Goal: Task Accomplishment & Management: Manage account settings

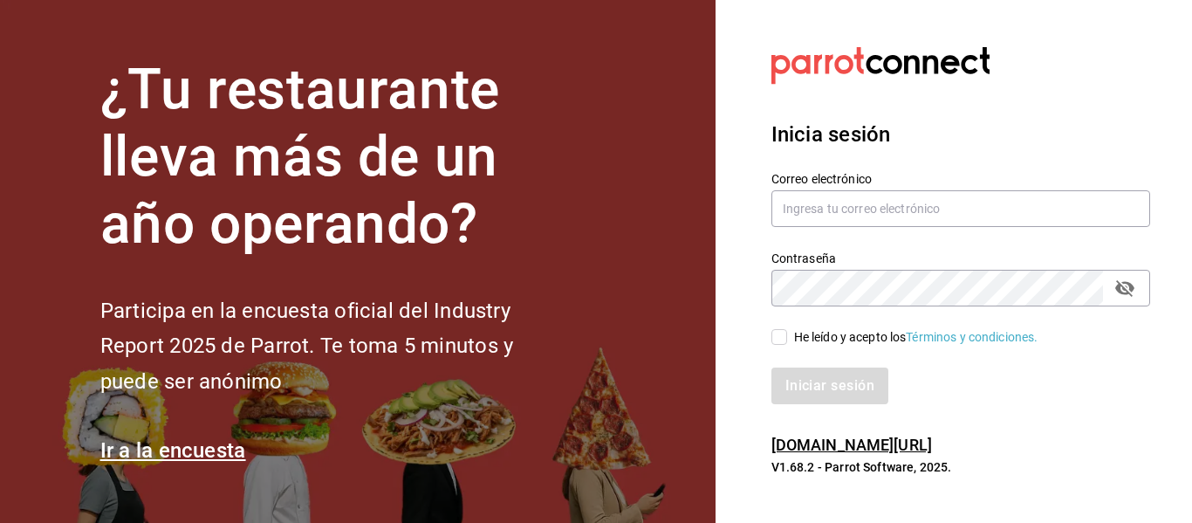
click at [806, 333] on div "He leído y acepto los Términos y condiciones." at bounding box center [916, 337] width 244 height 18
click at [787, 333] on input "He leído y acepto los Términos y condiciones." at bounding box center [780, 337] width 16 height 16
checkbox input "true"
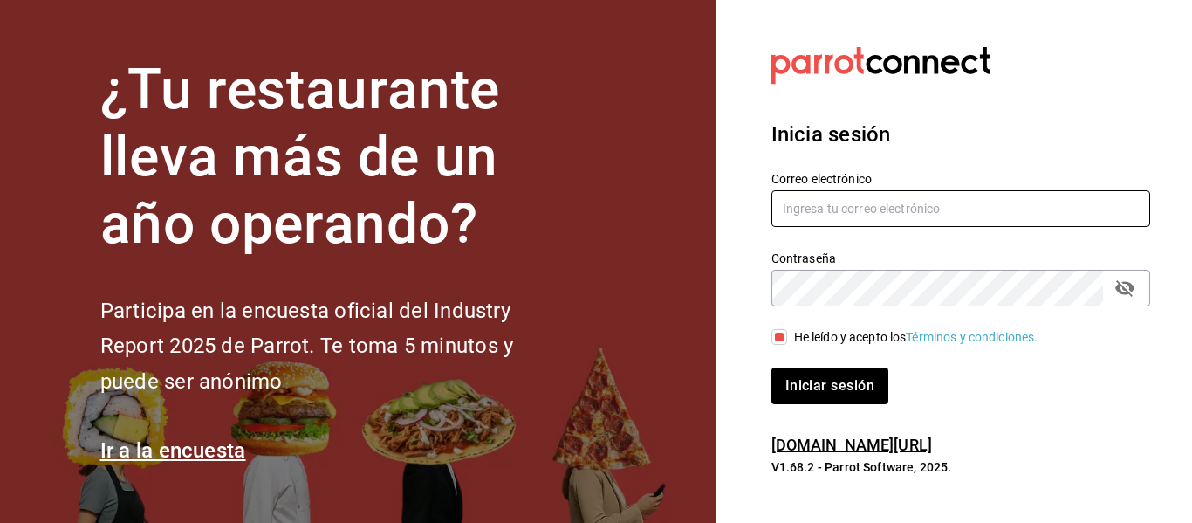
click at [905, 196] on input "text" at bounding box center [961, 208] width 379 height 37
type input "dylan@parrotsoftware.io"
click at [772, 367] on button "Iniciar sesión" at bounding box center [830, 385] width 117 height 37
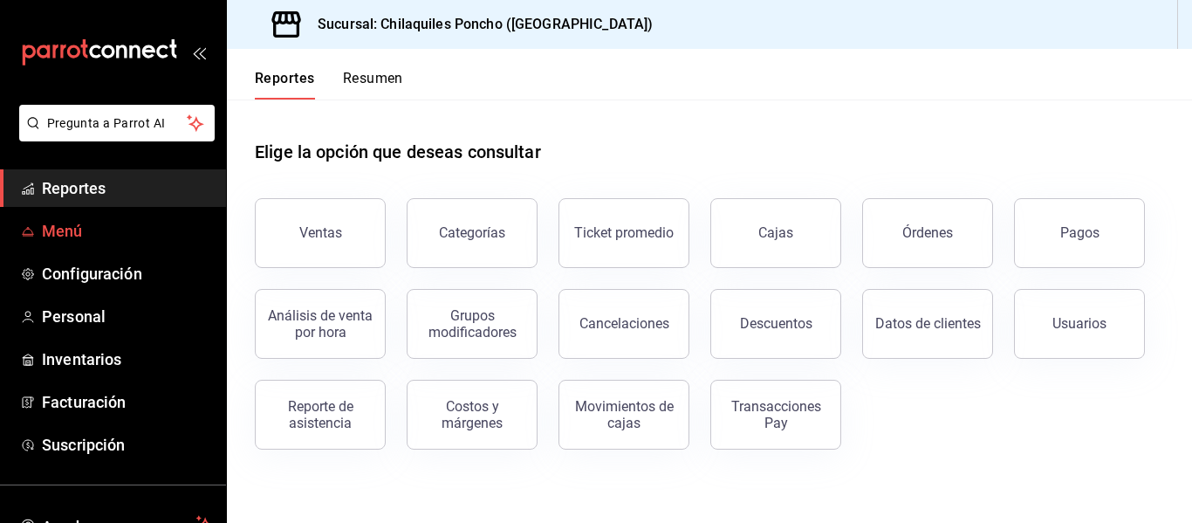
click at [115, 217] on link "Menú" at bounding box center [113, 231] width 226 height 38
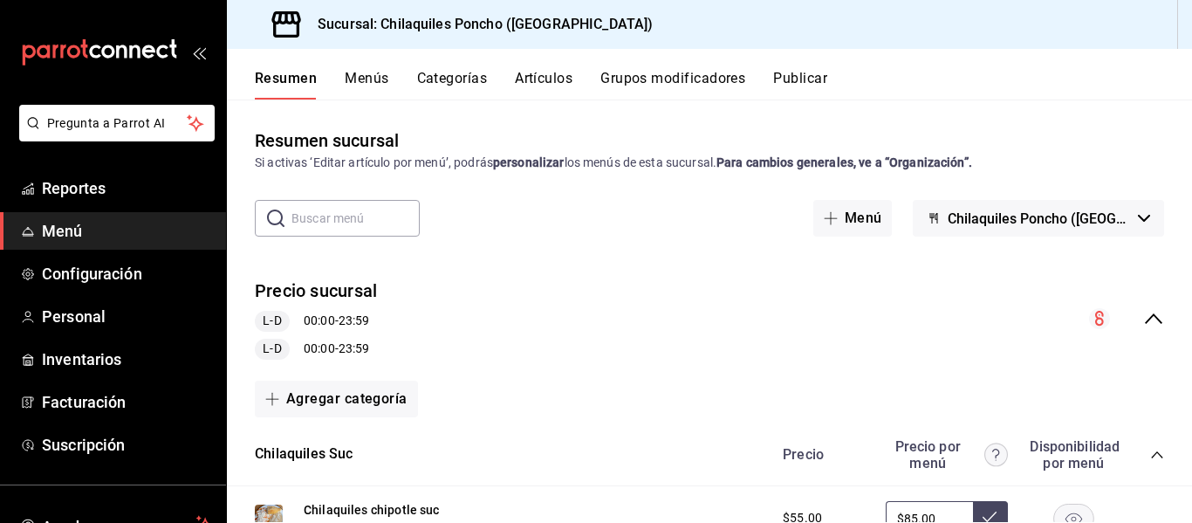
click at [818, 72] on button "Publicar" at bounding box center [800, 85] width 54 height 30
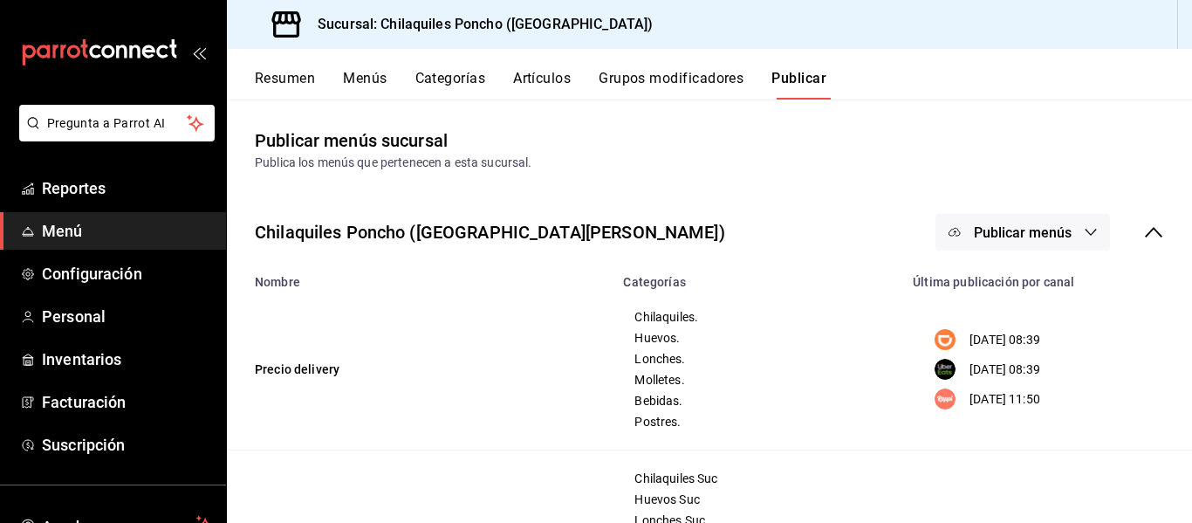
click at [974, 224] on span "Publicar menús" at bounding box center [1023, 232] width 98 height 17
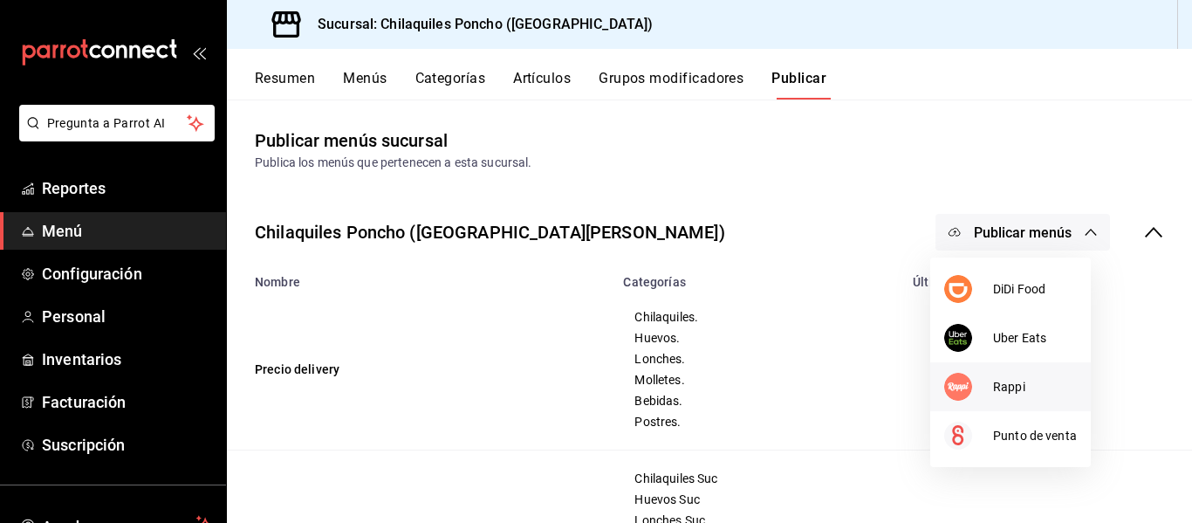
click at [1000, 378] on span "Rappi" at bounding box center [1035, 387] width 84 height 18
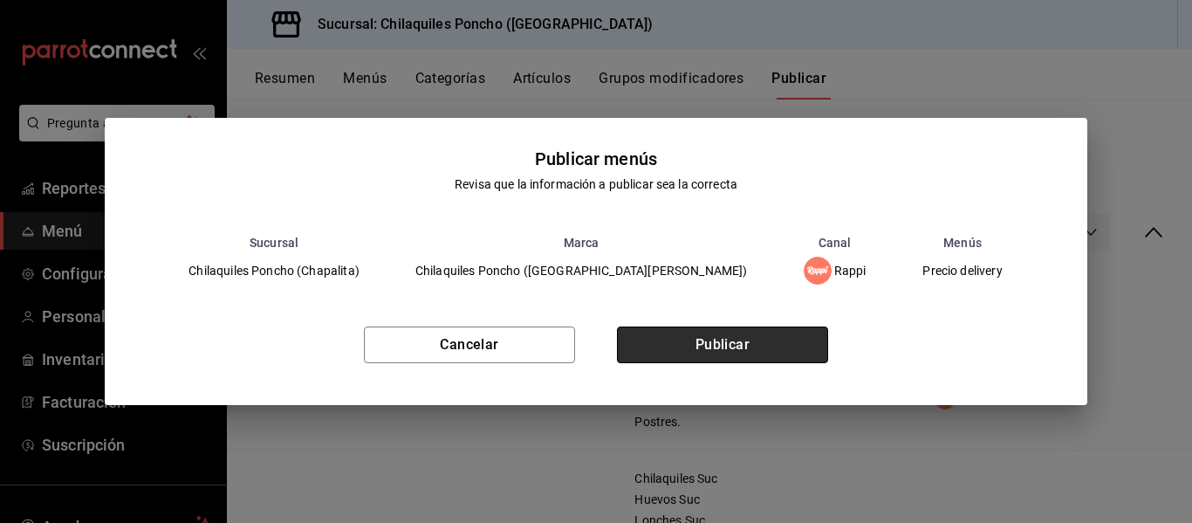
click at [786, 349] on button "Publicar" at bounding box center [722, 344] width 211 height 37
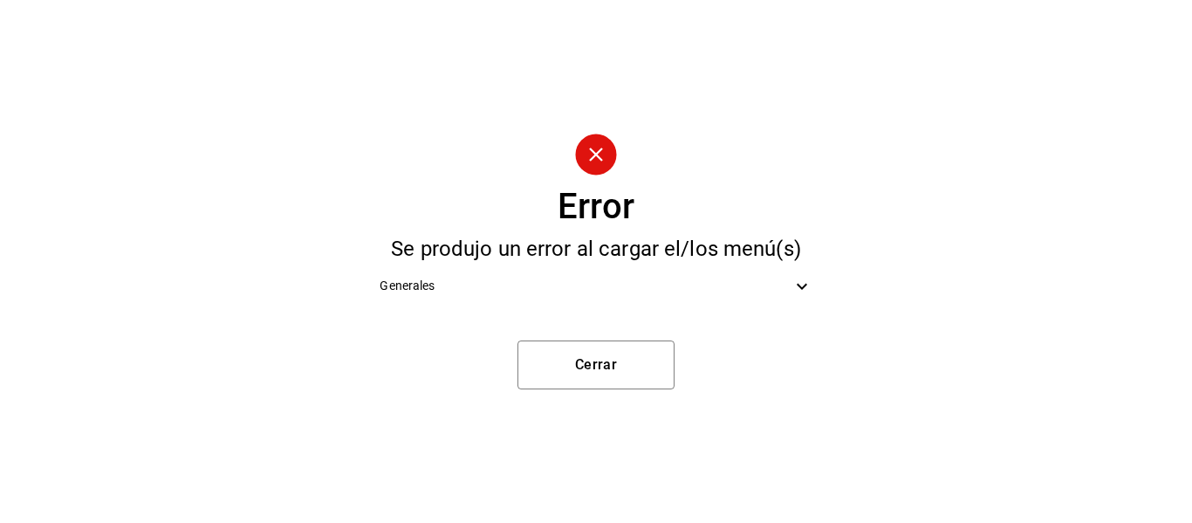
click at [703, 302] on div "Generales" at bounding box center [596, 285] width 460 height 39
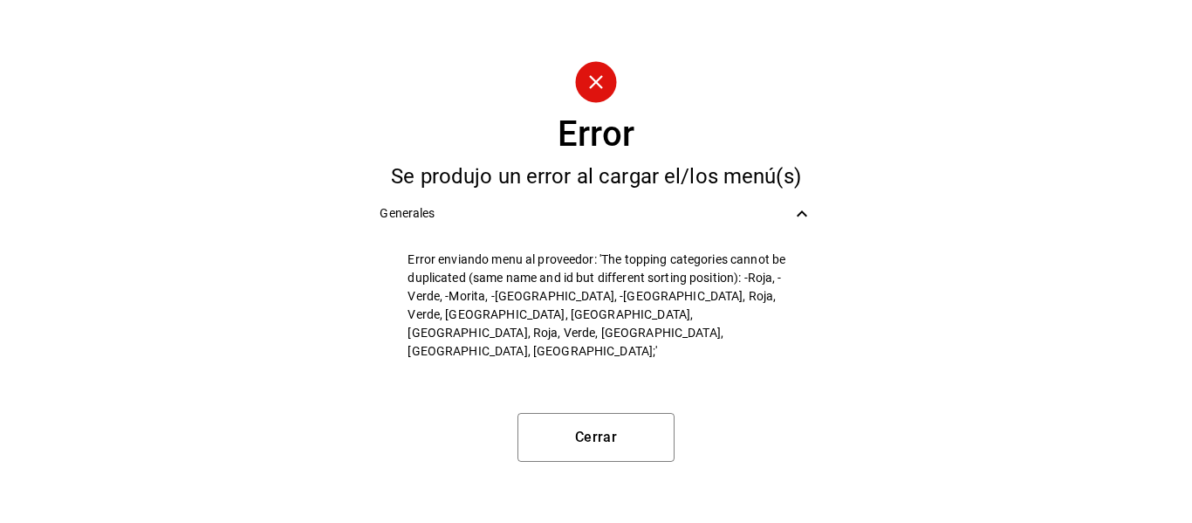
click at [415, 273] on span "Error enviando menu al proveedor: 'The topping categories cannot be duplicated …" at bounding box center [610, 305] width 404 height 110
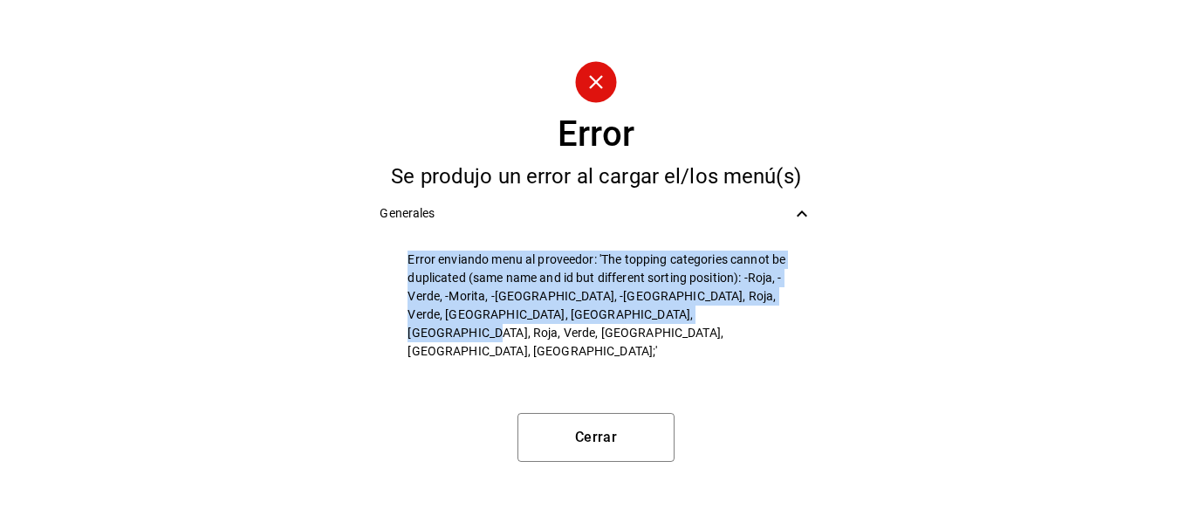
click at [415, 273] on span "Error enviando menu al proveedor: 'The topping categories cannot be duplicated …" at bounding box center [610, 305] width 404 height 110
copy span "Error enviando menu al proveedor: 'The topping categories cannot be duplicated …"
click at [593, 439] on button "Cerrar" at bounding box center [596, 437] width 157 height 49
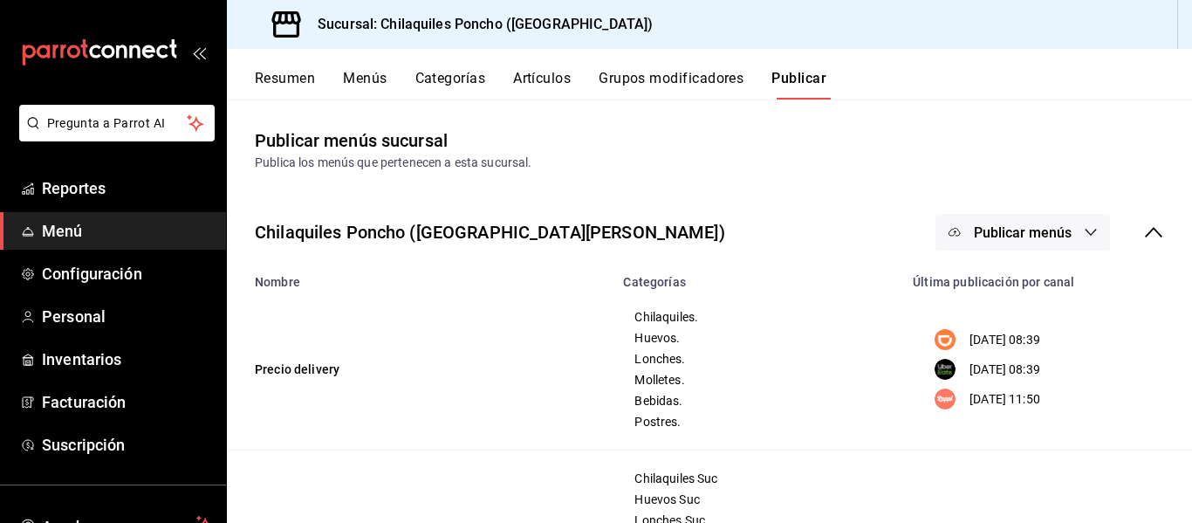
click at [555, 93] on button "Artículos" at bounding box center [542, 85] width 58 height 30
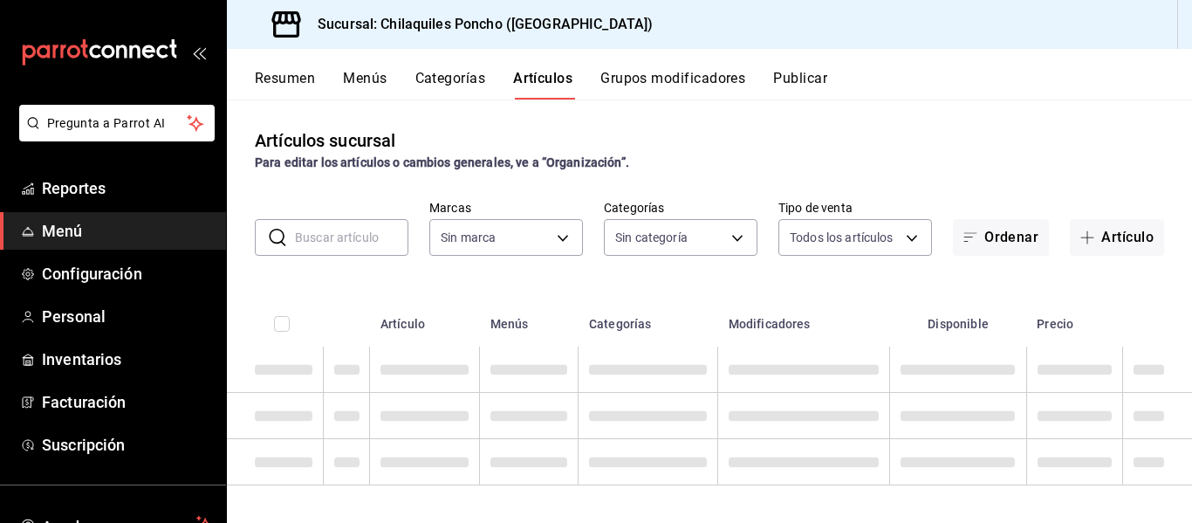
type input "9bcb220c-419a-4f5a-8afa-cf23028ffdd5,cd2e5cda-0540-4c7e-adca-baf202a50337,60bf9…"
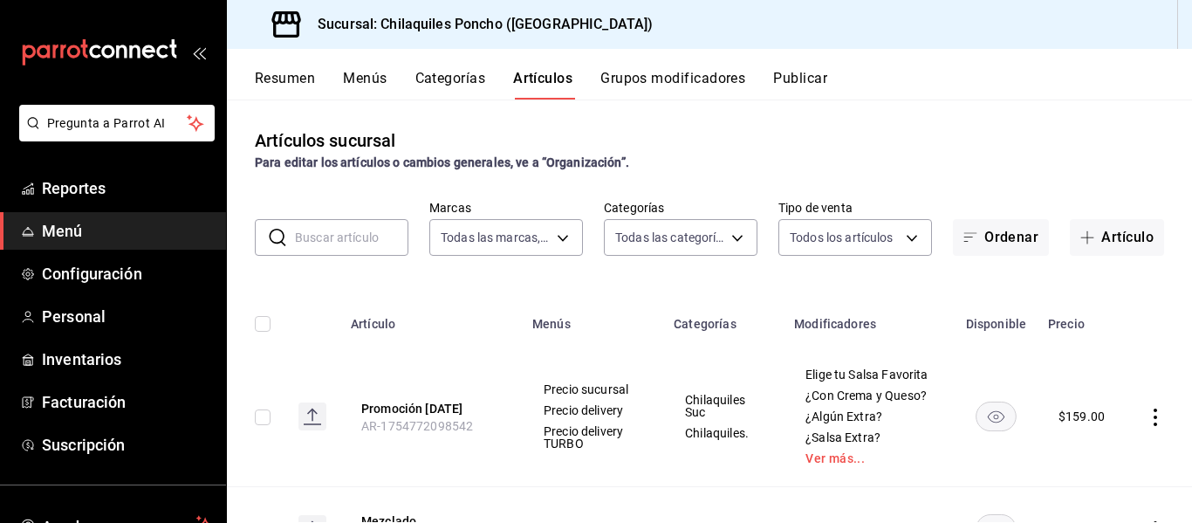
type input "951c00c6-f61f-4587-88b4-ea33f53f6273,fa5cb388-4d20-48df-9085-bc88b3bb73e0,02a60…"
click at [342, 223] on input "text" at bounding box center [351, 237] width 113 height 35
paste input "Roja"
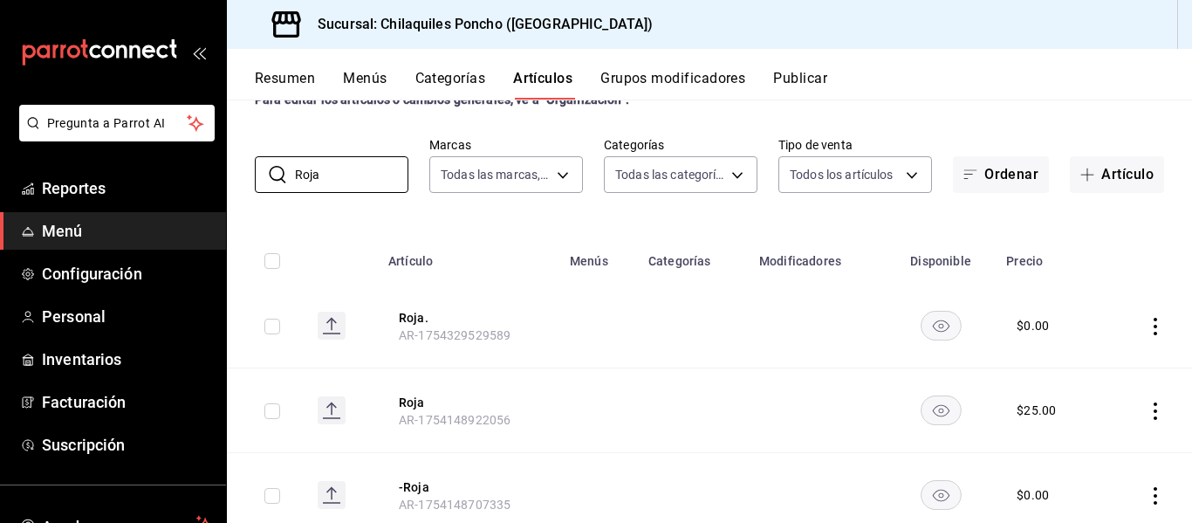
scroll to position [120, 0]
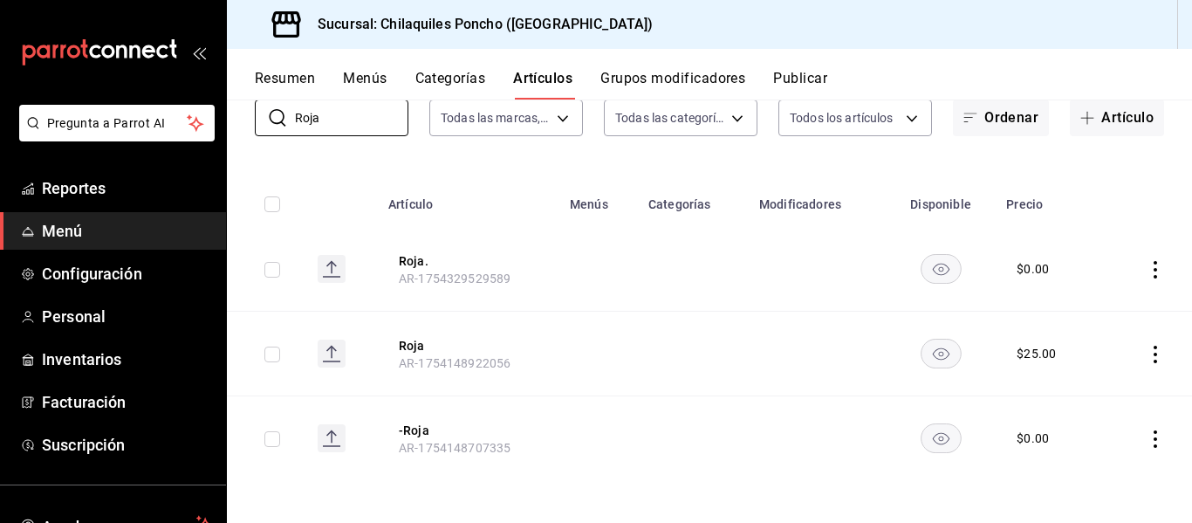
type input "Roja"
click at [412, 436] on button "-Roja" at bounding box center [469, 430] width 140 height 17
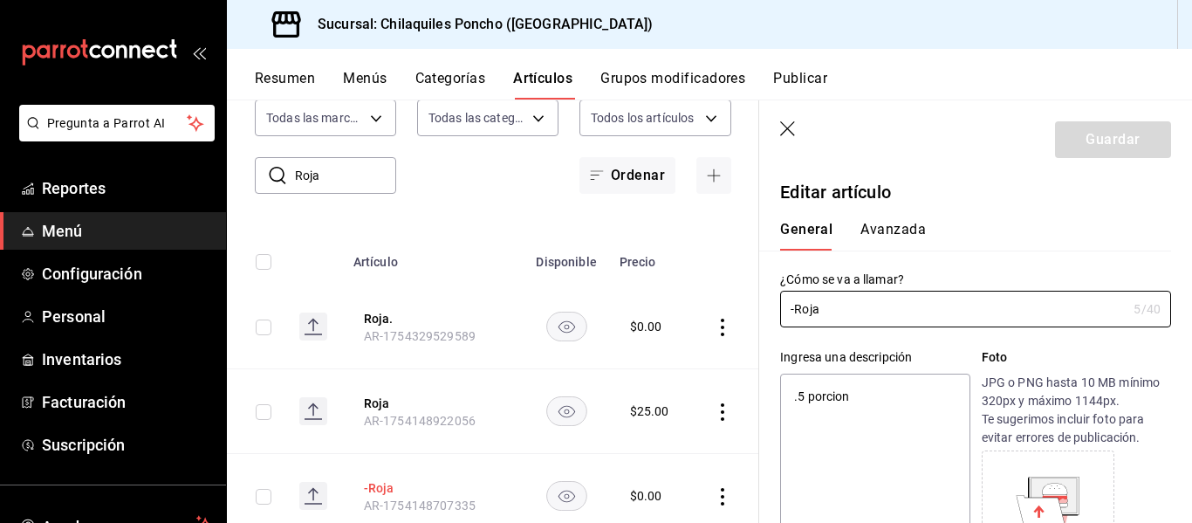
type textarea "x"
type input "$0.00"
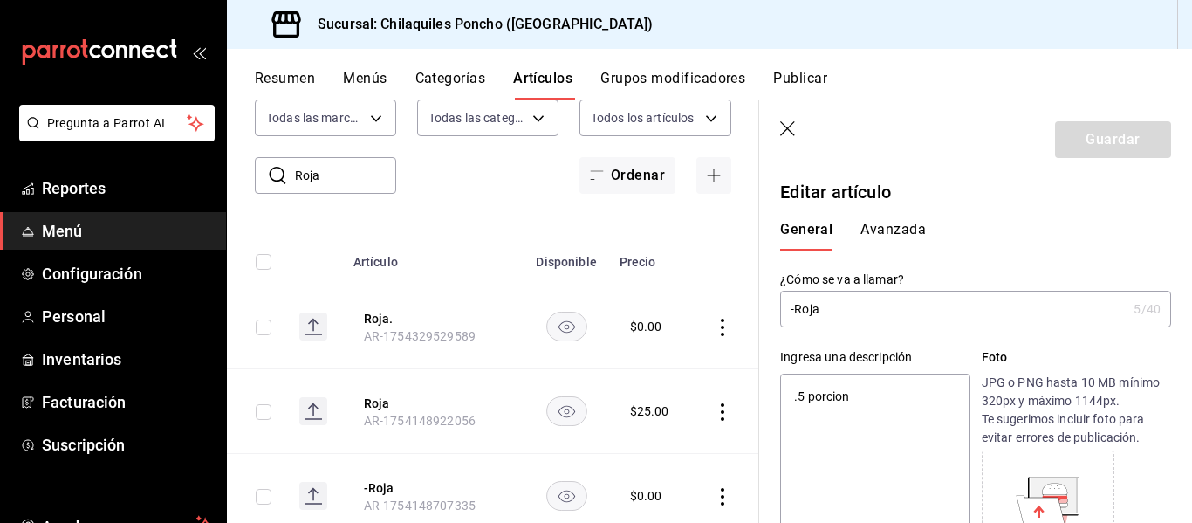
click at [888, 231] on button "Avanzada" at bounding box center [893, 236] width 65 height 30
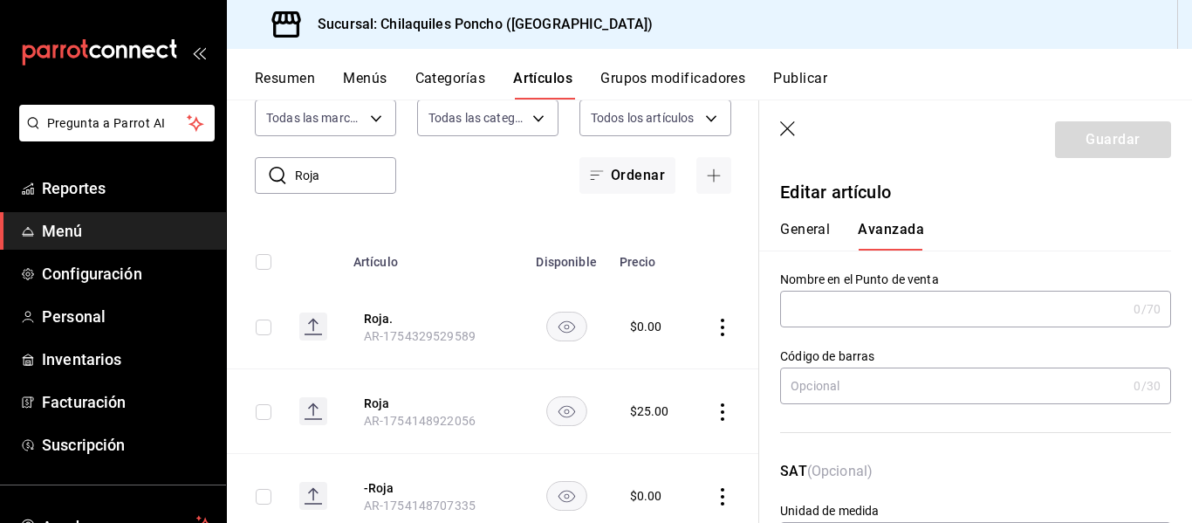
click at [824, 219] on div "General Avanzada" at bounding box center [965, 227] width 412 height 45
click at [822, 223] on button "General" at bounding box center [805, 236] width 50 height 30
type textarea "x"
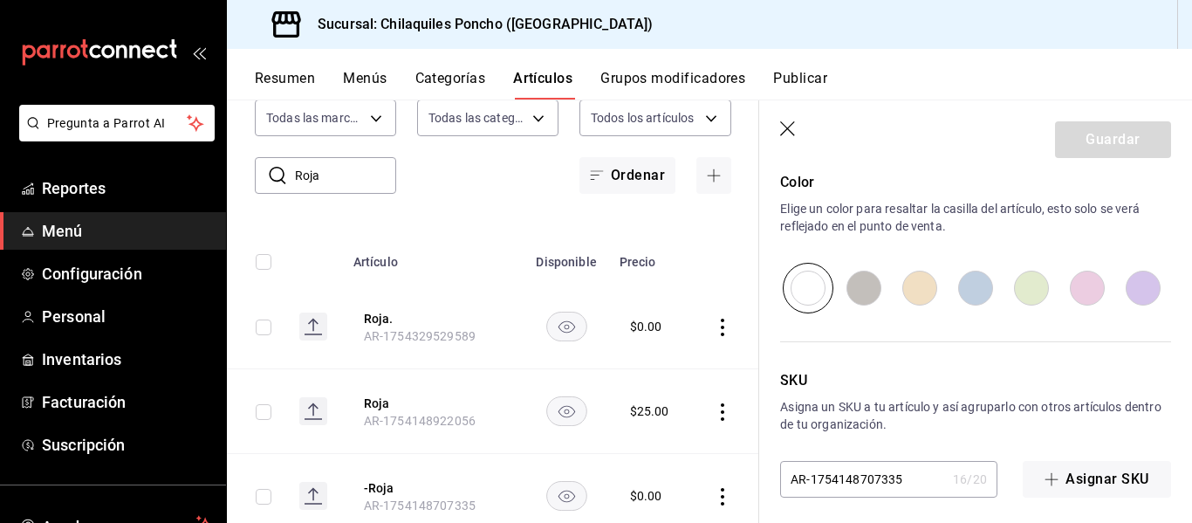
scroll to position [645, 0]
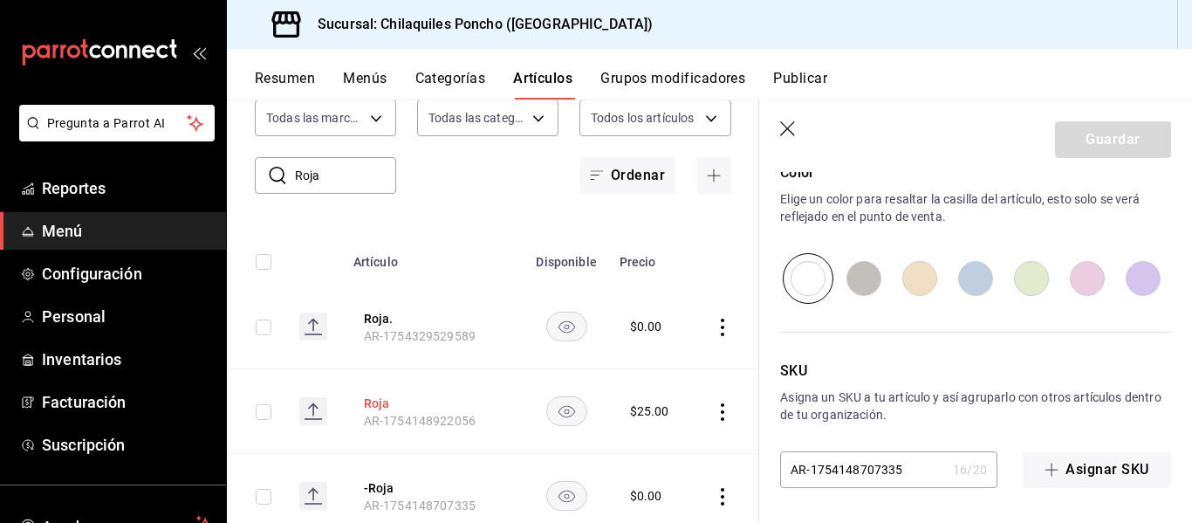
click at [384, 400] on button "Roja" at bounding box center [434, 403] width 140 height 17
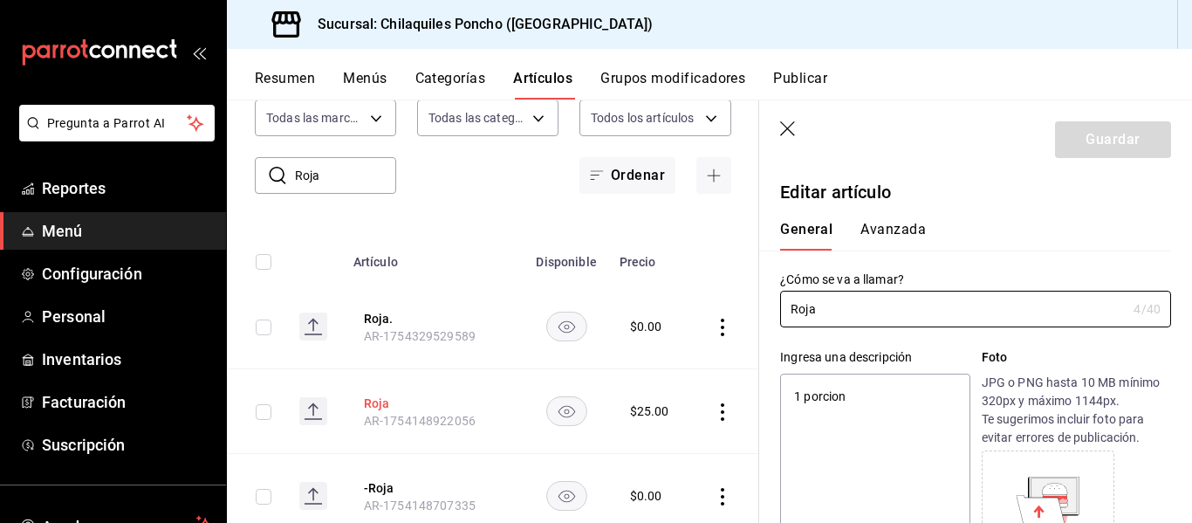
type textarea "x"
type input "$25.00"
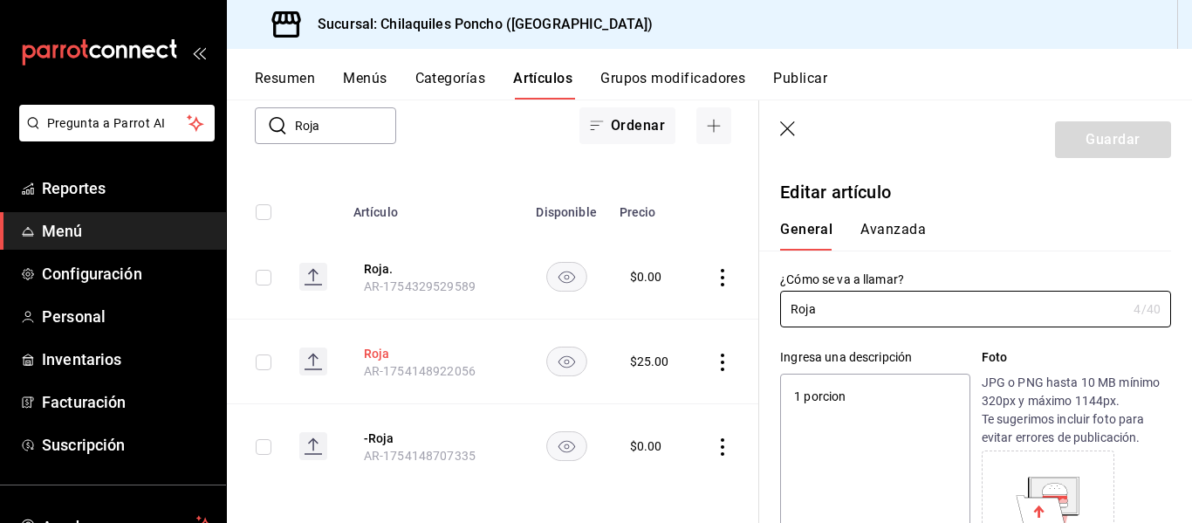
scroll to position [190, 0]
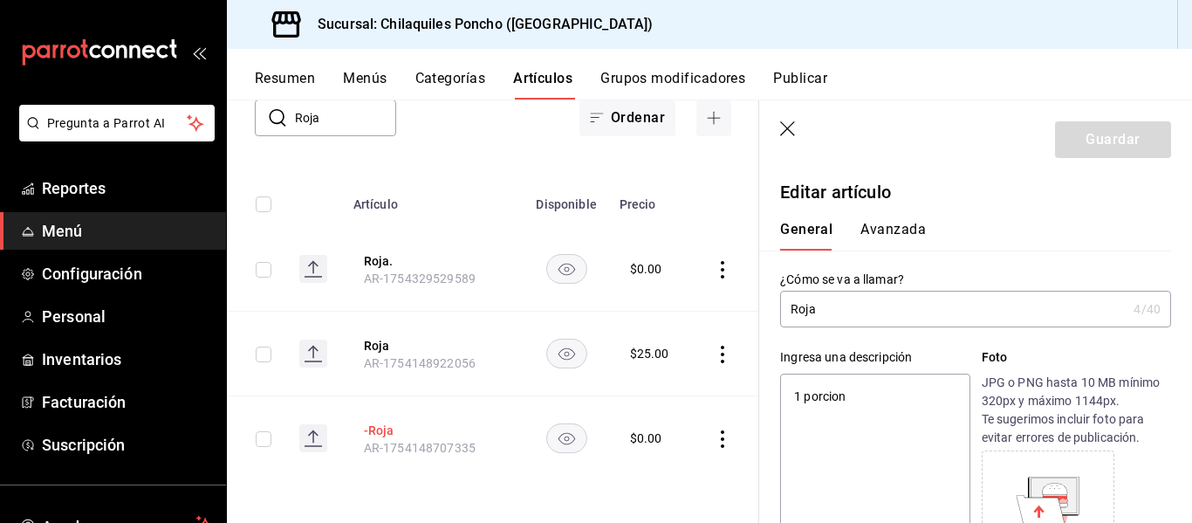
click at [392, 422] on button "-Roja" at bounding box center [434, 430] width 140 height 17
click at [650, 75] on button "Grupos modificadores" at bounding box center [672, 85] width 145 height 30
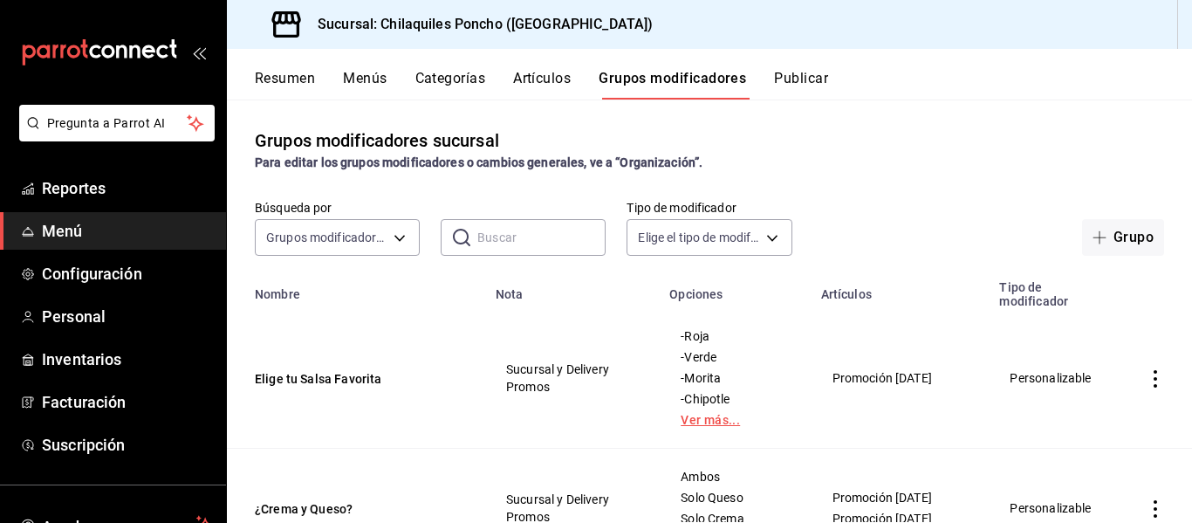
click at [686, 420] on link "Ver más..." at bounding box center [734, 420] width 107 height 12
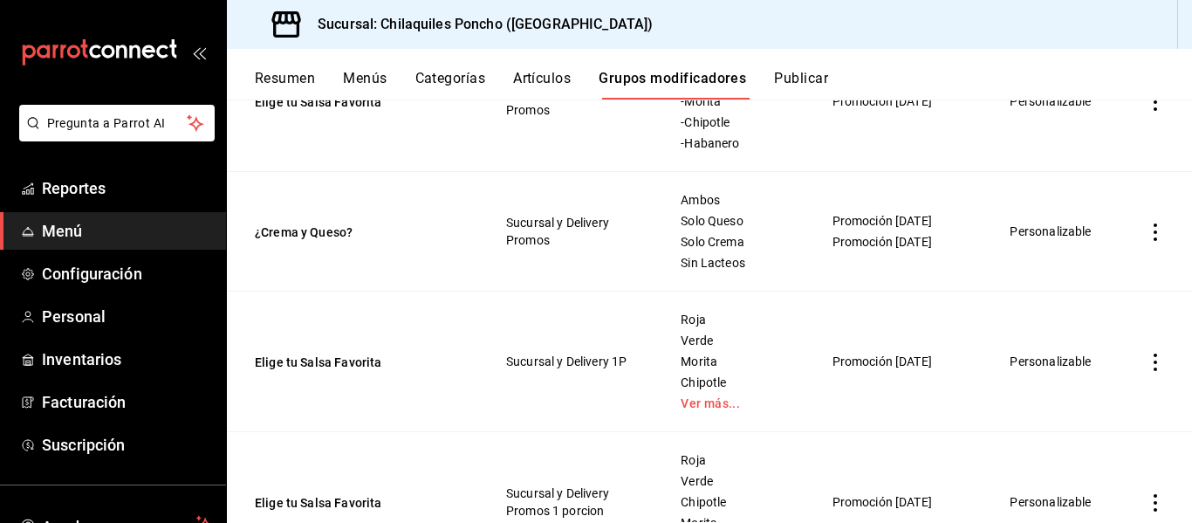
scroll to position [309, 0]
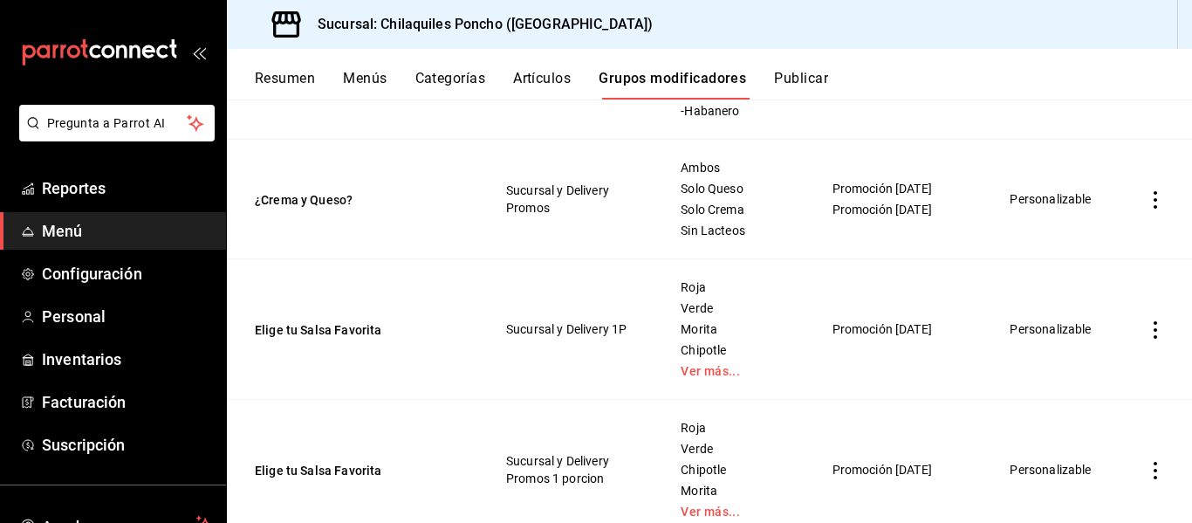
click at [710, 364] on div "Roja Verde Morita Chipotle Ver más..." at bounding box center [734, 329] width 109 height 98
click at [714, 368] on link "Ver más..." at bounding box center [734, 371] width 107 height 12
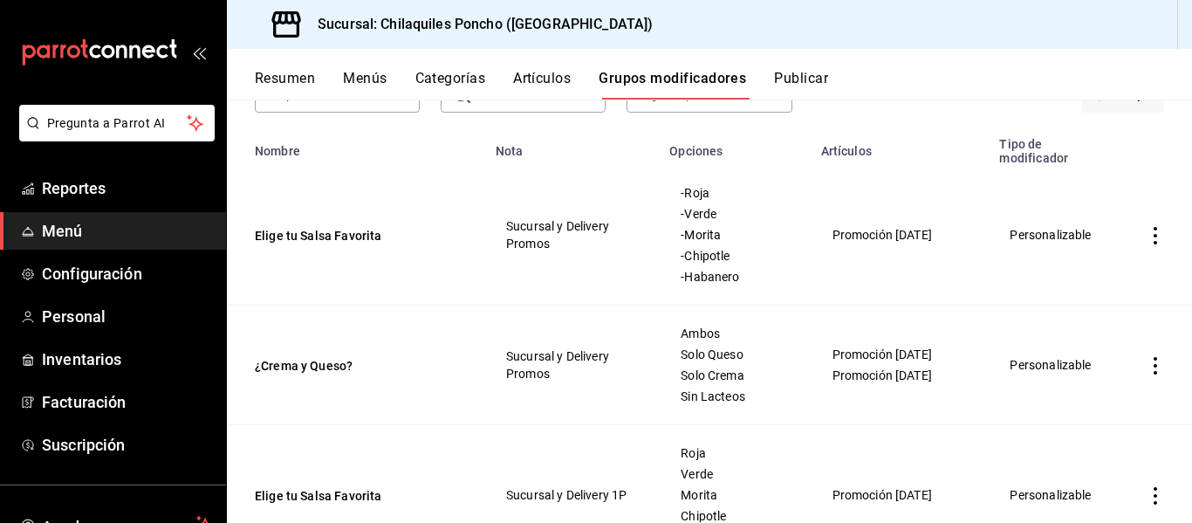
scroll to position [142, 0]
click at [349, 73] on button "Menús" at bounding box center [365, 85] width 44 height 30
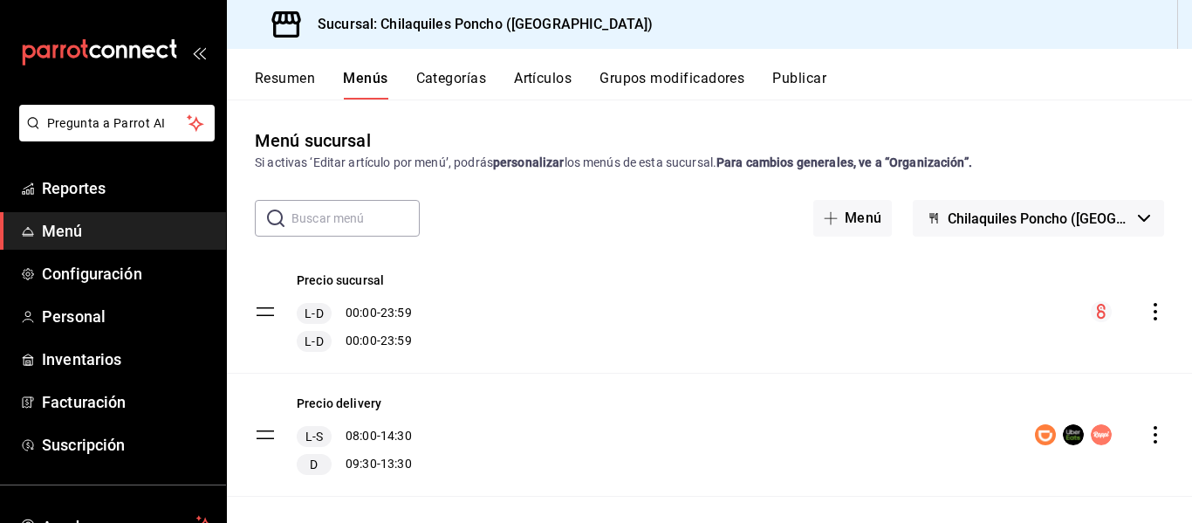
click at [454, 77] on button "Categorías" at bounding box center [451, 85] width 71 height 30
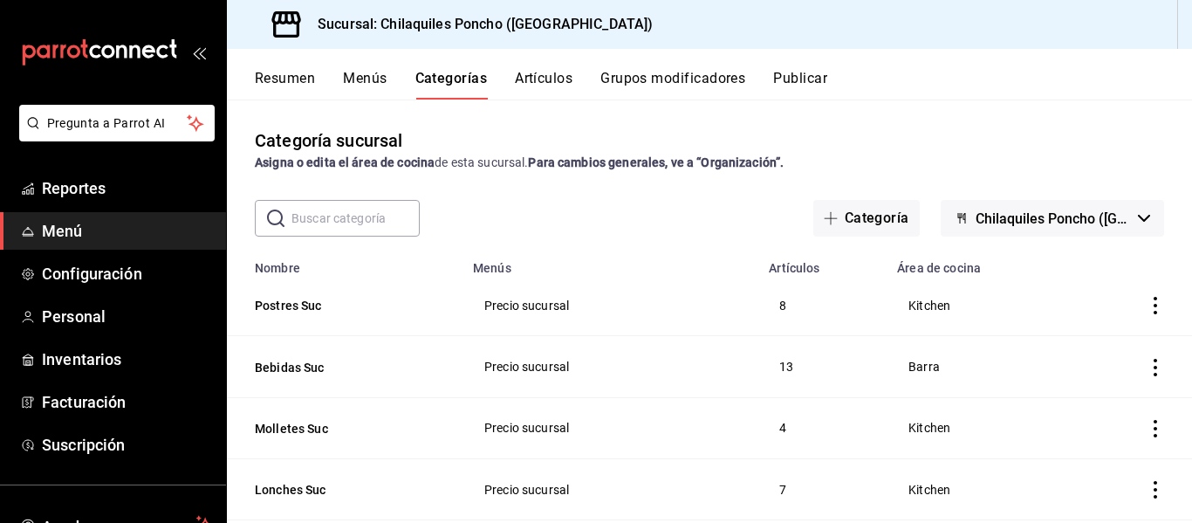
click at [661, 82] on button "Grupos modificadores" at bounding box center [672, 85] width 145 height 30
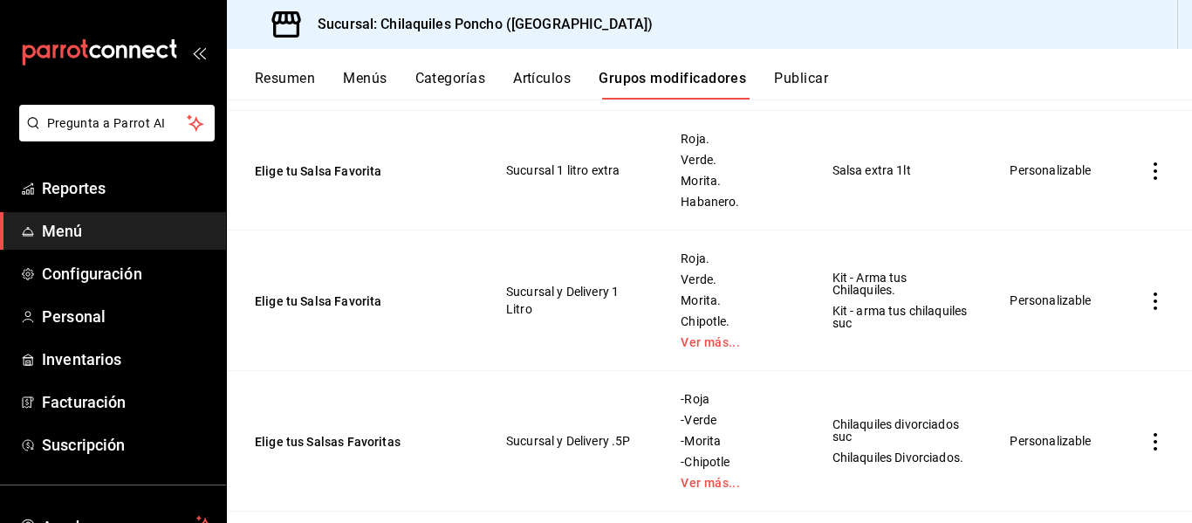
scroll to position [739, 0]
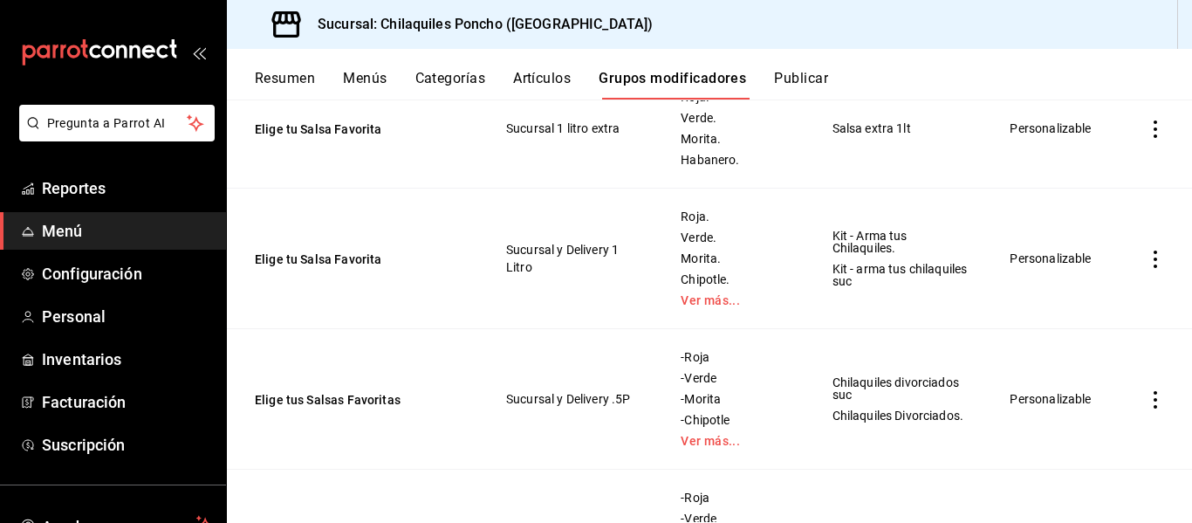
click at [700, 323] on td "Roja. Verde. Morita. Chipotle. Ver más..." at bounding box center [734, 259] width 151 height 141
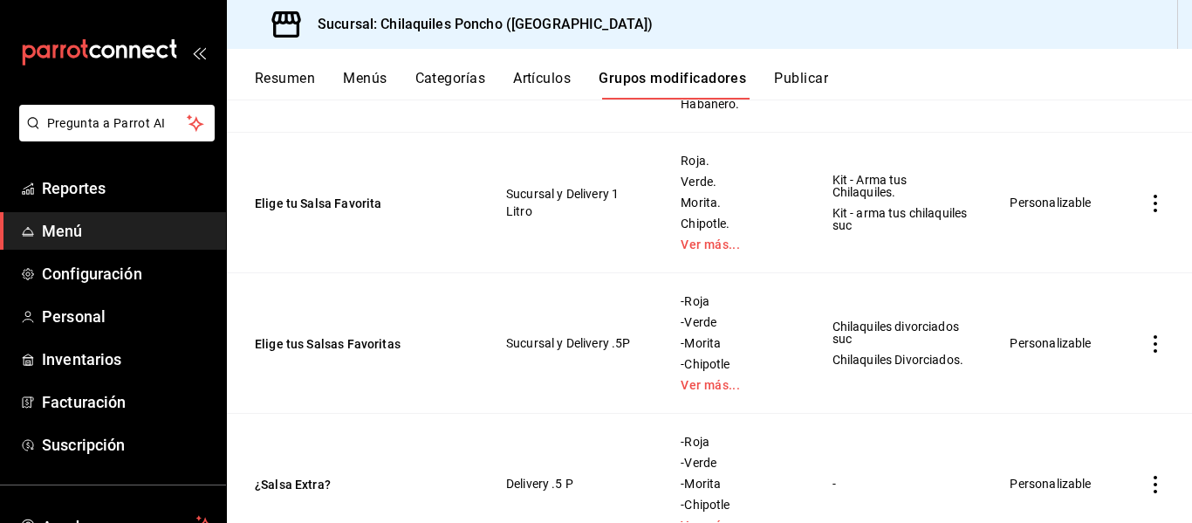
scroll to position [849, 0]
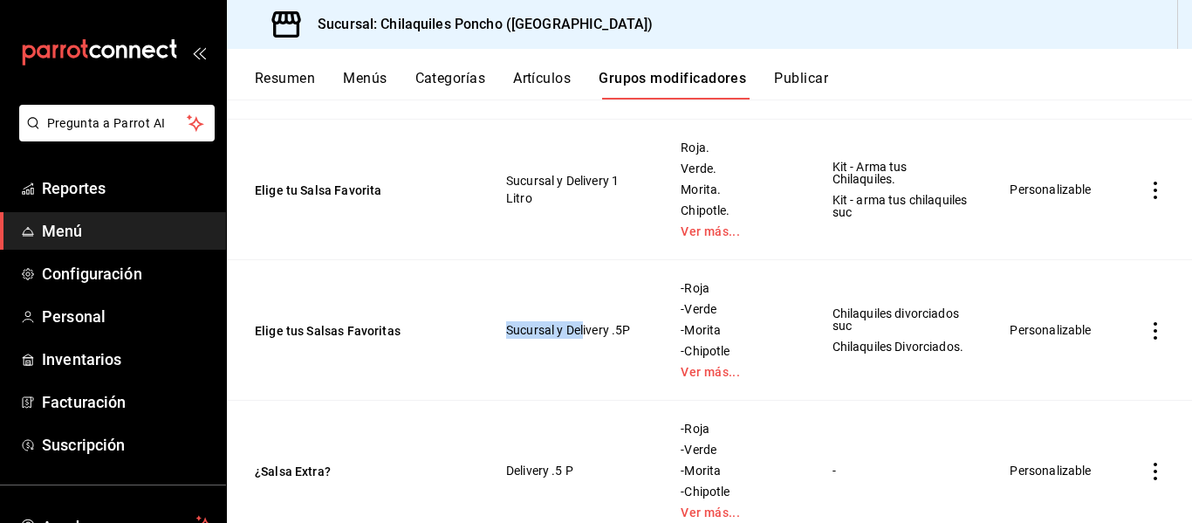
drag, startPoint x: 585, startPoint y: 332, endPoint x: 317, endPoint y: 319, distance: 268.2
click at [317, 319] on tr "Elige tus Salsas Favoritas Sucursal y Delivery .5P -Roja -Verde -Morita -Chipot…" at bounding box center [709, 330] width 965 height 141
click at [317, 319] on td "Elige tus Salsas Favoritas" at bounding box center [356, 330] width 258 height 141
click at [325, 332] on button "Elige tus Salsas Favoritas" at bounding box center [359, 330] width 209 height 17
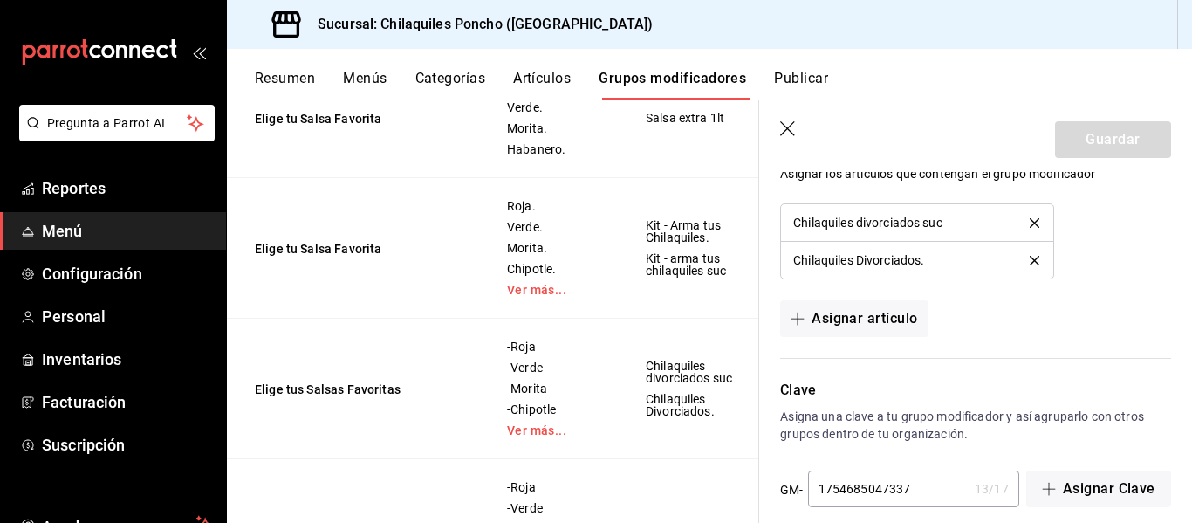
scroll to position [1419, 0]
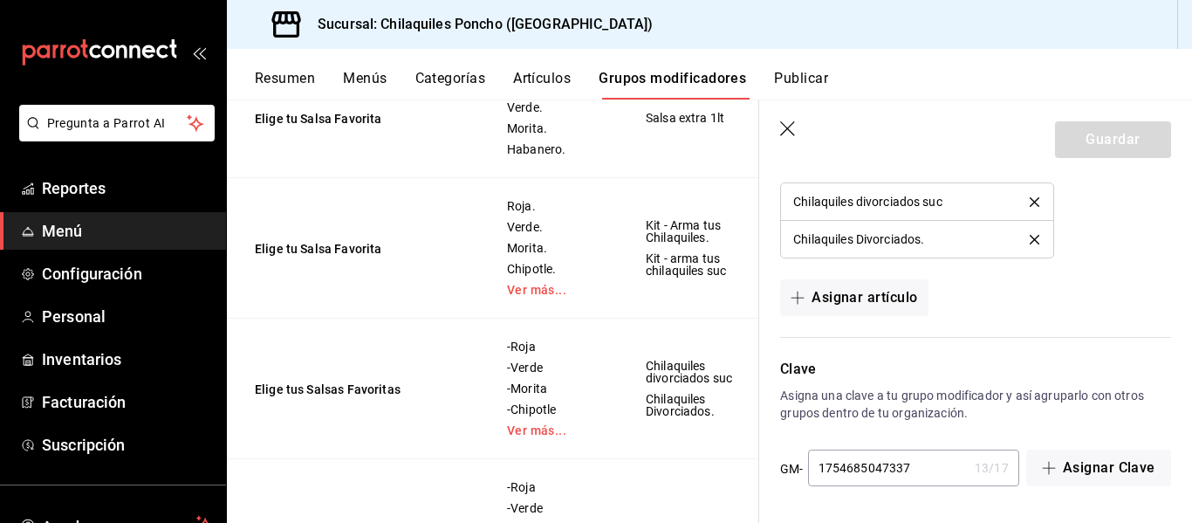
click at [788, 129] on icon "button" at bounding box center [787, 128] width 15 height 15
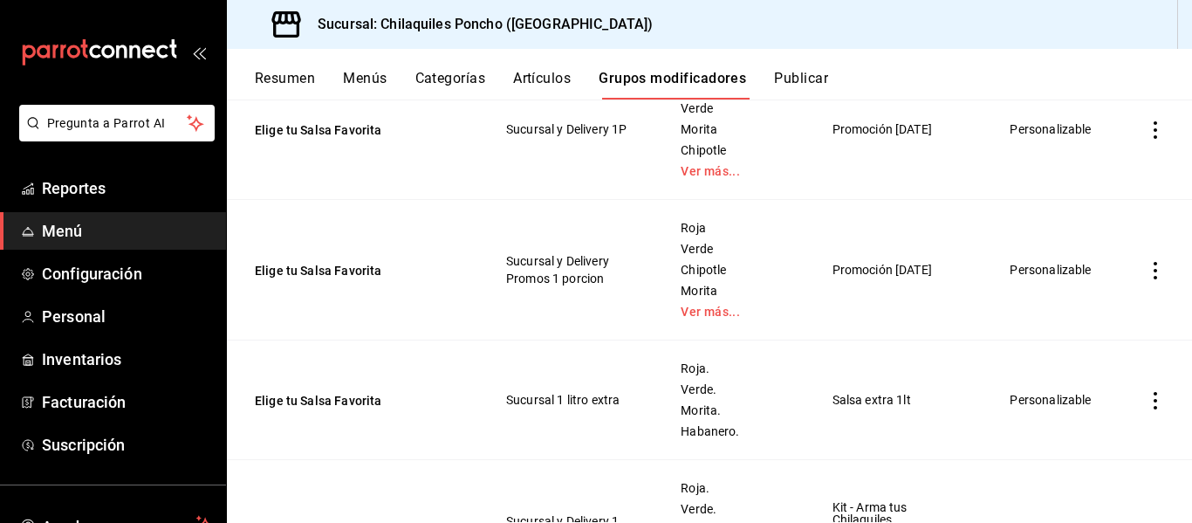
scroll to position [513, 0]
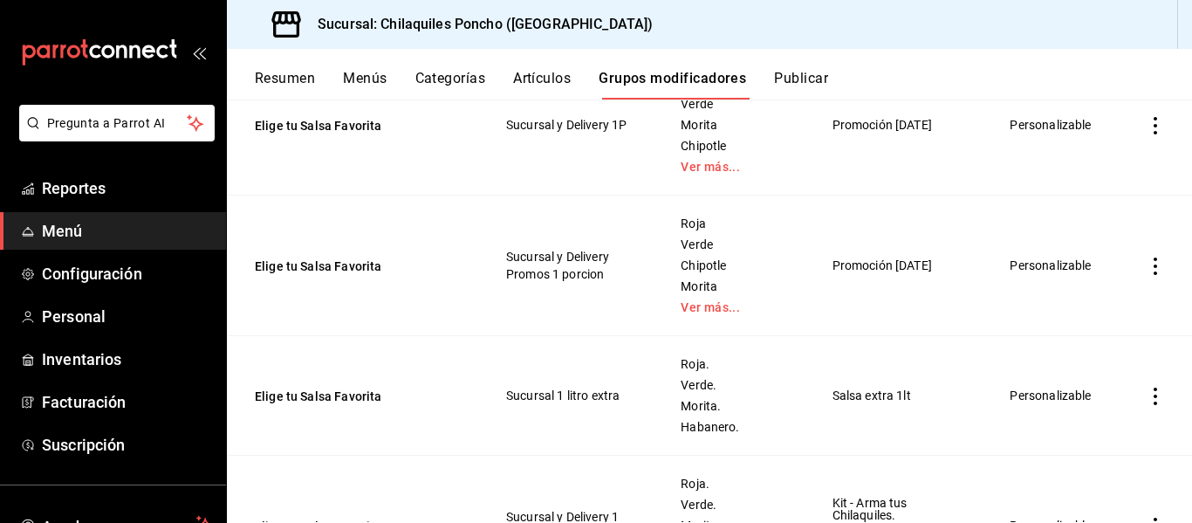
drag, startPoint x: 392, startPoint y: 279, endPoint x: 374, endPoint y: 342, distance: 65.2
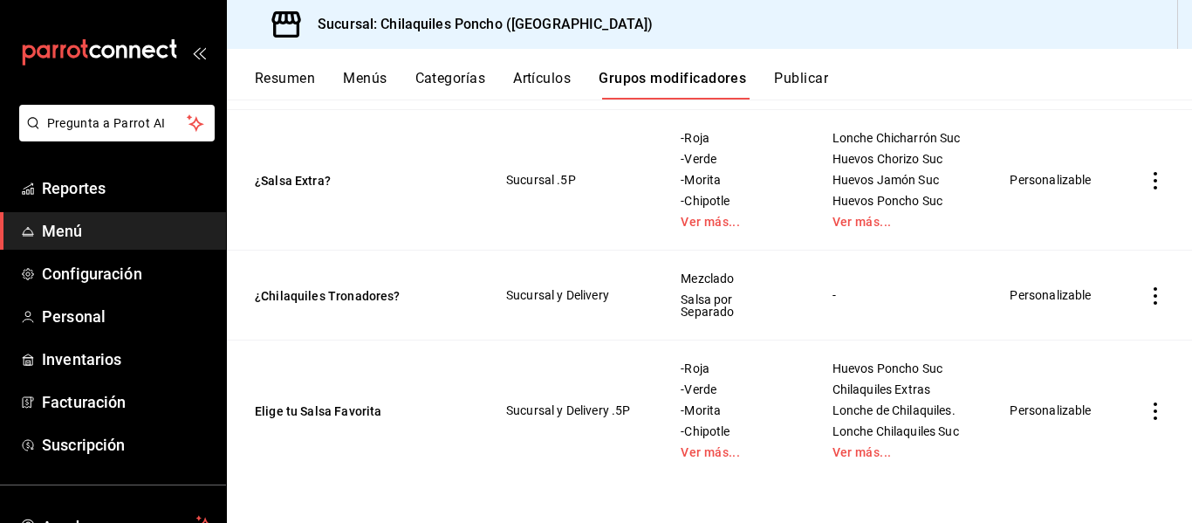
scroll to position [2299, 0]
drag, startPoint x: 699, startPoint y: 427, endPoint x: 710, endPoint y: 443, distance: 18.9
click at [710, 443] on div "-Roja -Verde -Morita -Chipotle Ver más..." at bounding box center [734, 410] width 109 height 98
click at [710, 446] on link "Ver más..." at bounding box center [734, 452] width 107 height 12
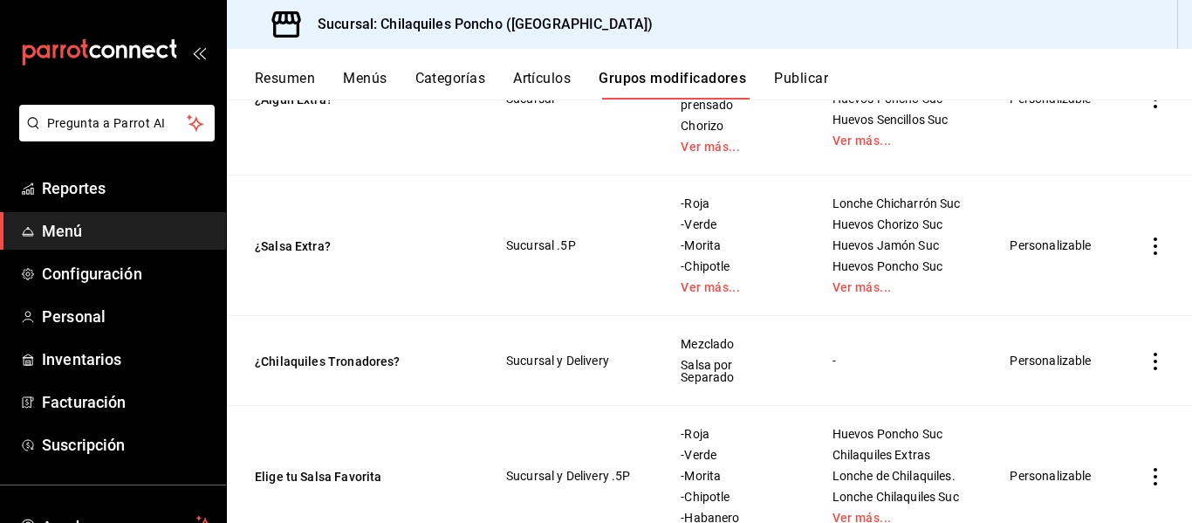
scroll to position [2159, 0]
click at [863, 292] on link "Ver más..." at bounding box center [900, 286] width 135 height 12
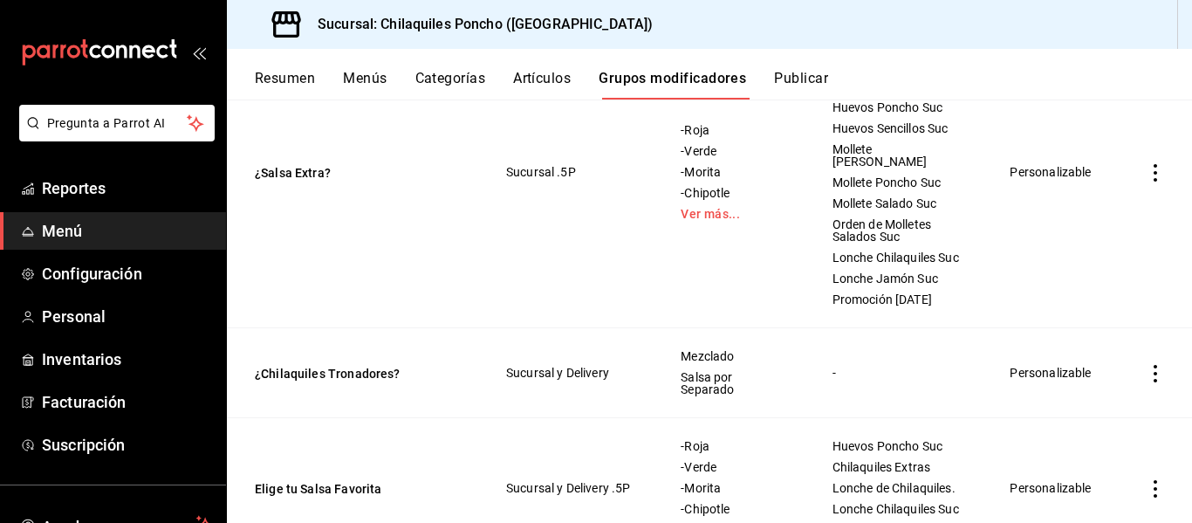
scroll to position [2470, 0]
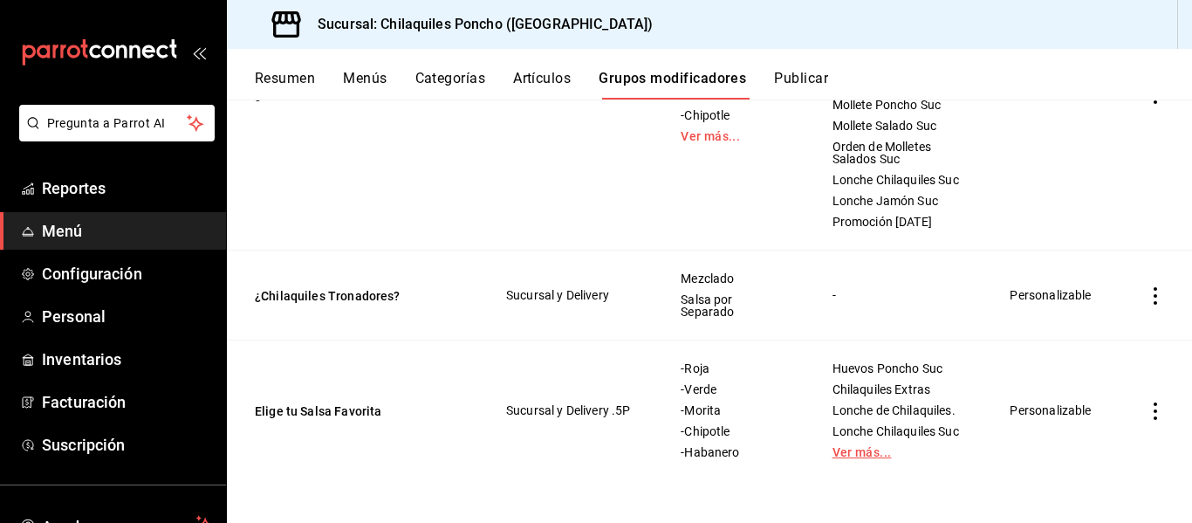
click at [851, 450] on link "Ver más..." at bounding box center [900, 452] width 135 height 12
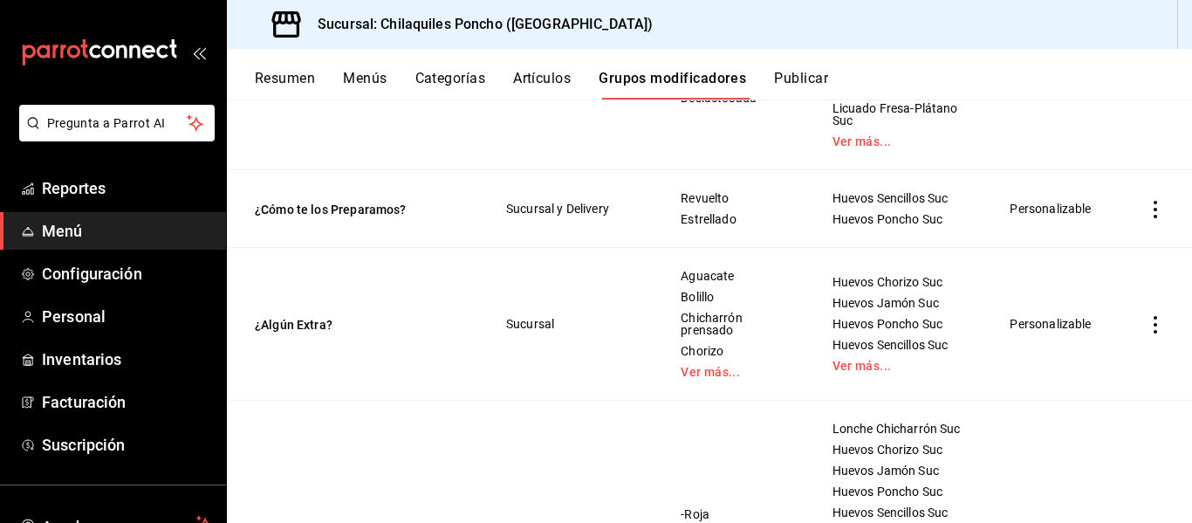
scroll to position [1901, 0]
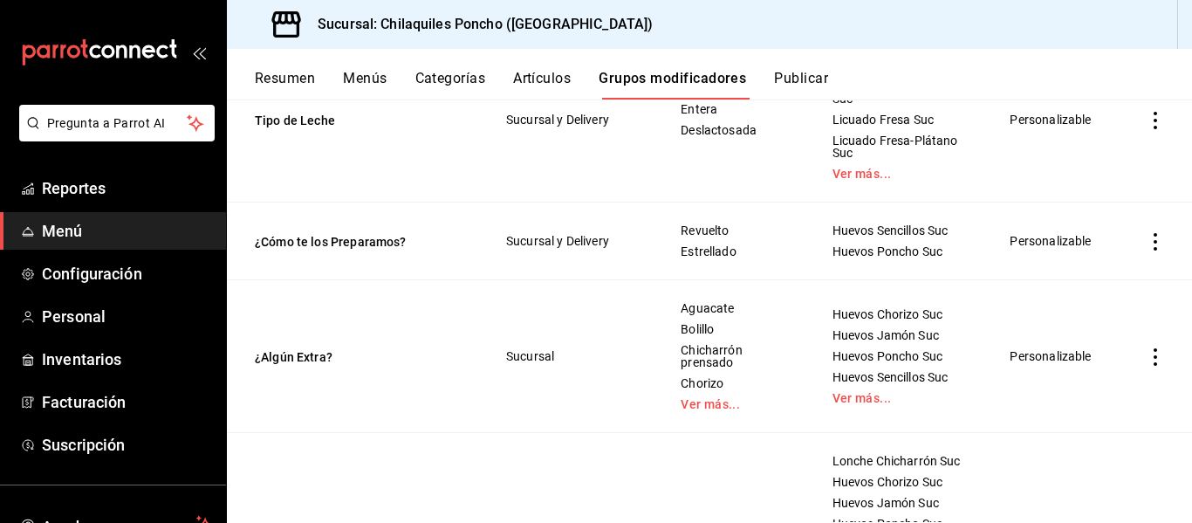
click at [529, 87] on button "Artículos" at bounding box center [542, 85] width 58 height 30
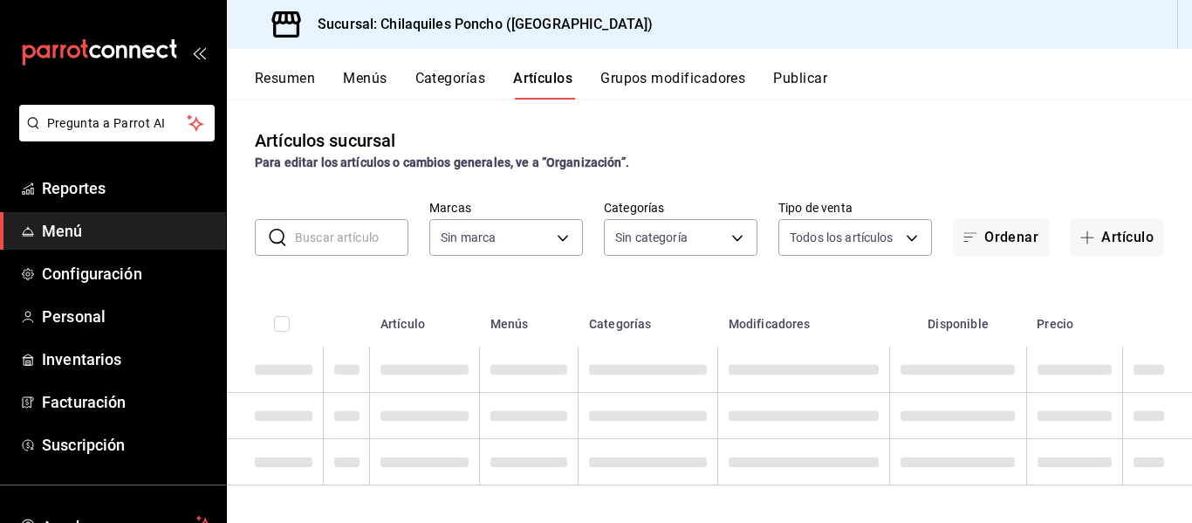
type input "9bcb220c-419a-4f5a-8afa-cf23028ffdd5,cd2e5cda-0540-4c7e-adca-baf202a50337,60bf9…"
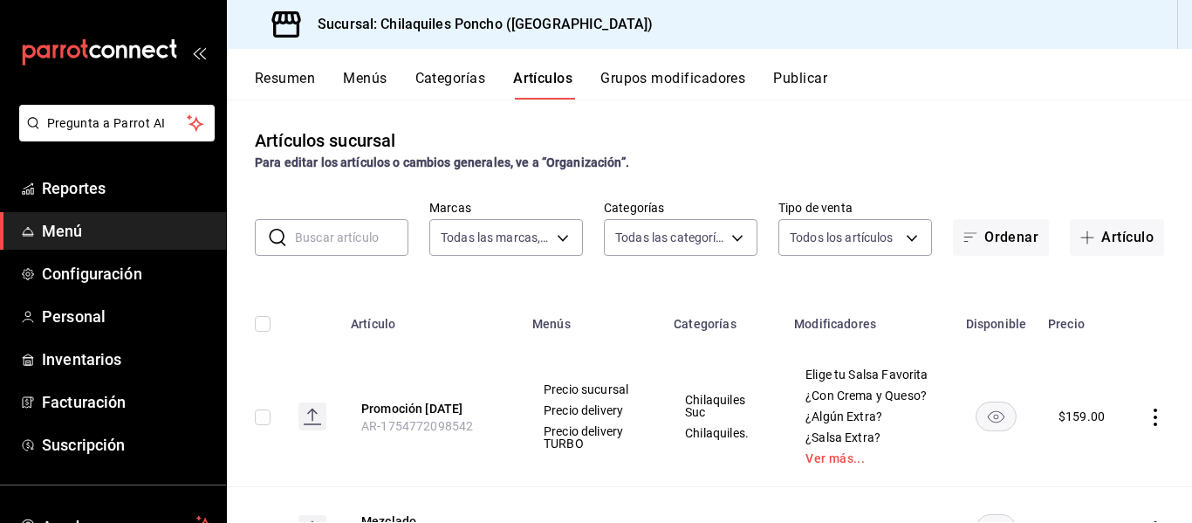
type input "951c00c6-f61f-4587-88b4-ea33f53f6273,fa5cb388-4d20-48df-9085-bc88b3bb73e0,02a60…"
click at [374, 85] on button "Menús" at bounding box center [365, 85] width 44 height 30
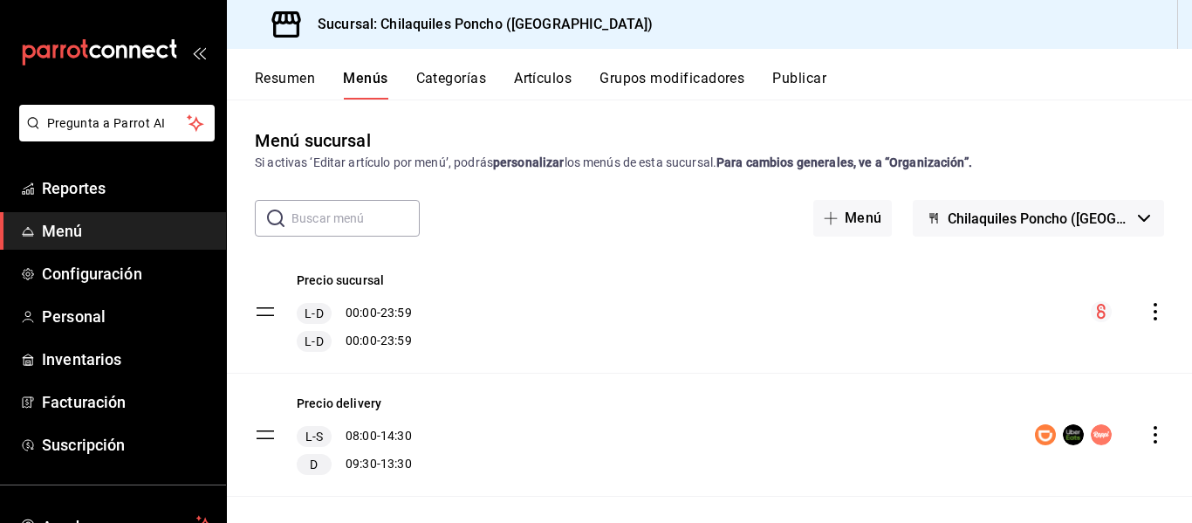
scroll to position [24, 0]
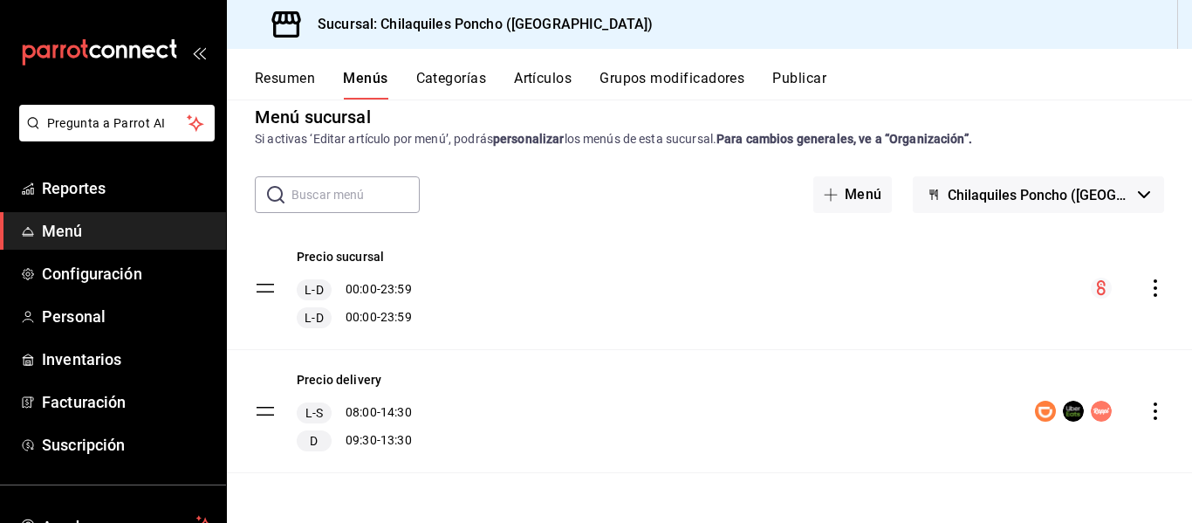
click at [312, 93] on button "Resumen" at bounding box center [285, 85] width 60 height 30
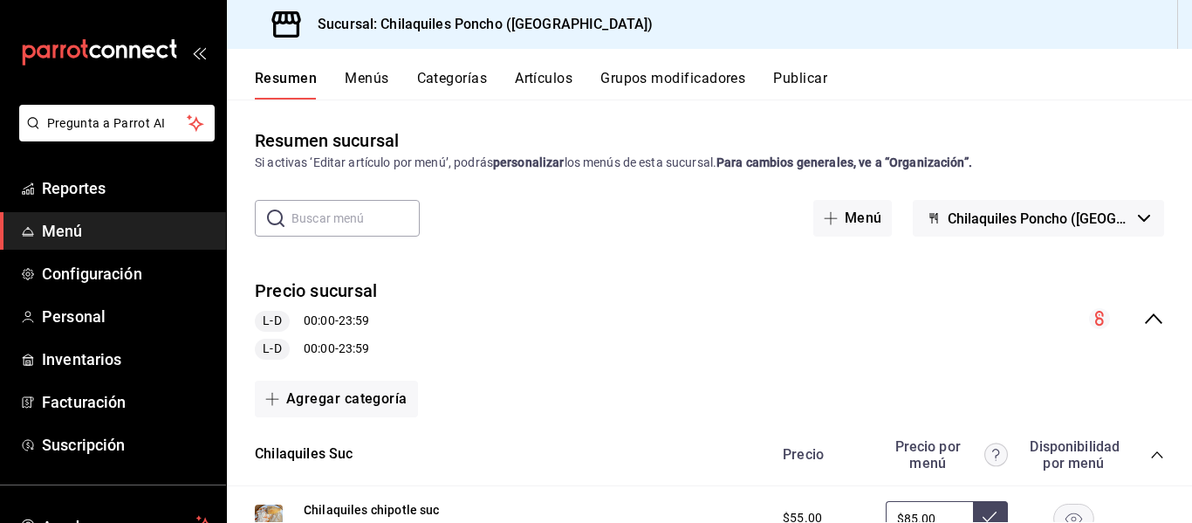
click at [982, 222] on span "Chilaquiles Poncho (Jardines de San Ignacio)" at bounding box center [1039, 218] width 183 height 17
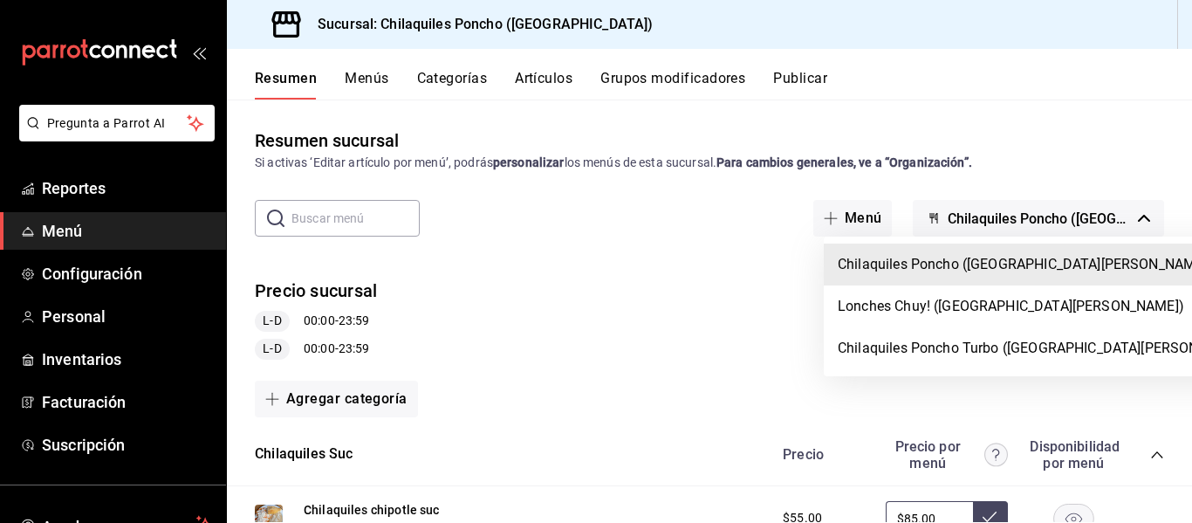
click at [982, 222] on div at bounding box center [596, 261] width 1192 height 523
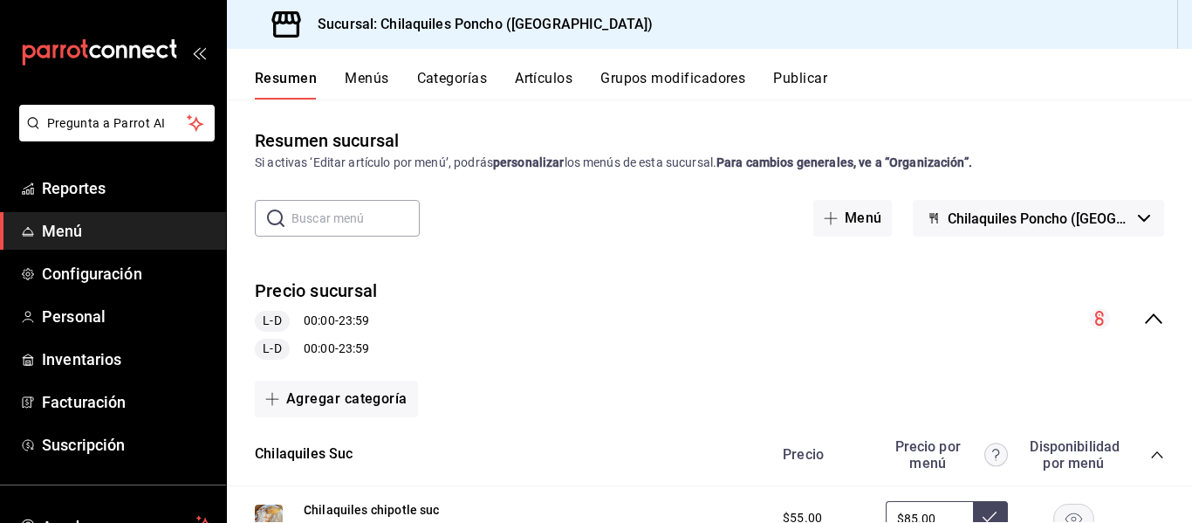
click at [1143, 326] on icon "collapse-menu-row" at bounding box center [1153, 318] width 21 height 21
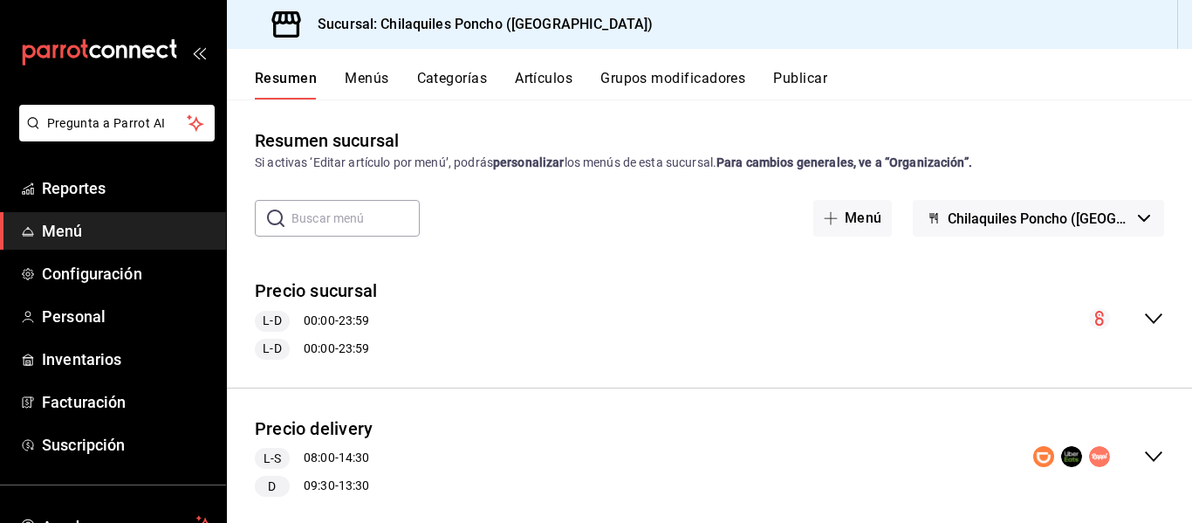
scroll to position [38, 0]
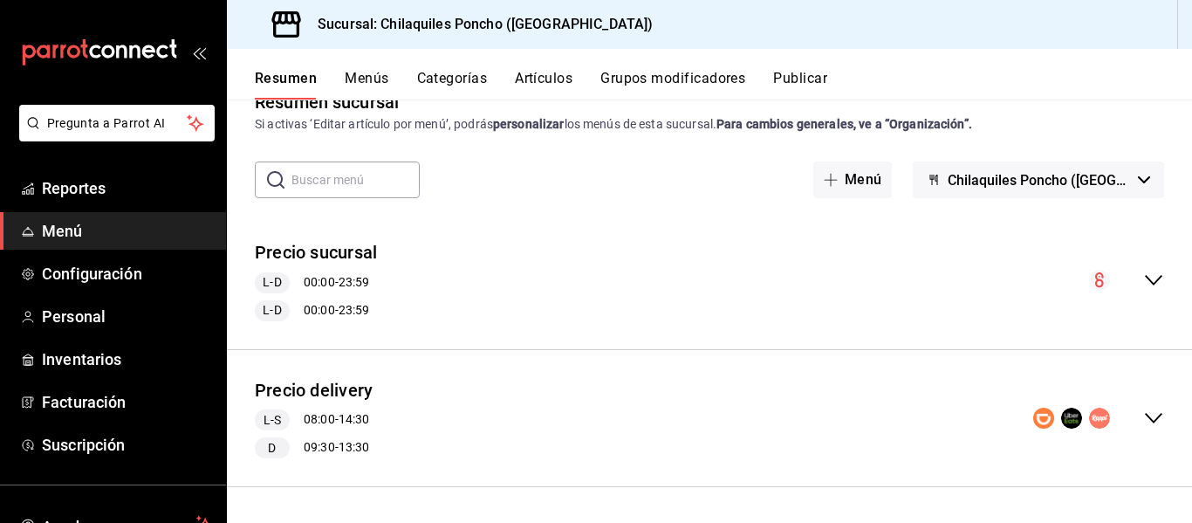
click at [1137, 438] on div "Precio delivery L-S 08:00 - 14:30 D 09:30 - 13:30" at bounding box center [709, 418] width 965 height 109
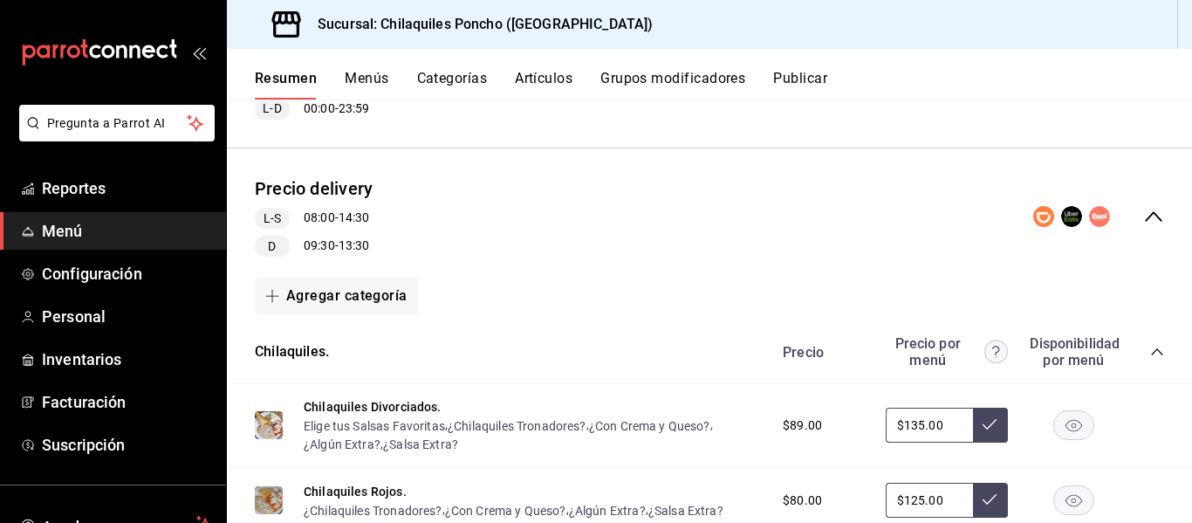
scroll to position [241, 0]
click at [1143, 361] on div "Precio Precio por menú Disponibilidad por menú" at bounding box center [964, 350] width 399 height 33
click at [1150, 354] on icon "collapse-category-row" at bounding box center [1157, 351] width 14 height 14
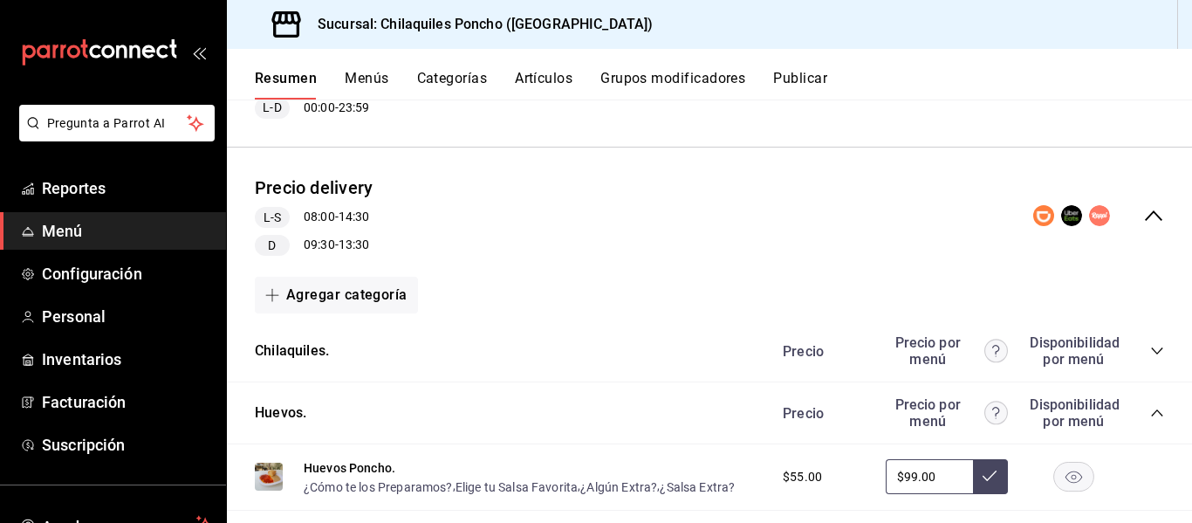
click at [1150, 415] on icon "collapse-category-row" at bounding box center [1157, 413] width 14 height 14
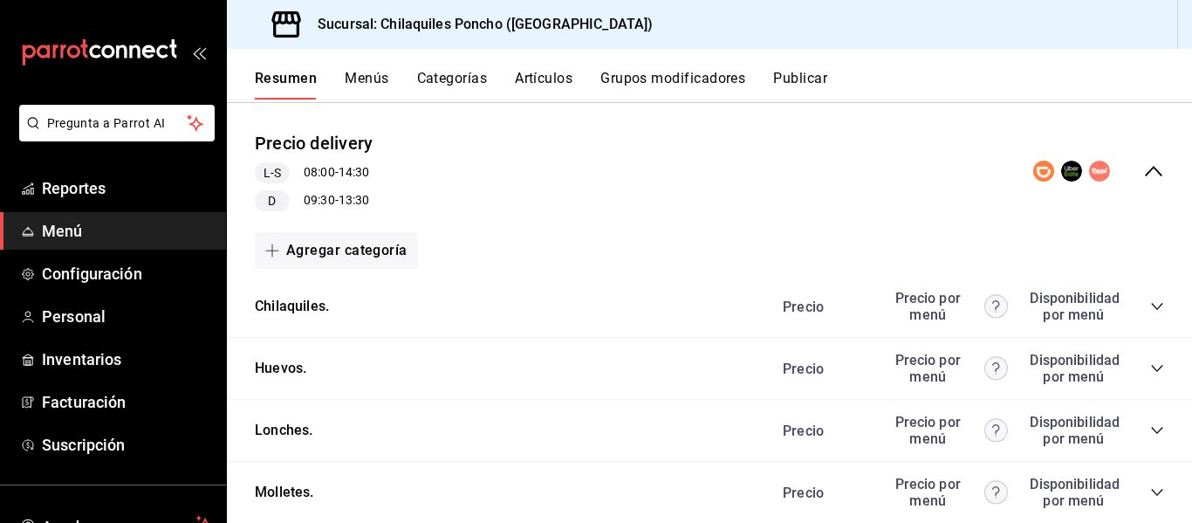
scroll to position [284, 0]
click at [1136, 312] on div "Precio Precio por menú Disponibilidad por menú" at bounding box center [964, 308] width 399 height 33
click at [1151, 308] on icon "collapse-category-row" at bounding box center [1156, 308] width 11 height 7
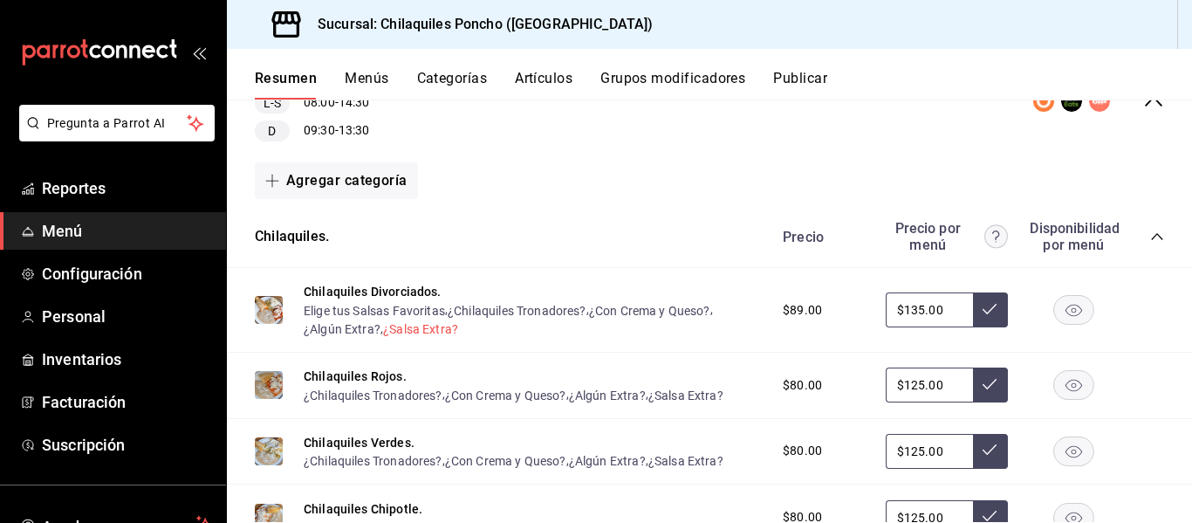
scroll to position [359, 0]
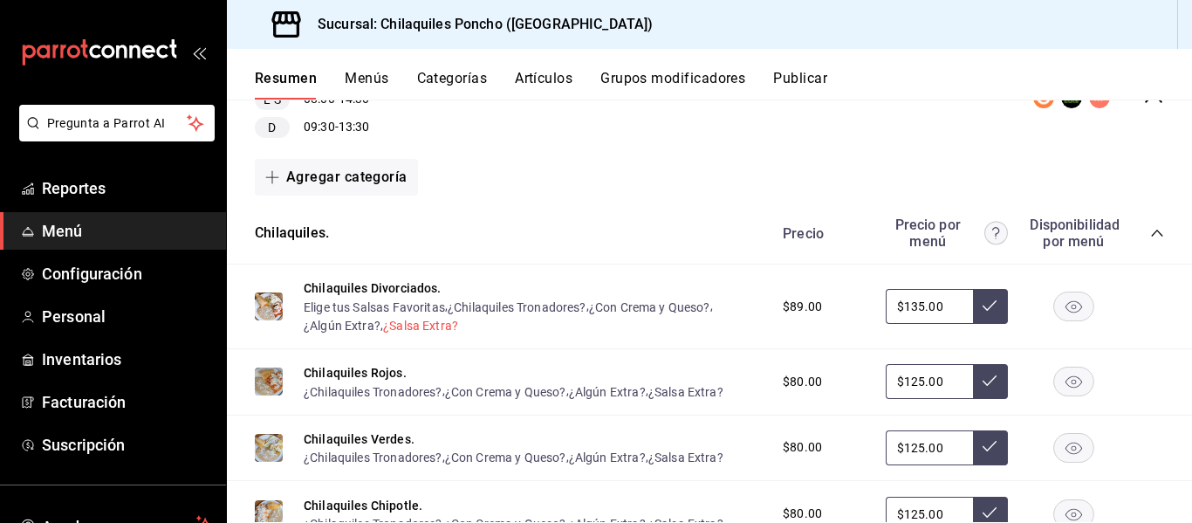
click at [436, 319] on button "¿Salsa Extra?" at bounding box center [420, 325] width 75 height 17
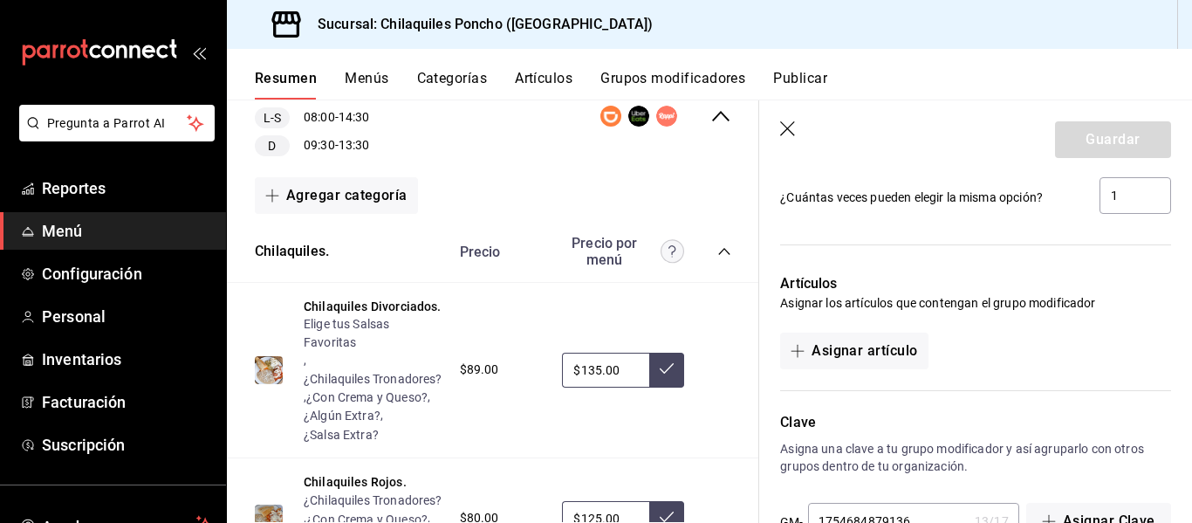
scroll to position [1322, 0]
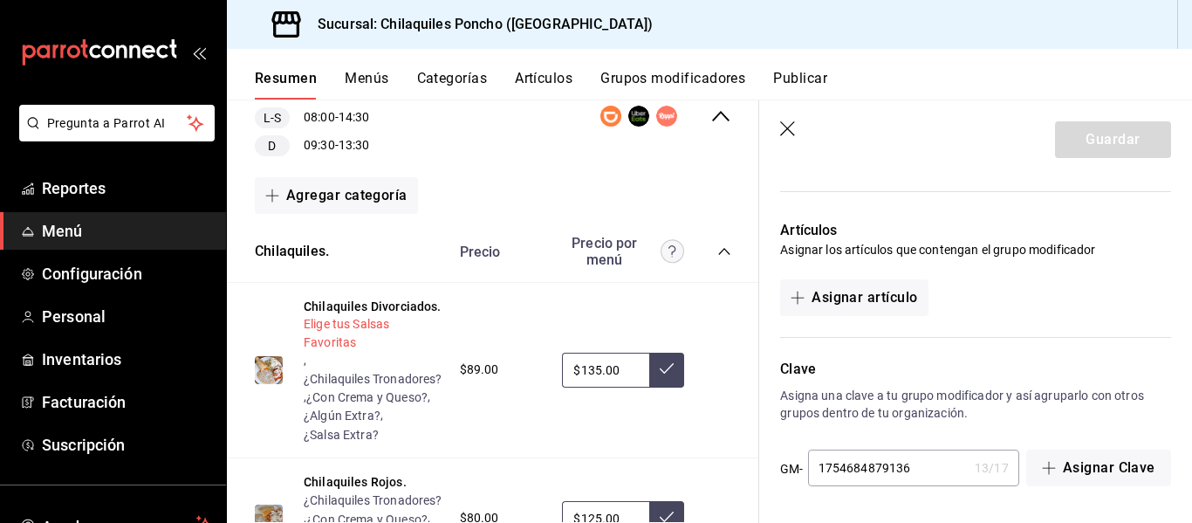
click at [367, 349] on button "Elige tus Salsas Favoritas" at bounding box center [373, 332] width 139 height 35
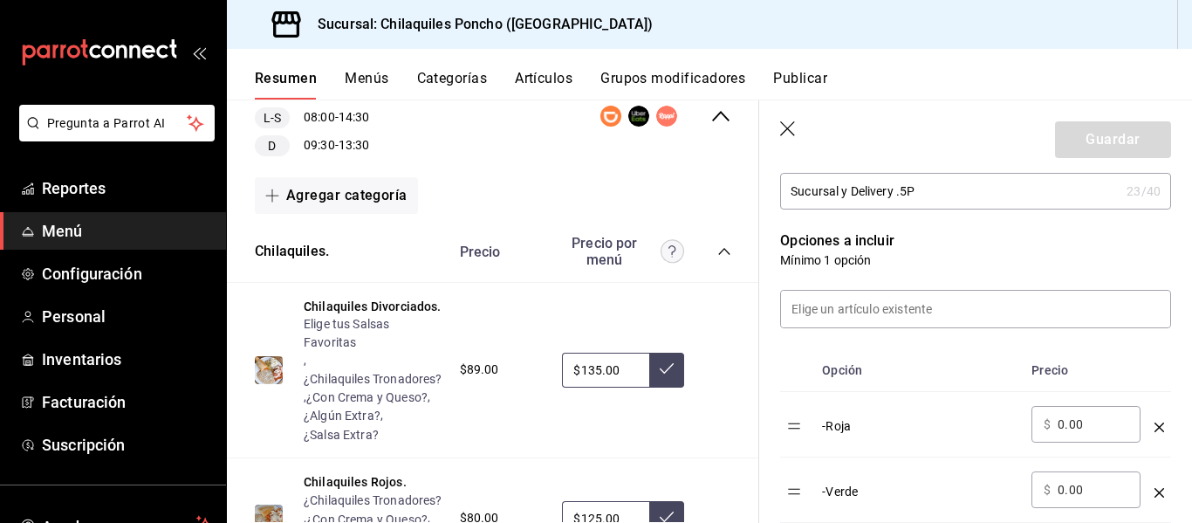
scroll to position [396, 0]
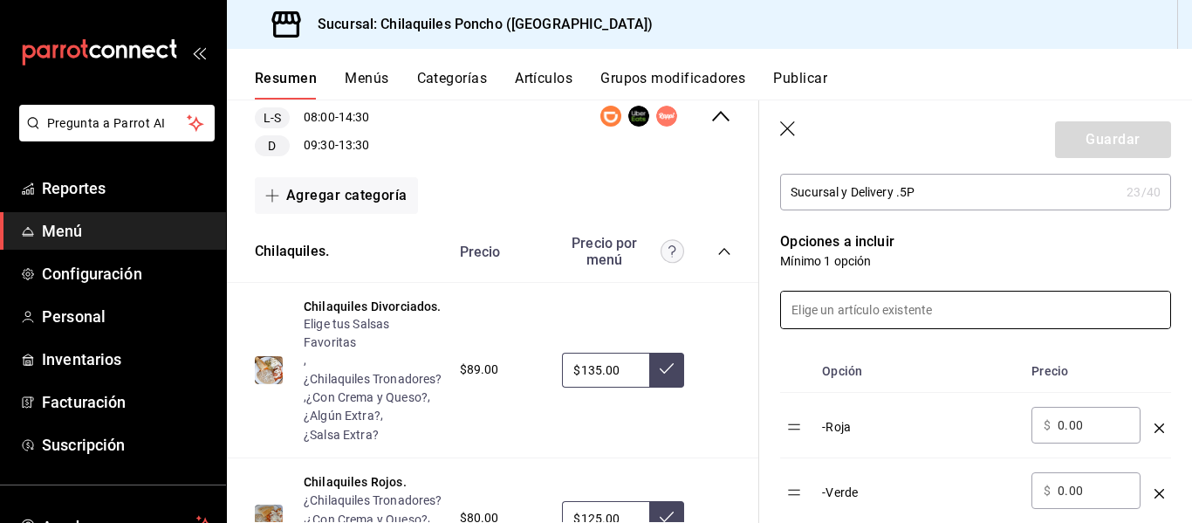
click at [942, 298] on input at bounding box center [975, 310] width 389 height 37
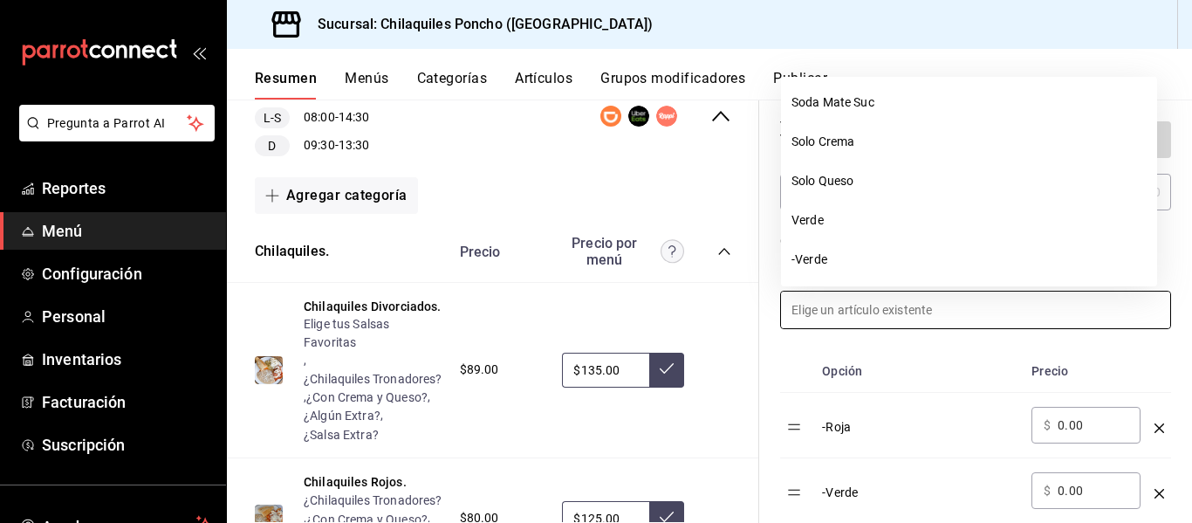
scroll to position [6299, 0]
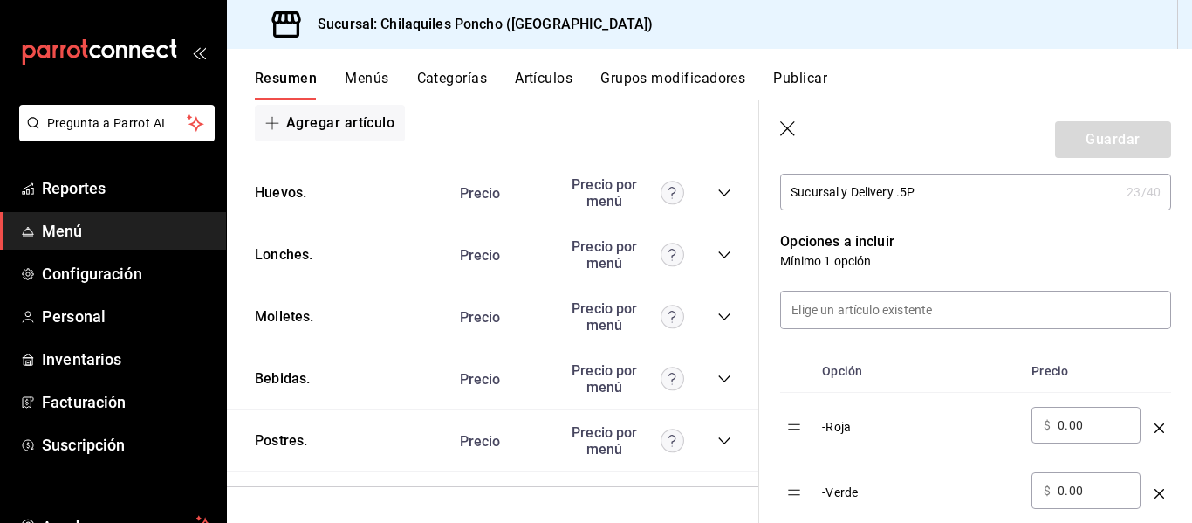
scroll to position [1648, 0]
click at [367, 13] on button "¿Salsa Extra?" at bounding box center [341, 4] width 75 height 17
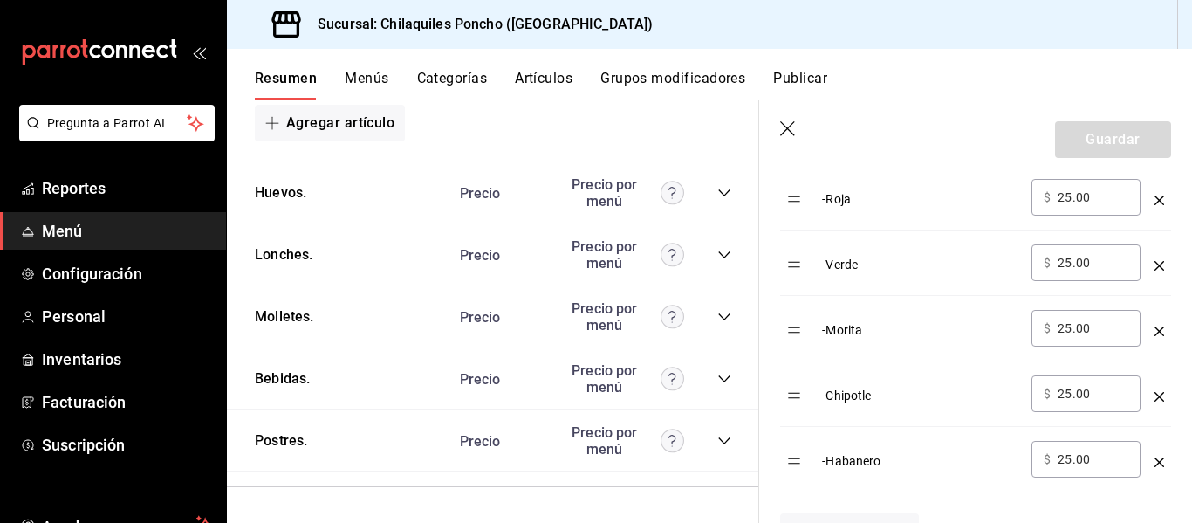
scroll to position [624, 0]
click at [789, 142] on header "Guardar" at bounding box center [975, 136] width 433 height 72
click at [789, 137] on icon "button" at bounding box center [788, 129] width 17 height 17
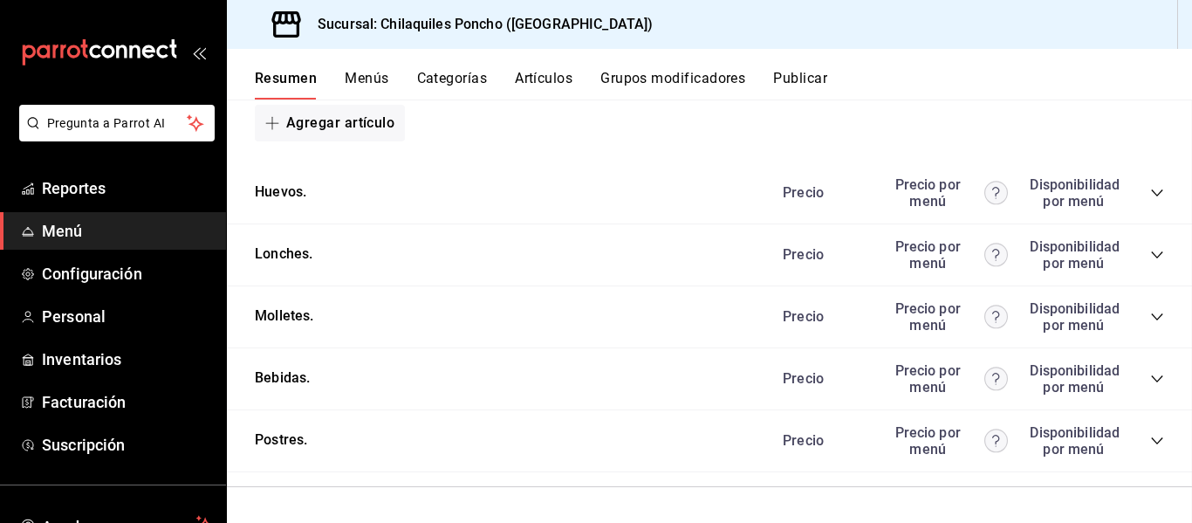
scroll to position [1105, 0]
click at [798, 81] on button "Publicar" at bounding box center [800, 85] width 54 height 30
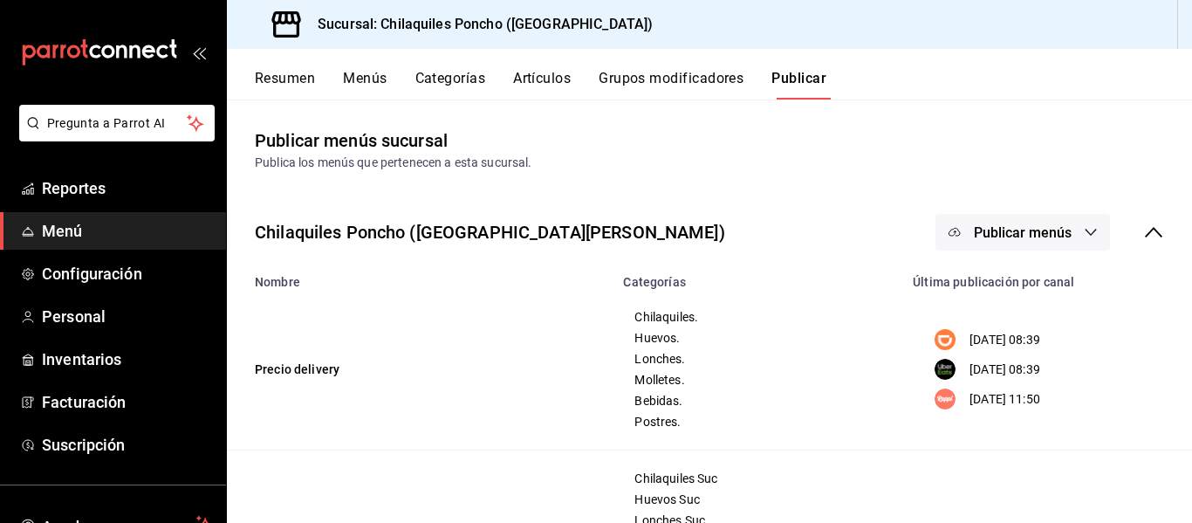
click at [1081, 244] on button "Publicar menús" at bounding box center [1023, 232] width 175 height 37
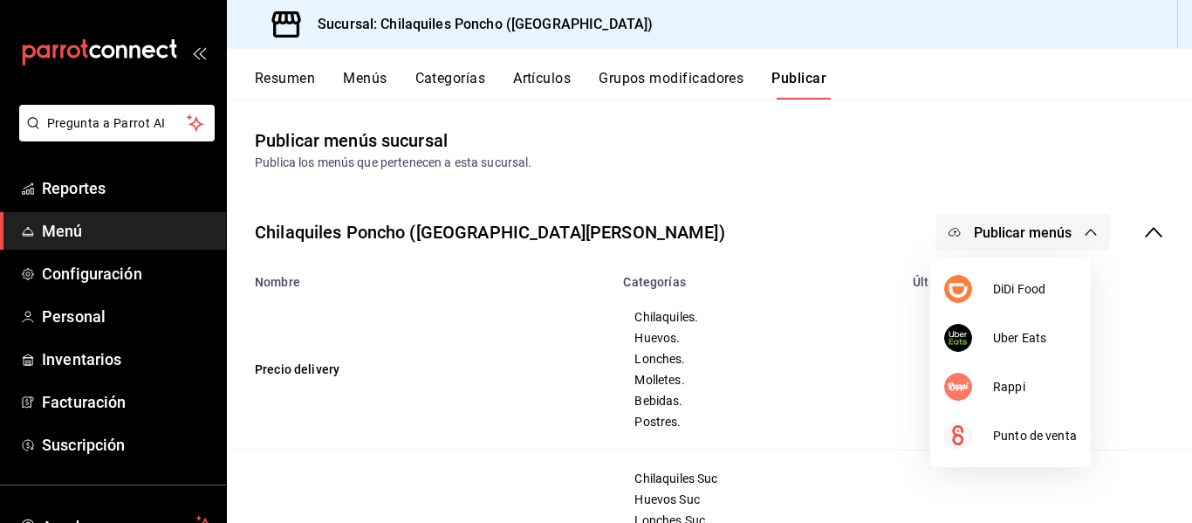
click at [1149, 235] on div at bounding box center [596, 261] width 1192 height 523
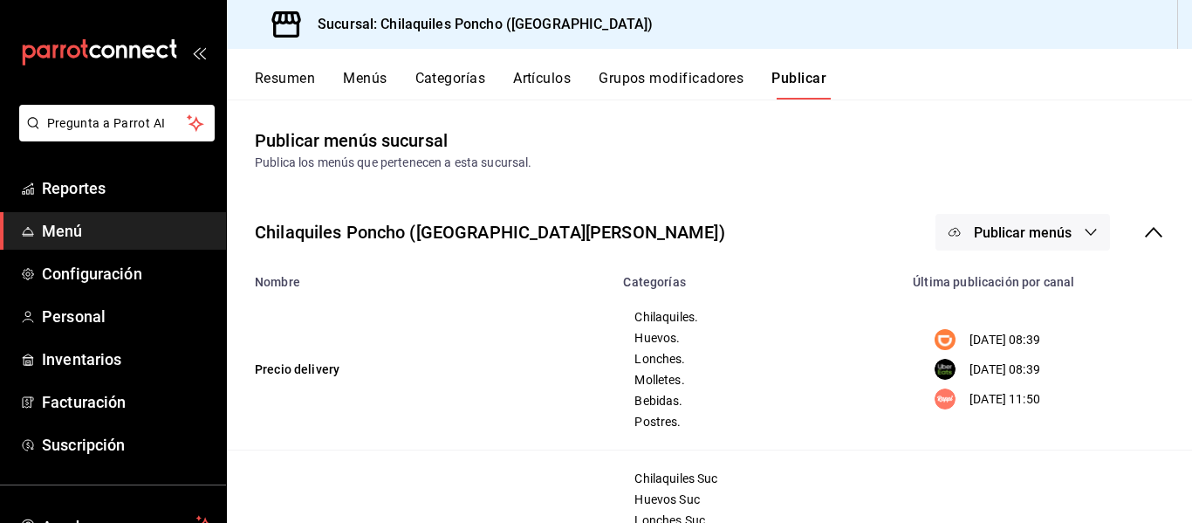
click at [1149, 235] on body "Pregunta a Parrot AI Reportes Menú Configuración Personal Inventarios Facturaci…" at bounding box center [596, 261] width 1192 height 523
click at [1148, 235] on icon at bounding box center [1153, 232] width 21 height 21
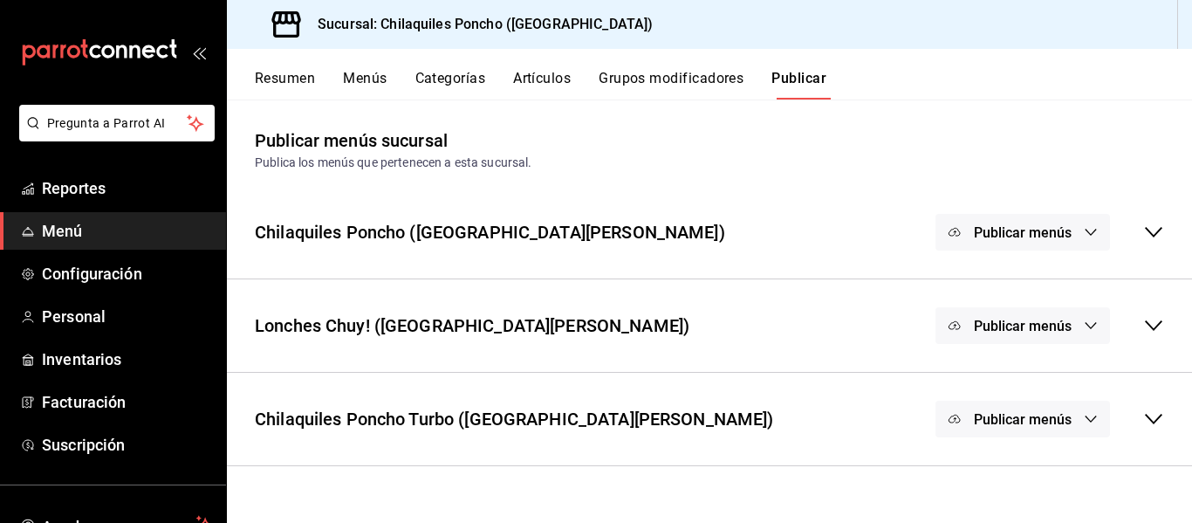
click at [1148, 235] on icon at bounding box center [1153, 232] width 21 height 21
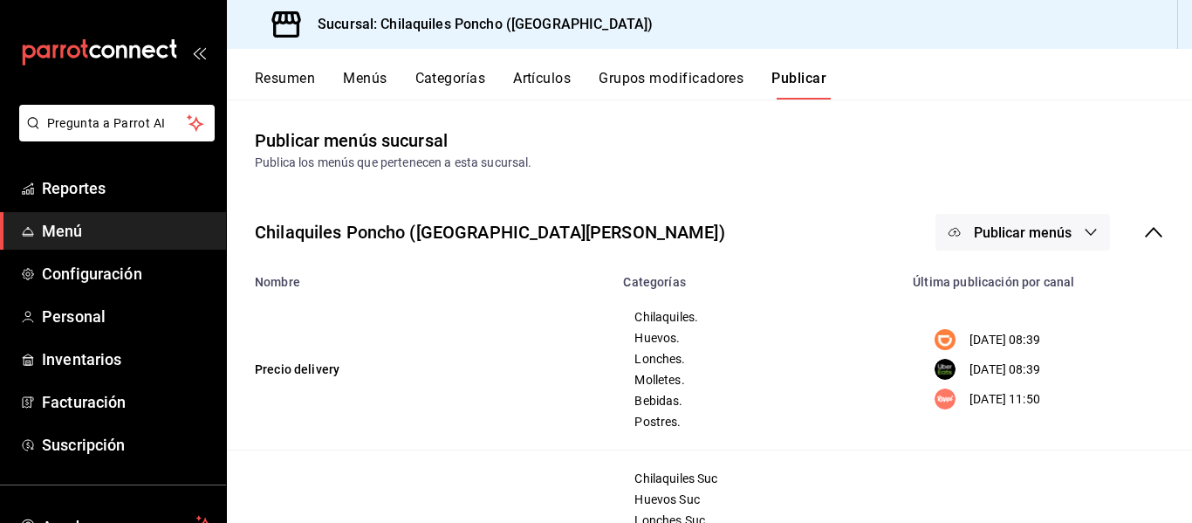
click at [1148, 235] on icon at bounding box center [1153, 232] width 17 height 10
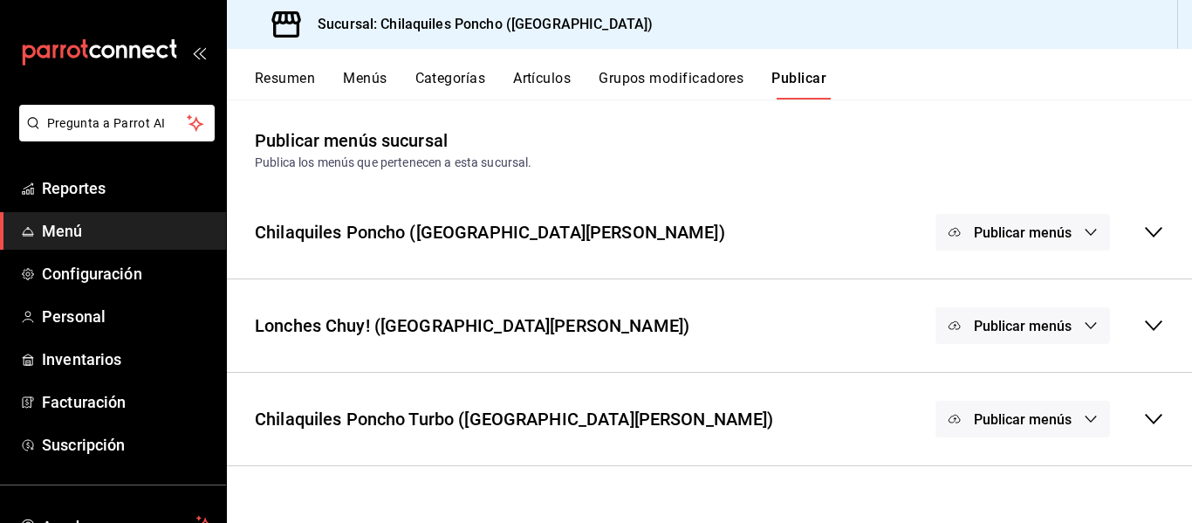
click at [1046, 237] on span "Publicar menús" at bounding box center [1023, 232] width 98 height 17
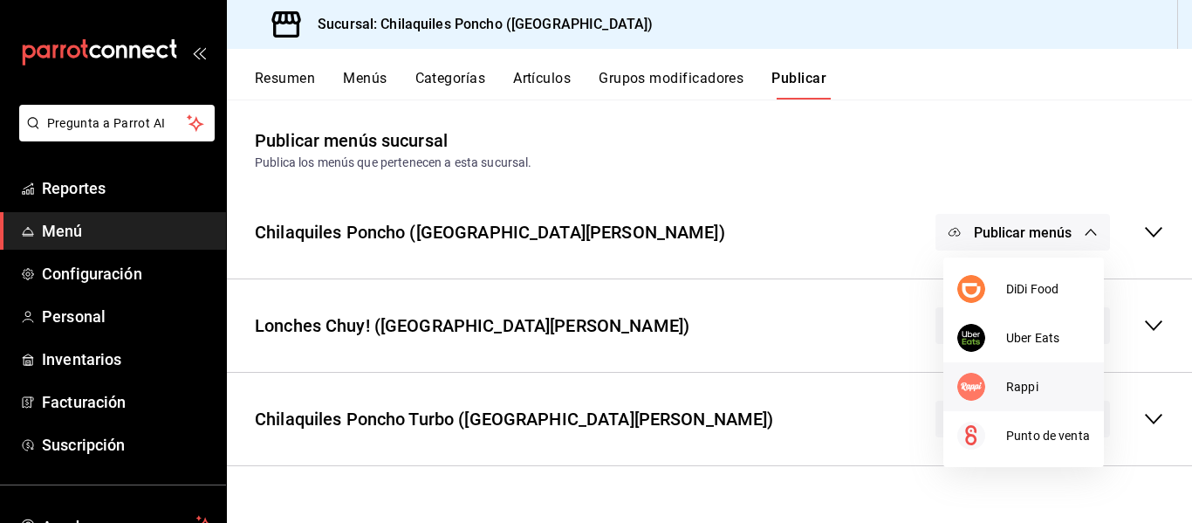
click at [1020, 381] on span "Rappi" at bounding box center [1048, 387] width 84 height 18
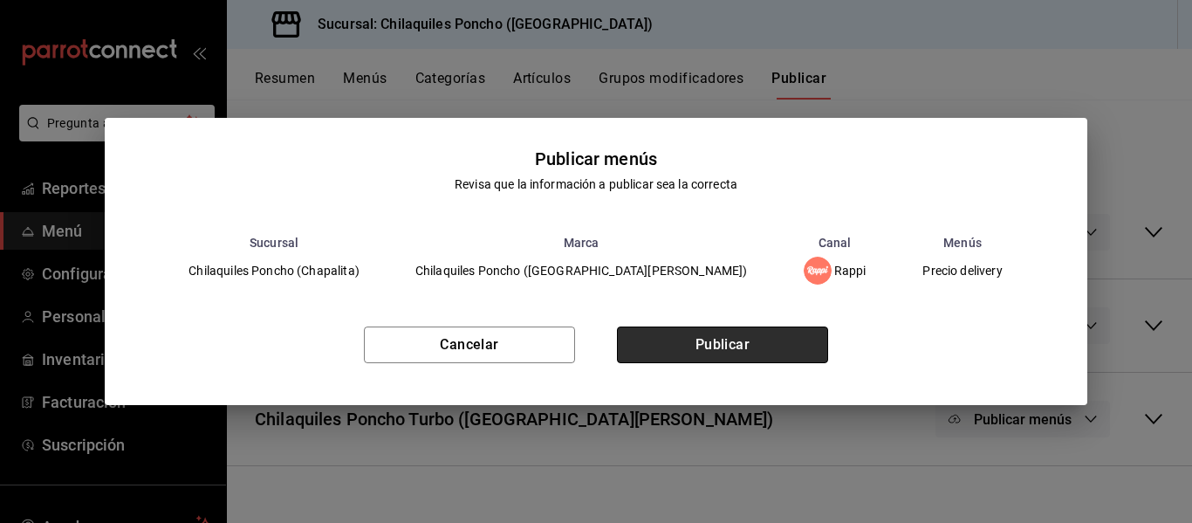
click at [789, 332] on button "Publicar" at bounding box center [722, 344] width 211 height 37
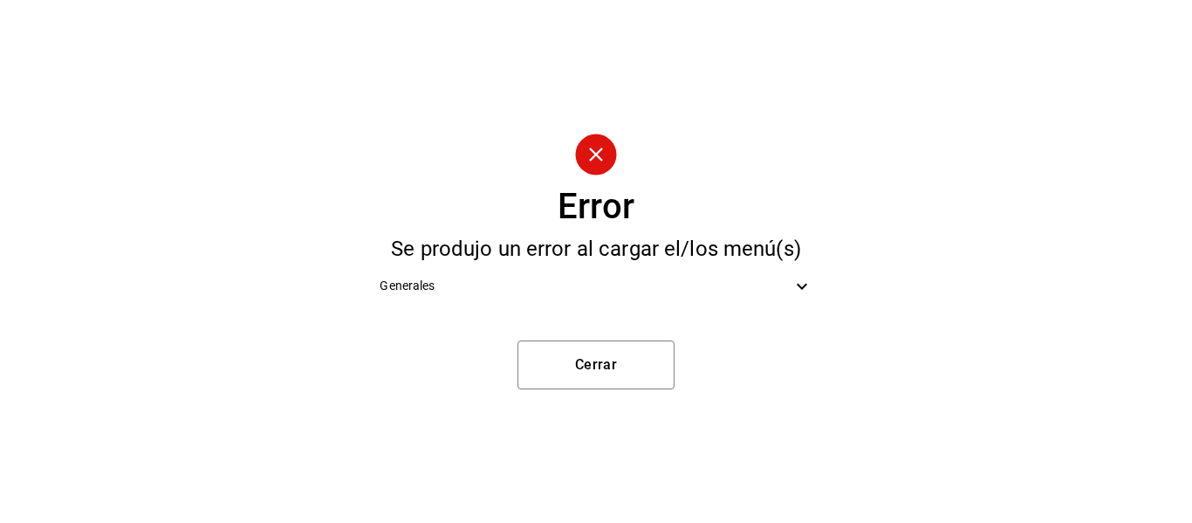
click at [752, 285] on span "Generales" at bounding box center [585, 286] width 411 height 18
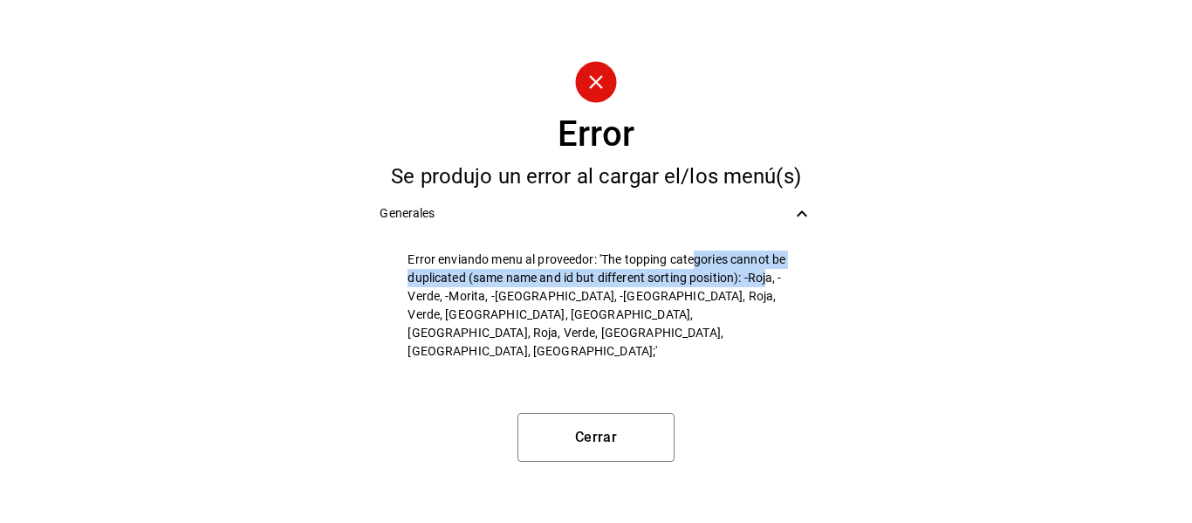
drag, startPoint x: 696, startPoint y: 281, endPoint x: 766, endPoint y: 288, distance: 70.2
click at [766, 288] on span "Error enviando menu al proveedor: 'The topping categories cannot be duplicated …" at bounding box center [610, 305] width 404 height 110
click at [593, 413] on button "Cerrar" at bounding box center [596, 437] width 157 height 49
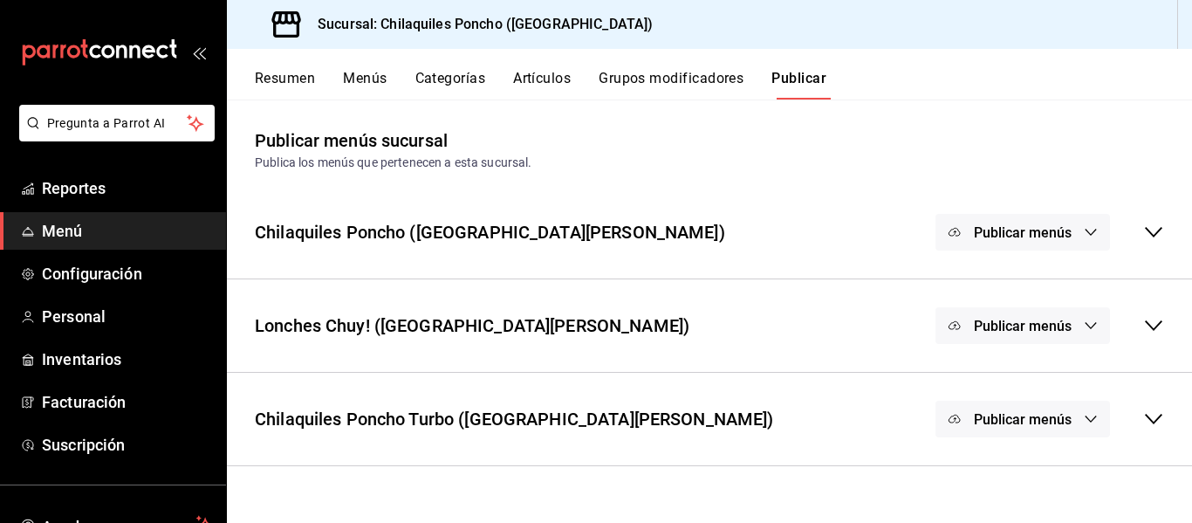
click at [531, 86] on button "Artículos" at bounding box center [542, 85] width 58 height 30
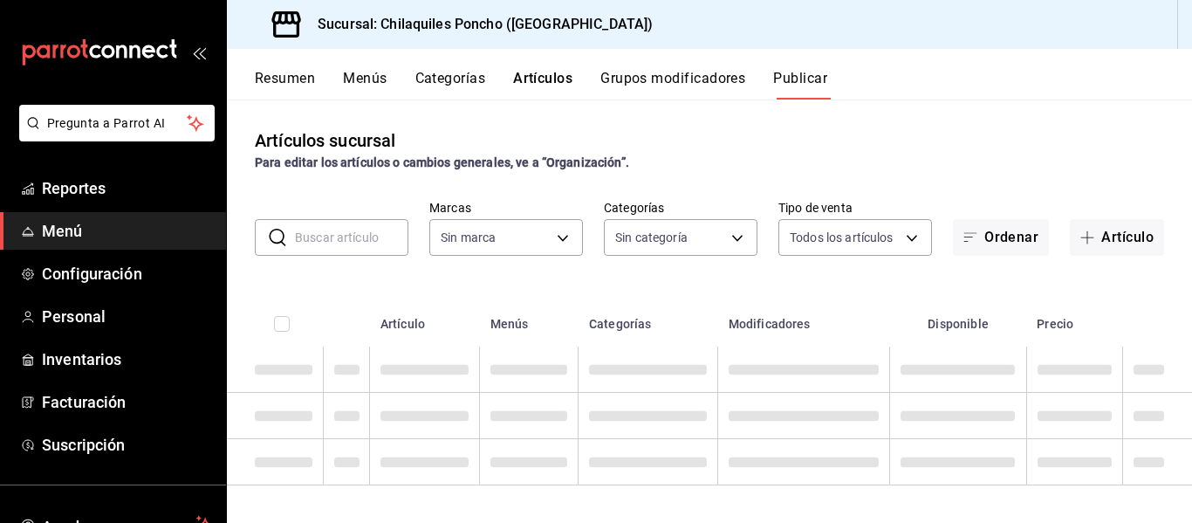
type input "9bcb220c-419a-4f5a-8afa-cf23028ffdd5,cd2e5cda-0540-4c7e-adca-baf202a50337,60bf9…"
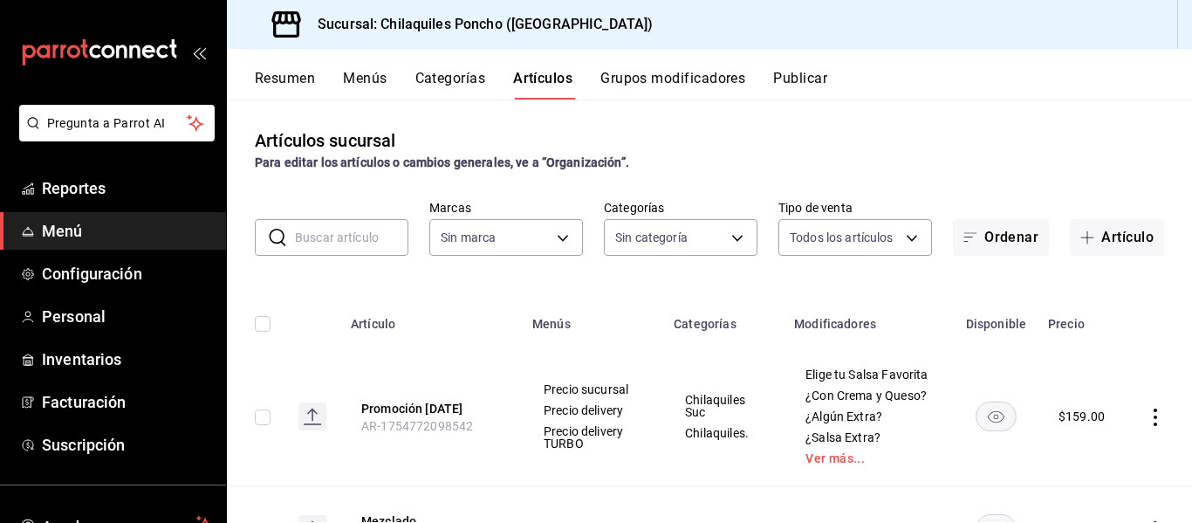
type input "9bcb220c-419a-4f5a-8afa-cf23028ffdd5,cd2e5cda-0540-4c7e-adca-baf202a50337,60bf9…"
type input "951c00c6-f61f-4587-88b4-ea33f53f6273,fa5cb388-4d20-48df-9085-bc88b3bb73e0,02a60…"
click at [352, 240] on input "text" at bounding box center [351, 237] width 113 height 35
paste input "-Roja"
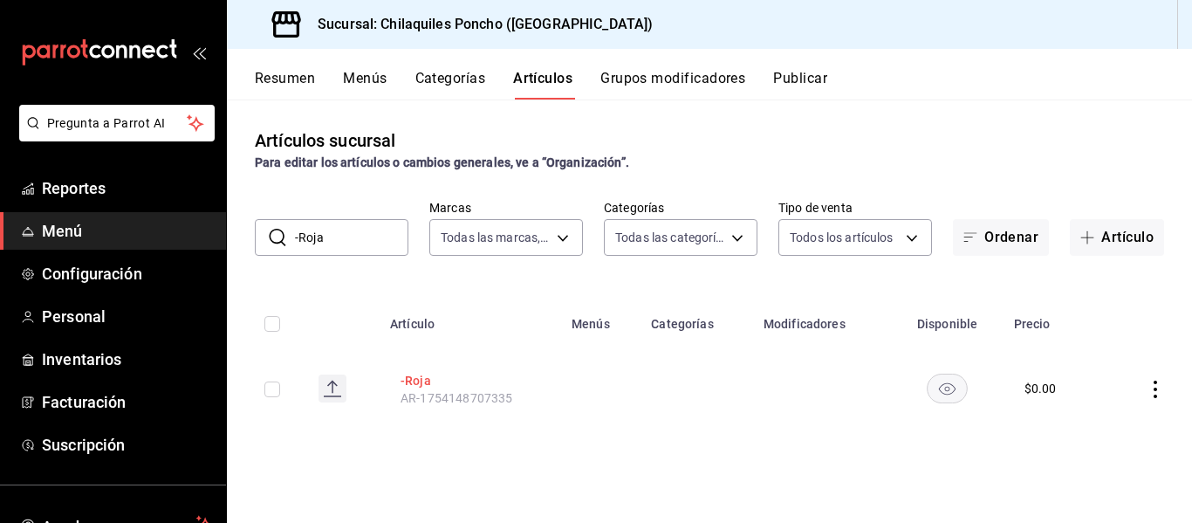
click at [412, 374] on button "-Roja" at bounding box center [471, 380] width 140 height 17
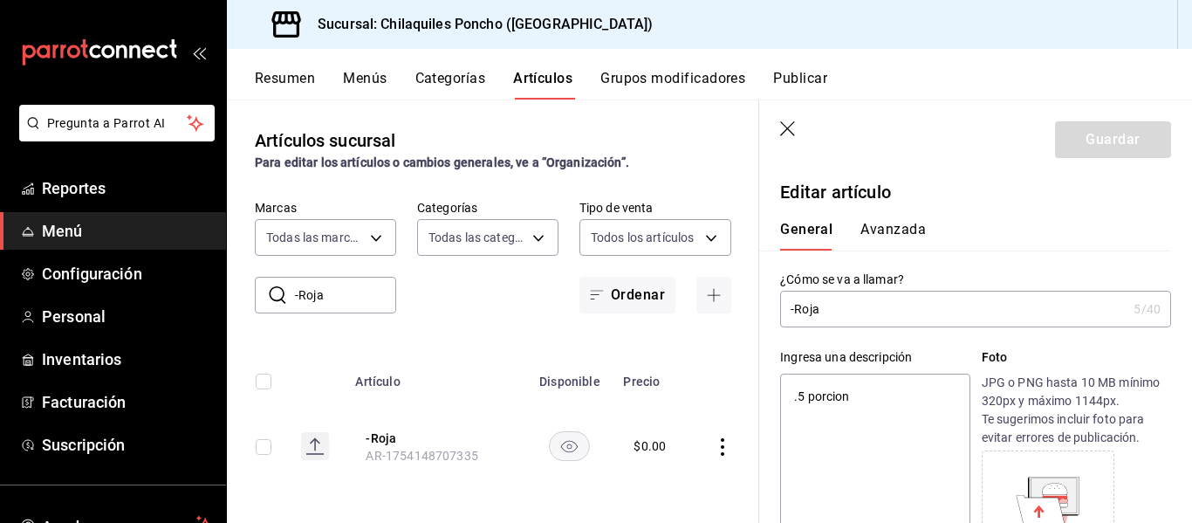
click at [891, 229] on button "Avanzada" at bounding box center [893, 236] width 65 height 30
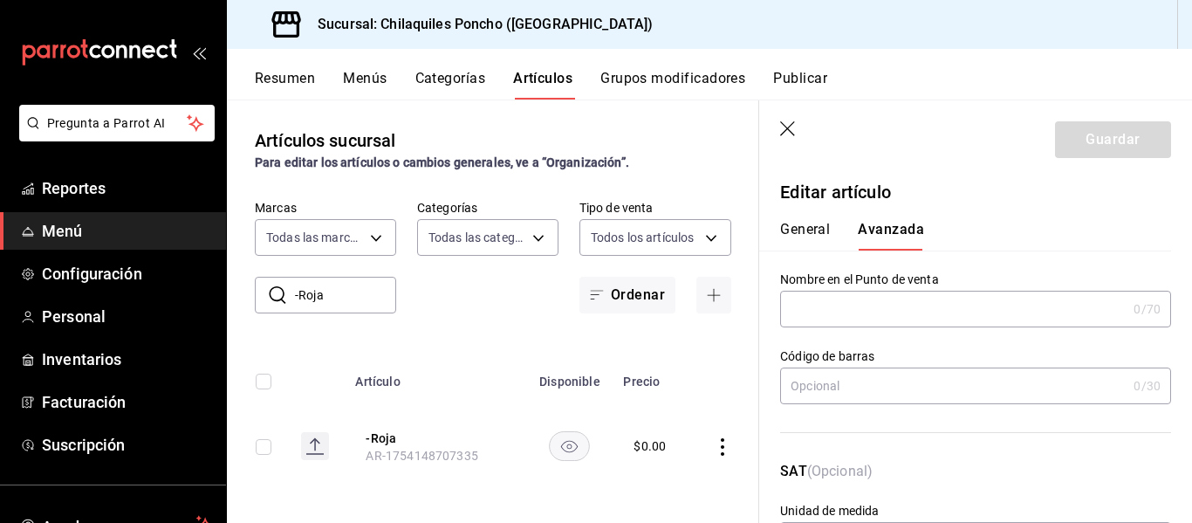
scroll to position [158, 0]
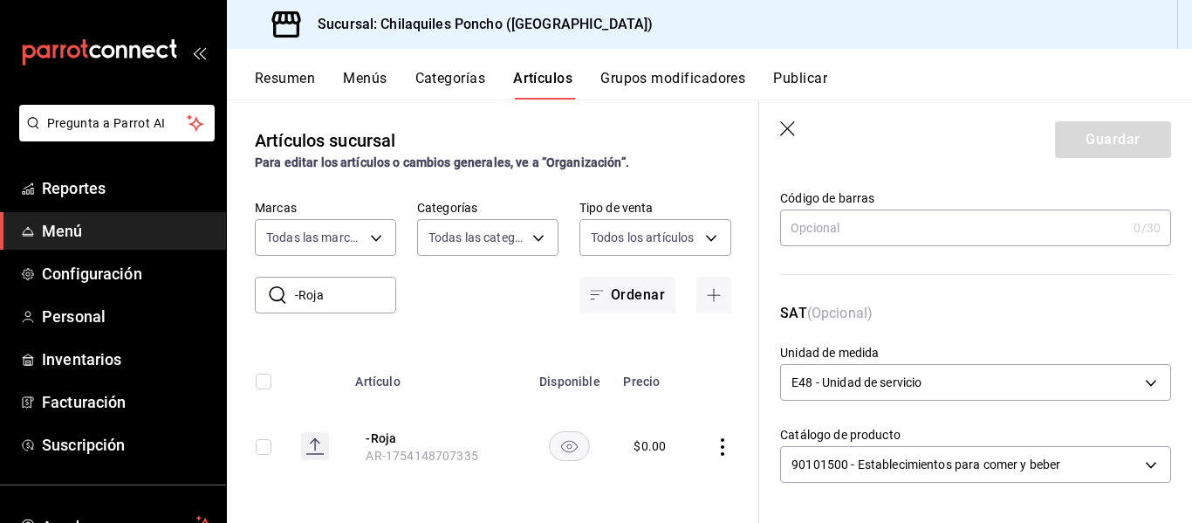
click at [793, 127] on icon "button" at bounding box center [788, 129] width 17 height 17
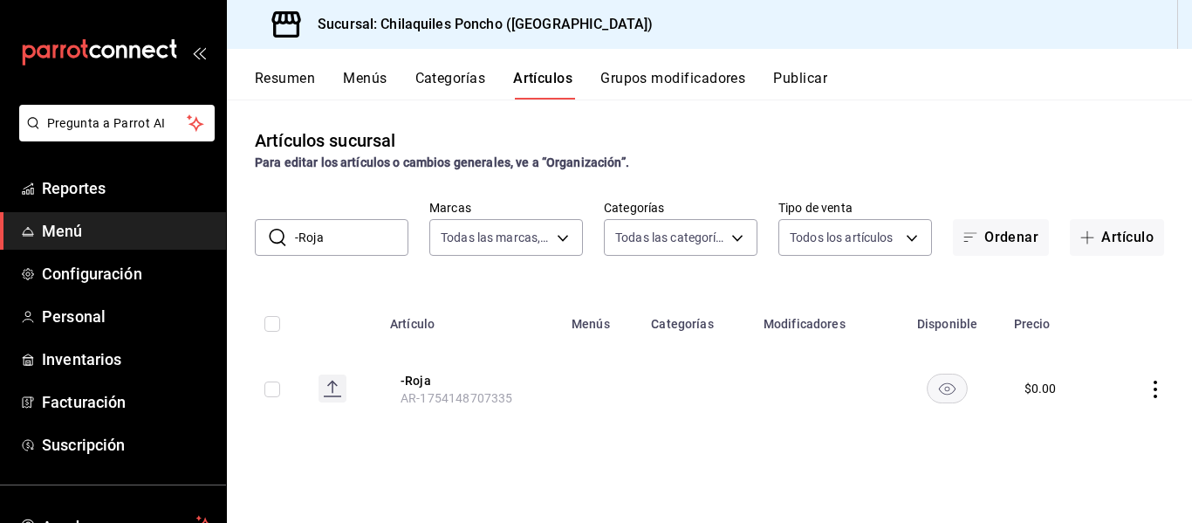
click at [299, 242] on input "-Roja" at bounding box center [351, 237] width 113 height 35
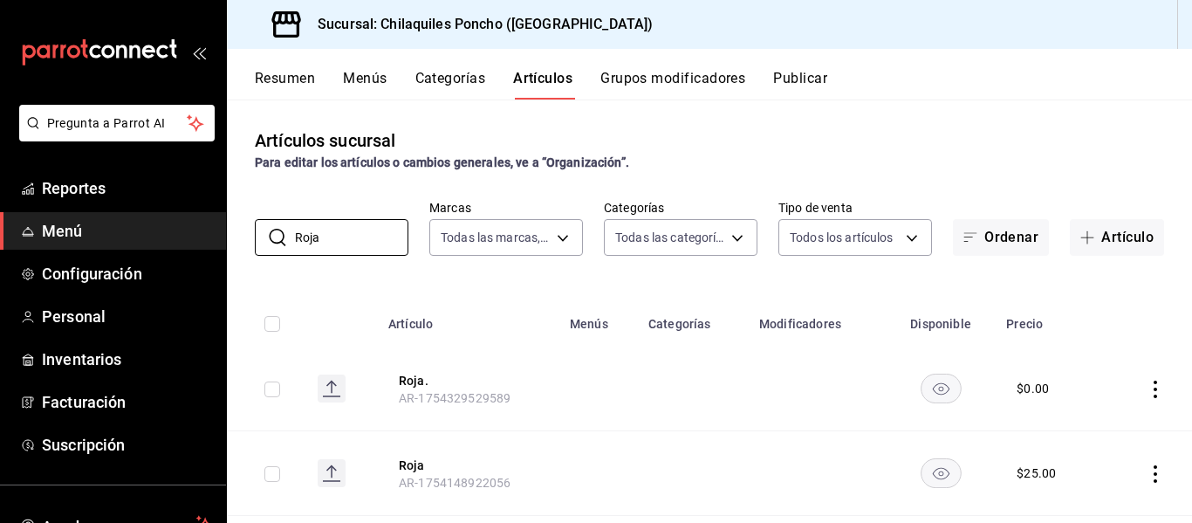
scroll to position [120, 0]
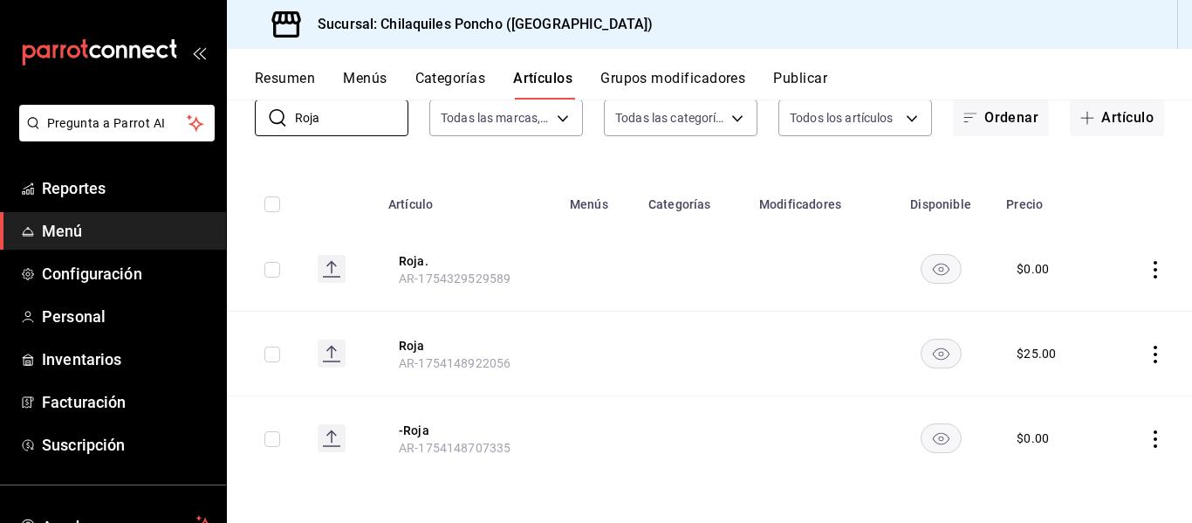
type input "Roja"
click at [933, 278] on rect "availability-product" at bounding box center [941, 268] width 40 height 29
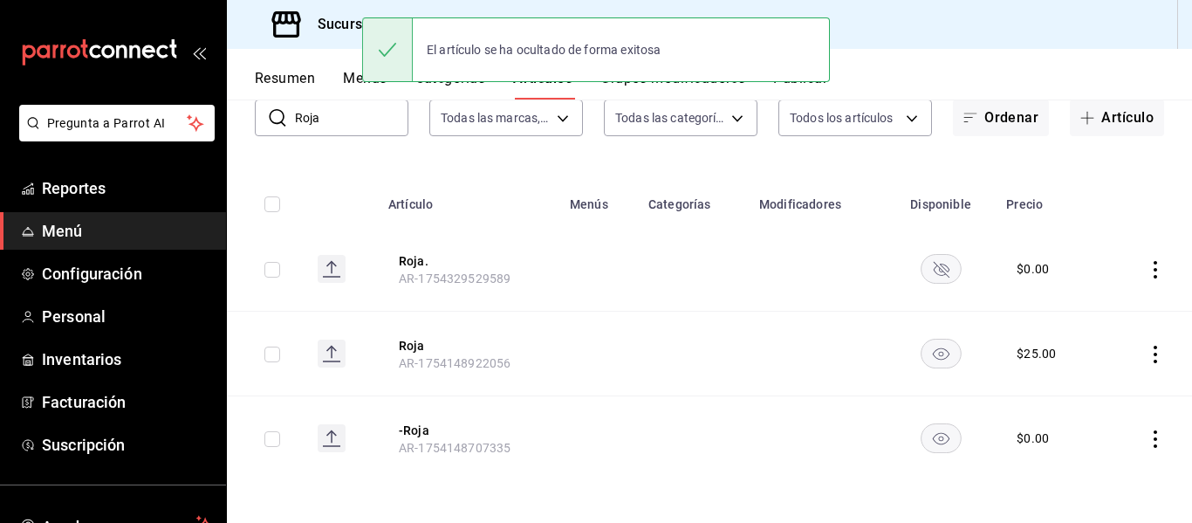
click at [933, 278] on rect "availability-product" at bounding box center [941, 268] width 40 height 29
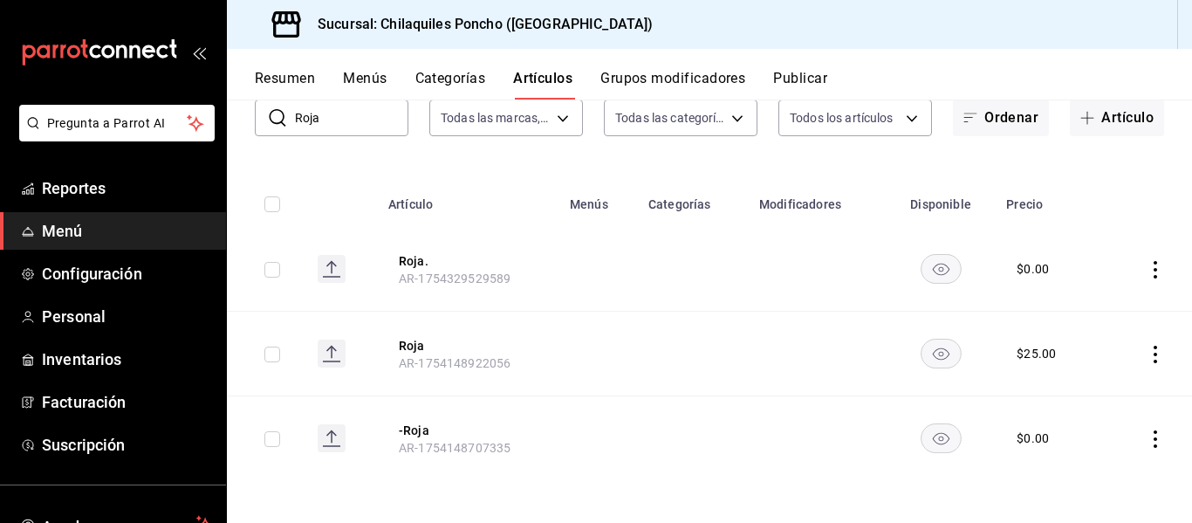
click at [934, 272] on rect "availability-product" at bounding box center [941, 268] width 40 height 29
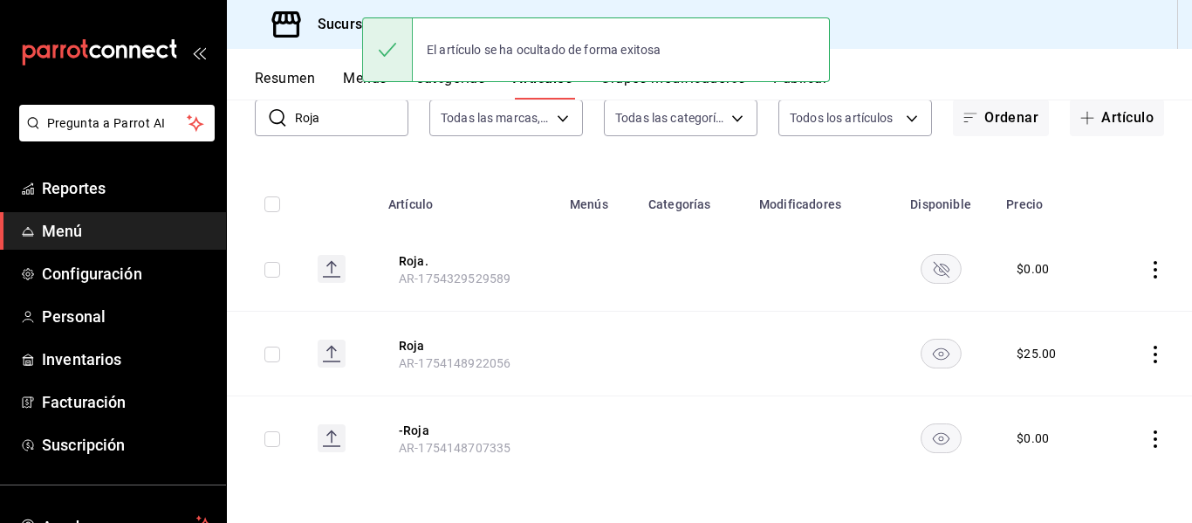
click at [943, 346] on rect "availability-product" at bounding box center [941, 353] width 40 height 29
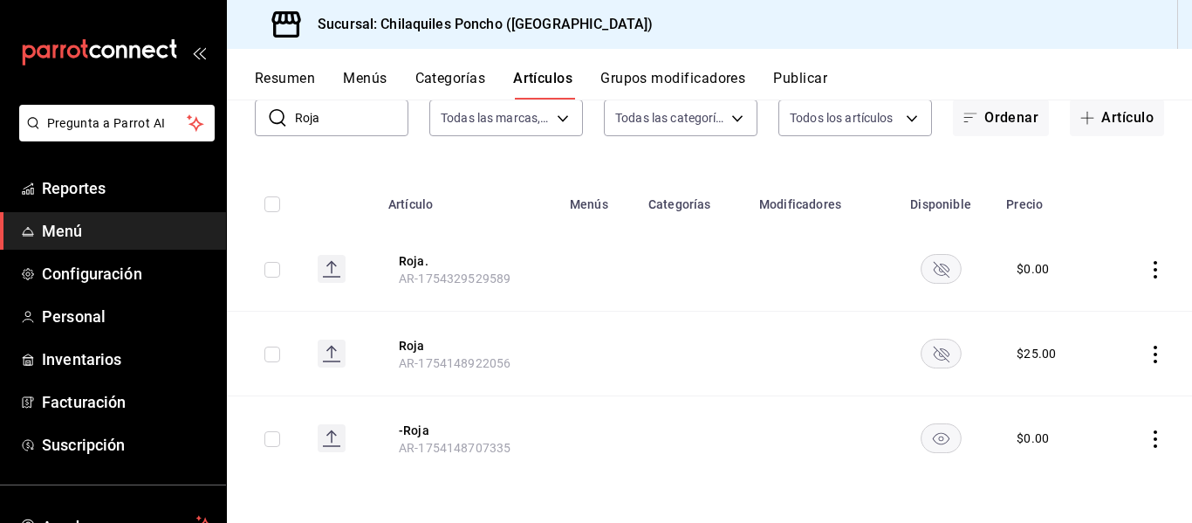
click at [821, 79] on button "Publicar" at bounding box center [800, 85] width 54 height 30
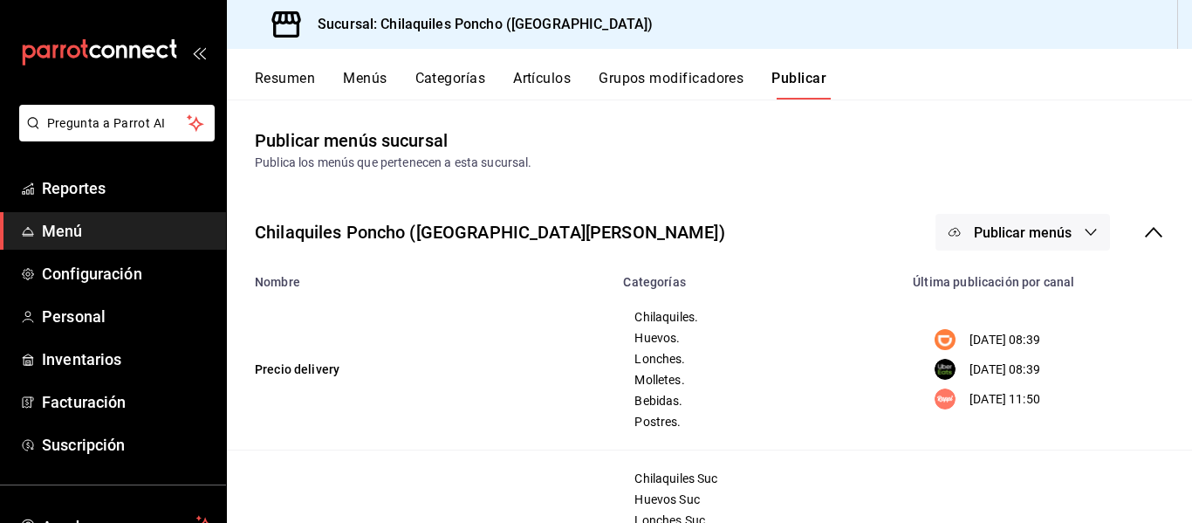
click at [1010, 244] on button "Publicar menús" at bounding box center [1023, 232] width 175 height 37
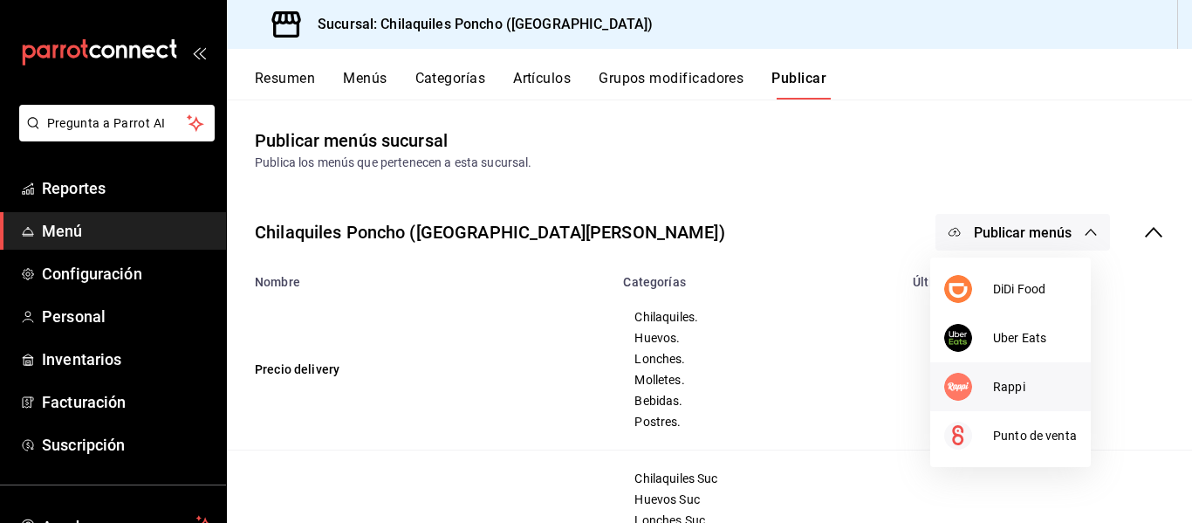
click at [957, 381] on img at bounding box center [958, 387] width 28 height 28
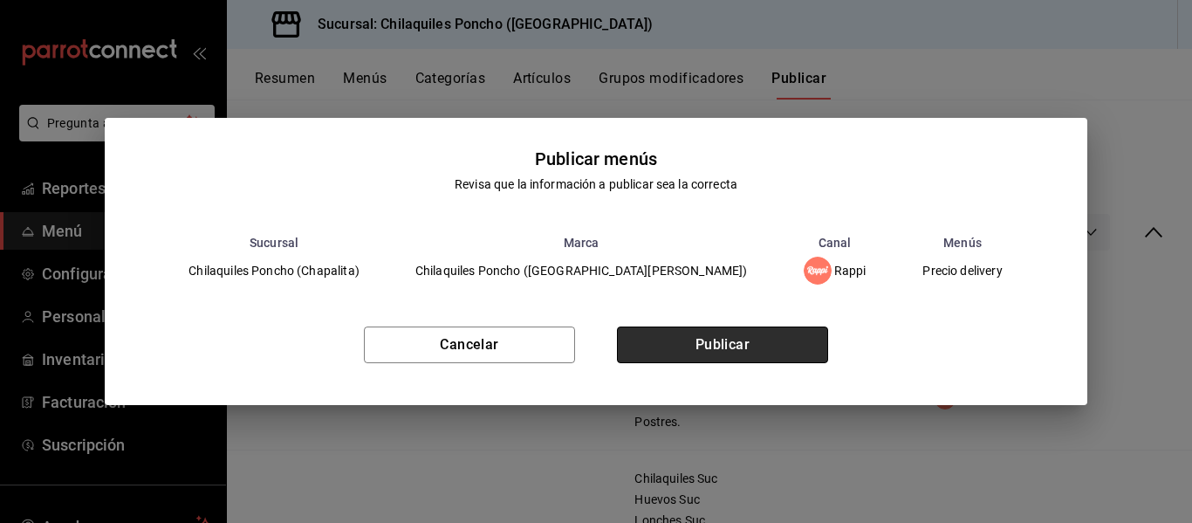
click at [786, 332] on button "Publicar" at bounding box center [722, 344] width 211 height 37
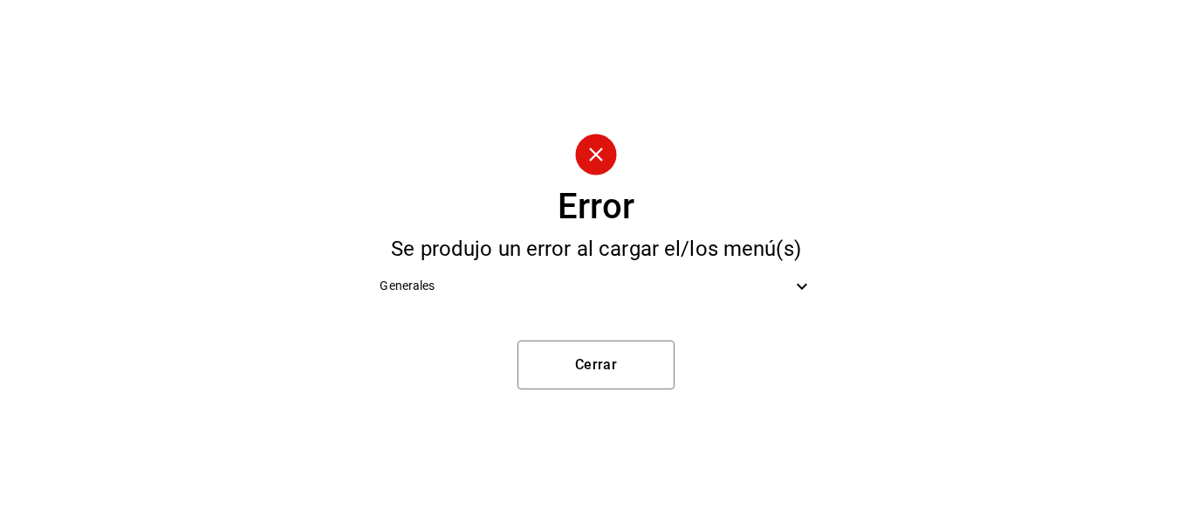
click at [658, 297] on div "Generales" at bounding box center [596, 285] width 460 height 39
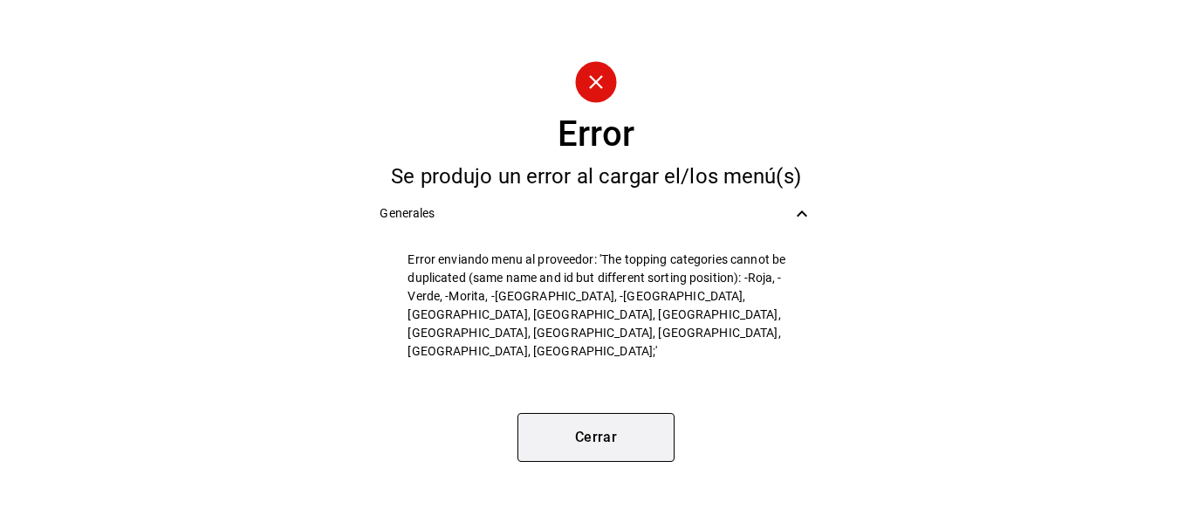
click at [559, 415] on button "Cerrar" at bounding box center [596, 437] width 157 height 49
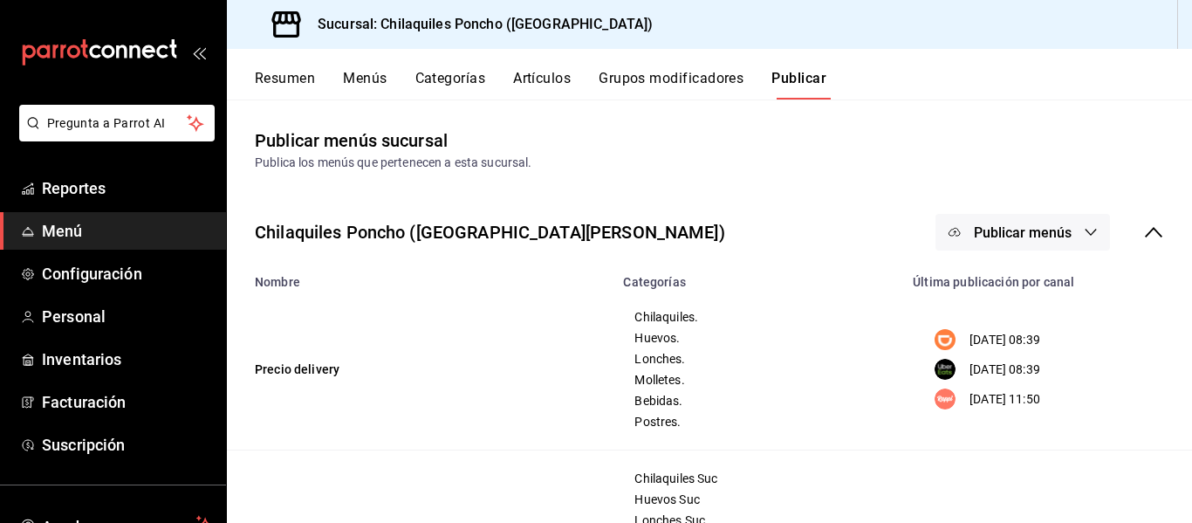
click at [542, 89] on button "Artículos" at bounding box center [542, 85] width 58 height 30
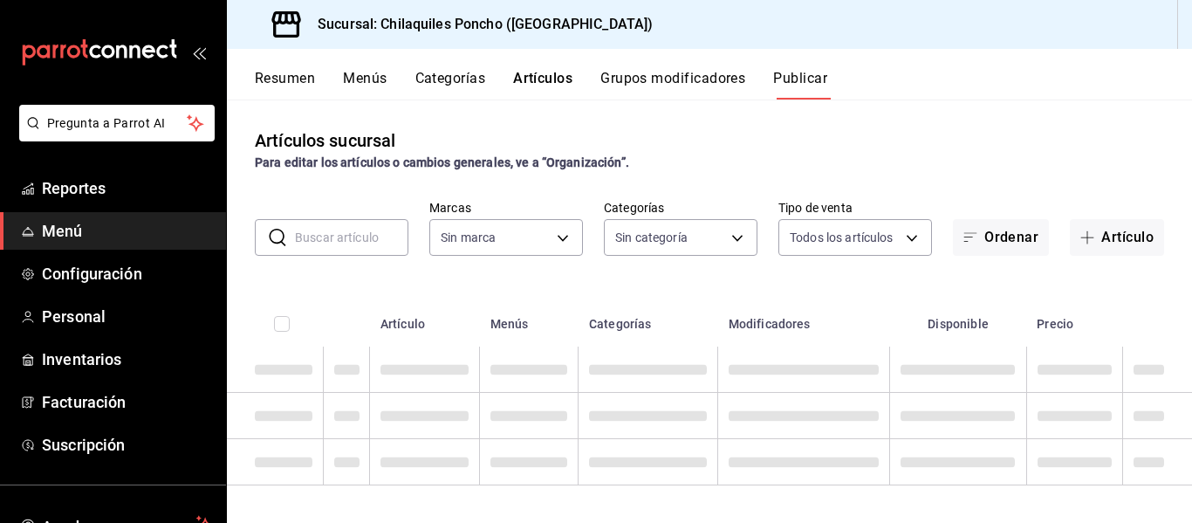
type input "9bcb220c-419a-4f5a-8afa-cf23028ffdd5,cd2e5cda-0540-4c7e-adca-baf202a50337,60bf9…"
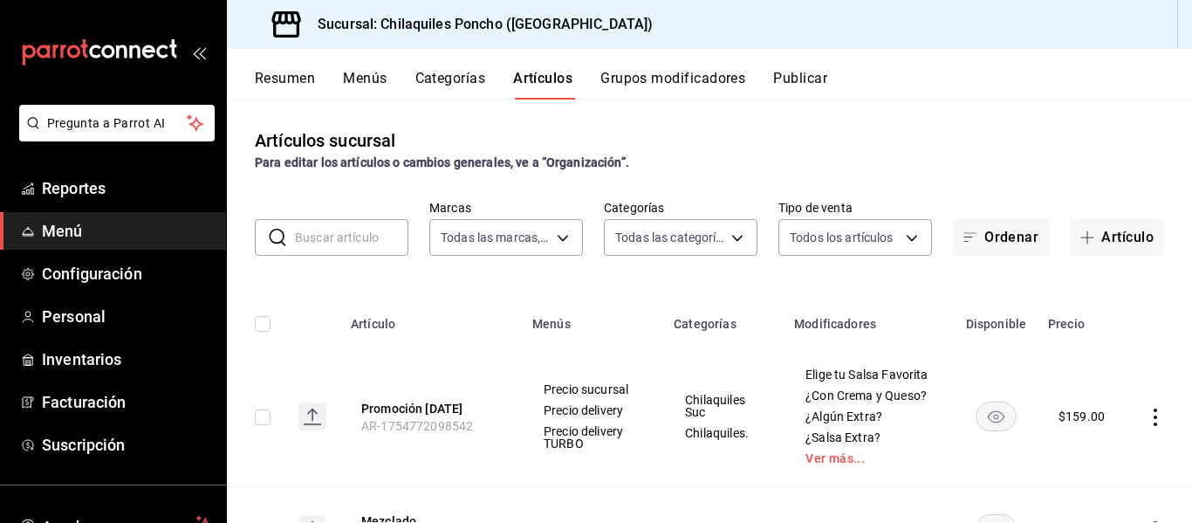
type input "951c00c6-f61f-4587-88b4-ea33f53f6273,fa5cb388-4d20-48df-9085-bc88b3bb73e0,02a60…"
click at [346, 224] on input "text" at bounding box center [351, 237] width 113 height 35
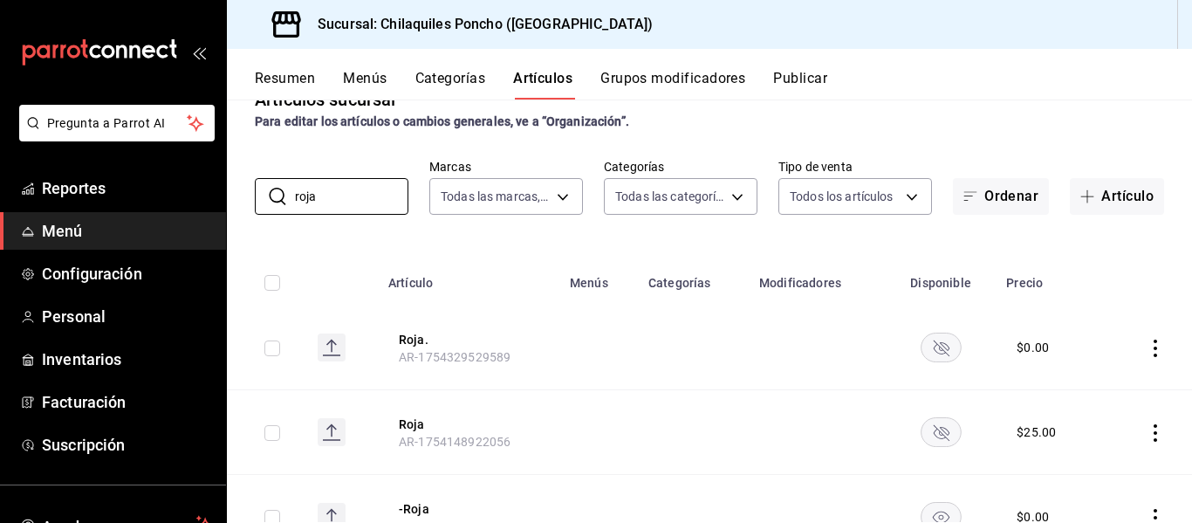
scroll to position [120, 0]
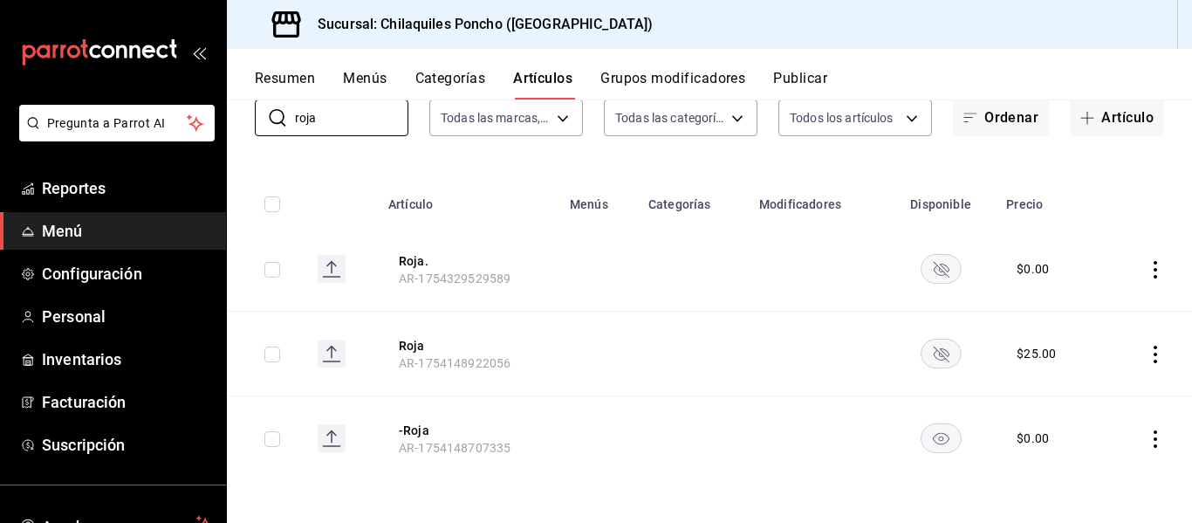
type input "roja"
click at [941, 355] on rect "availability-product" at bounding box center [941, 353] width 40 height 29
click at [921, 436] on rect "availability-product" at bounding box center [941, 437] width 40 height 29
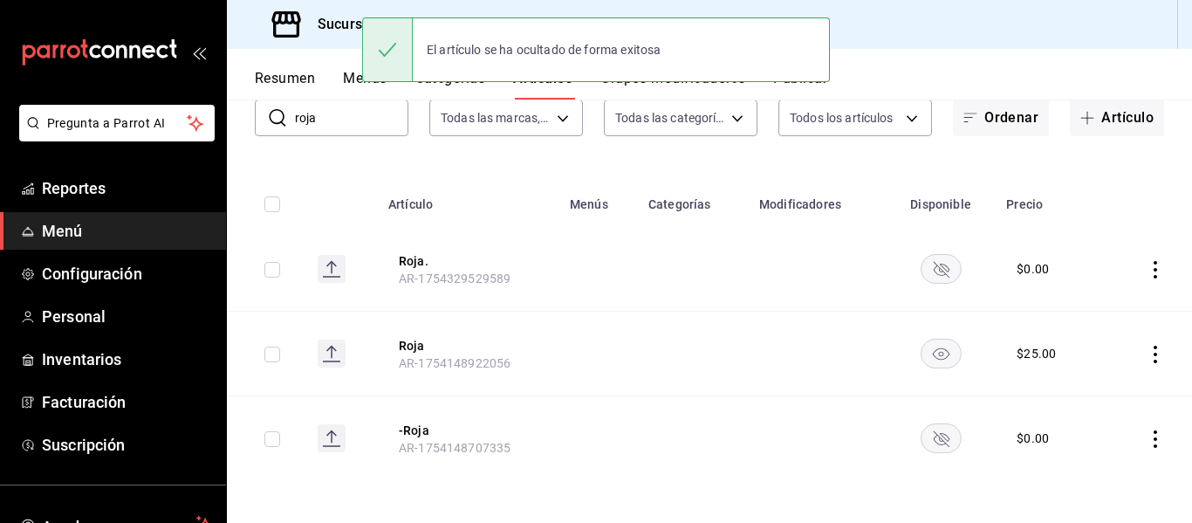
click at [822, 87] on button "Publicar" at bounding box center [800, 85] width 54 height 30
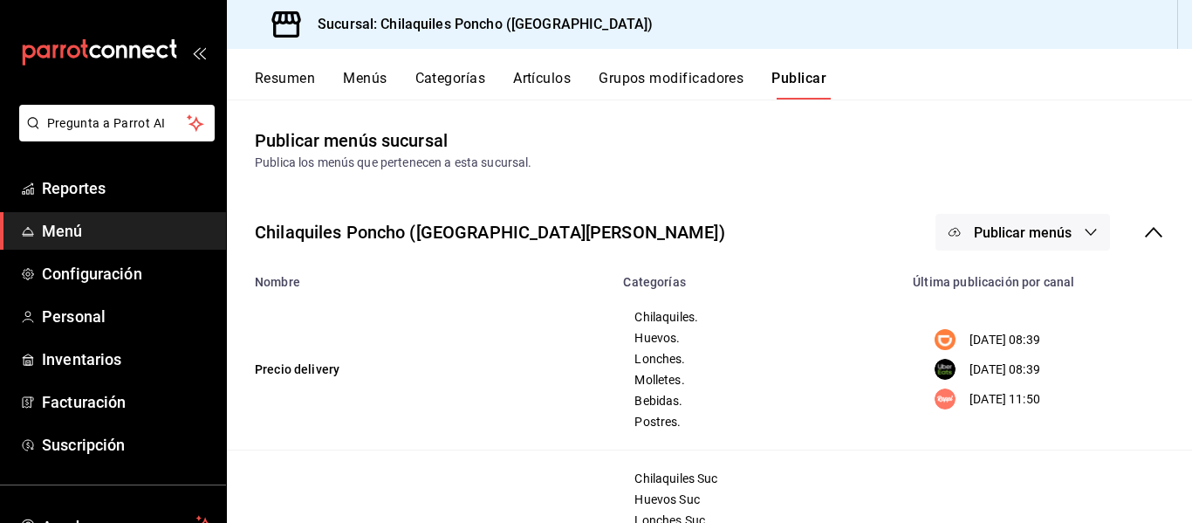
click at [1039, 225] on span "Publicar menús" at bounding box center [1023, 232] width 98 height 17
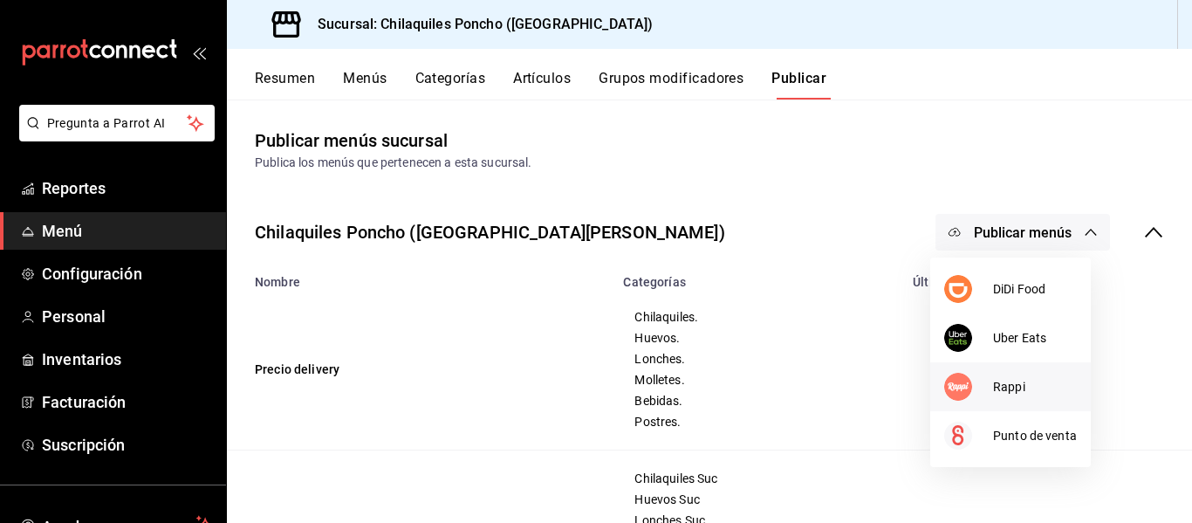
click at [983, 392] on div at bounding box center [968, 387] width 49 height 28
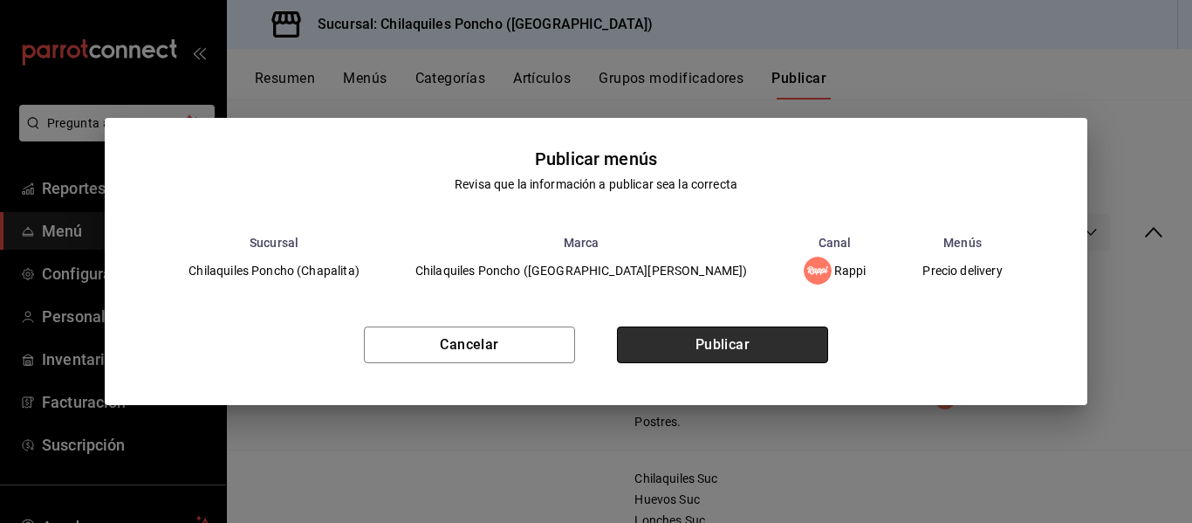
click at [759, 346] on button "Publicar" at bounding box center [722, 344] width 211 height 37
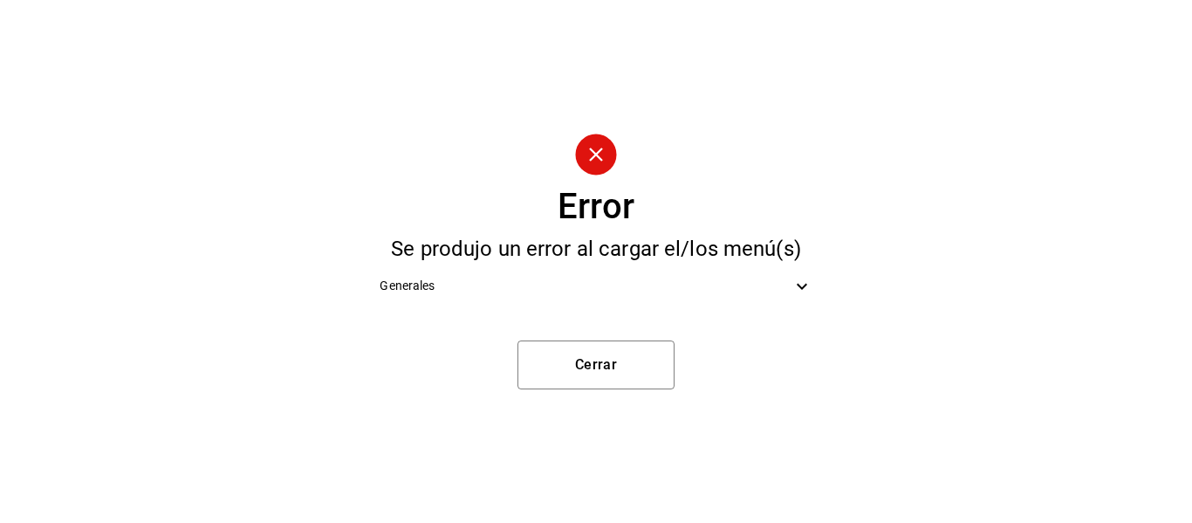
click at [676, 301] on div "Generales" at bounding box center [596, 285] width 460 height 39
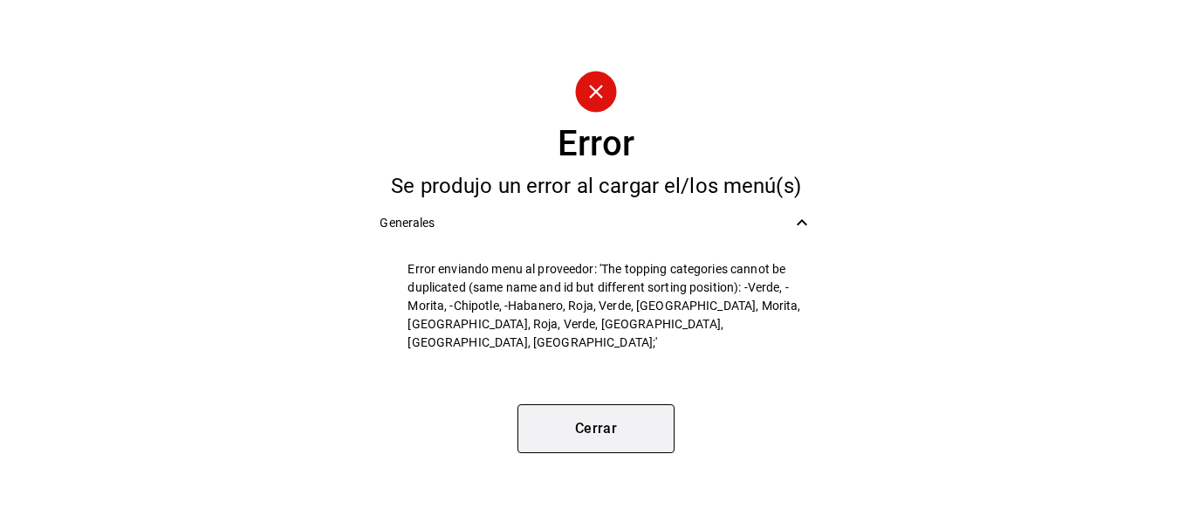
click at [637, 414] on button "Cerrar" at bounding box center [596, 428] width 157 height 49
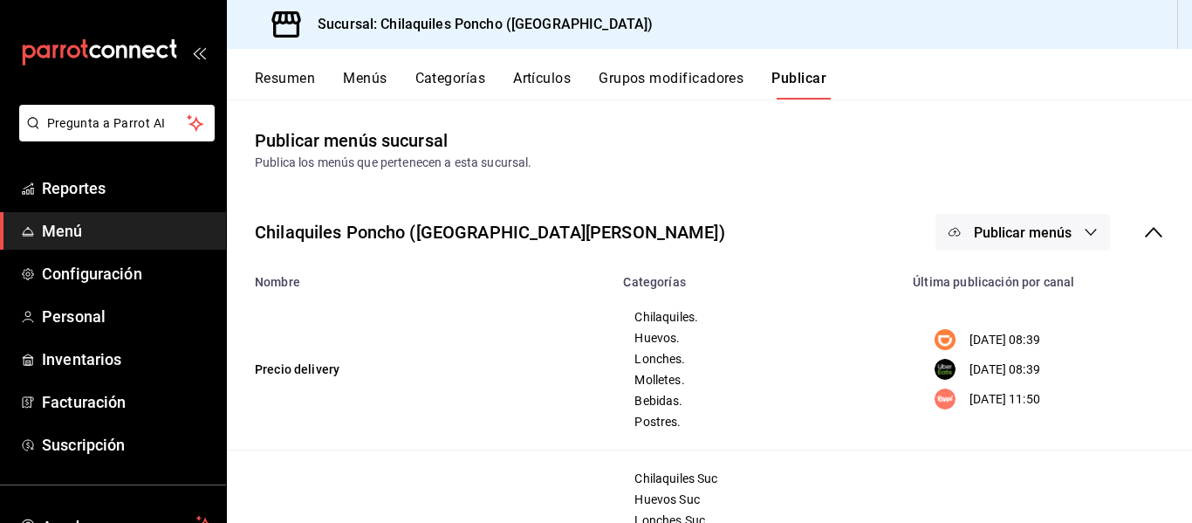
click at [566, 72] on button "Artículos" at bounding box center [542, 85] width 58 height 30
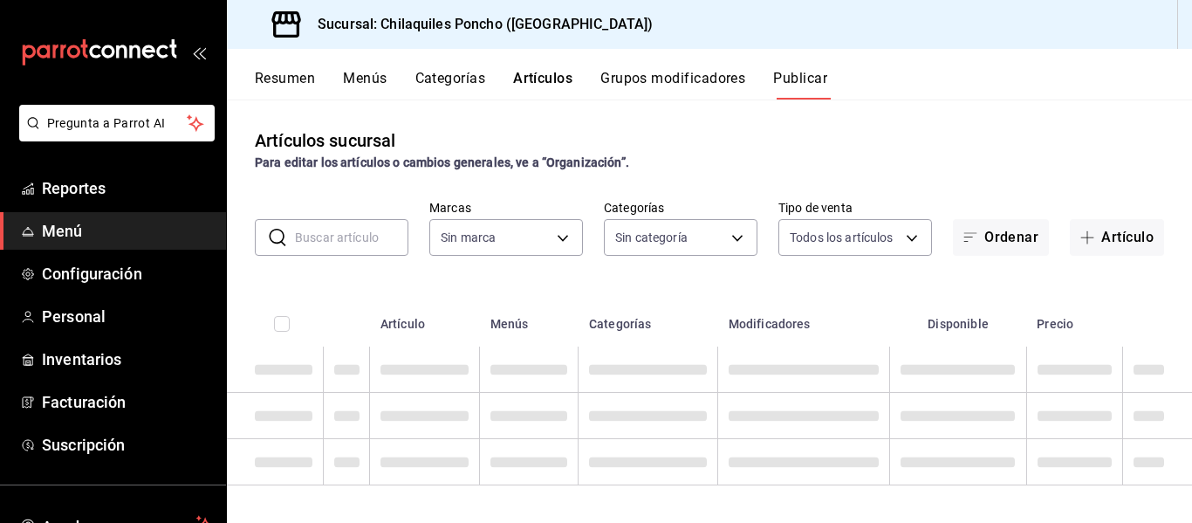
type input "9bcb220c-419a-4f5a-8afa-cf23028ffdd5,cd2e5cda-0540-4c7e-adca-baf202a50337,60bf9…"
type input "951c00c6-f61f-4587-88b4-ea33f53f6273,fa5cb388-4d20-48df-9085-bc88b3bb73e0,02a60…"
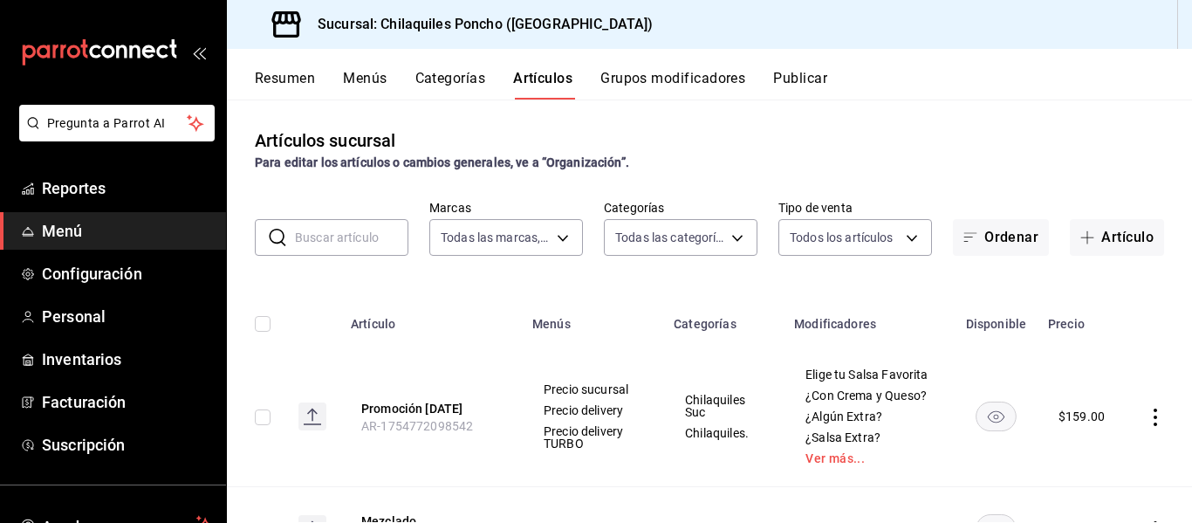
click at [566, 72] on button "Artículos" at bounding box center [542, 85] width 59 height 30
click at [651, 112] on div "Artículos sucursal Para editar los artículos o cambios generales, ve a “Organiz…" at bounding box center [709, 310] width 965 height 422
click at [654, 94] on button "Grupos modificadores" at bounding box center [672, 85] width 145 height 30
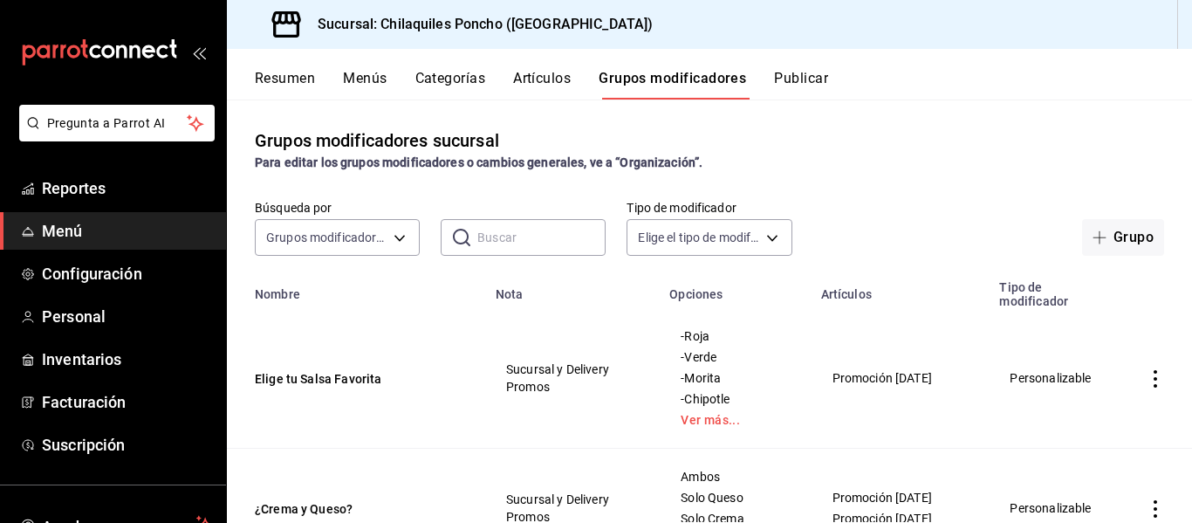
click at [654, 94] on button "Grupos modificadores" at bounding box center [673, 85] width 148 height 30
click at [549, 81] on button "Artículos" at bounding box center [542, 85] width 58 height 30
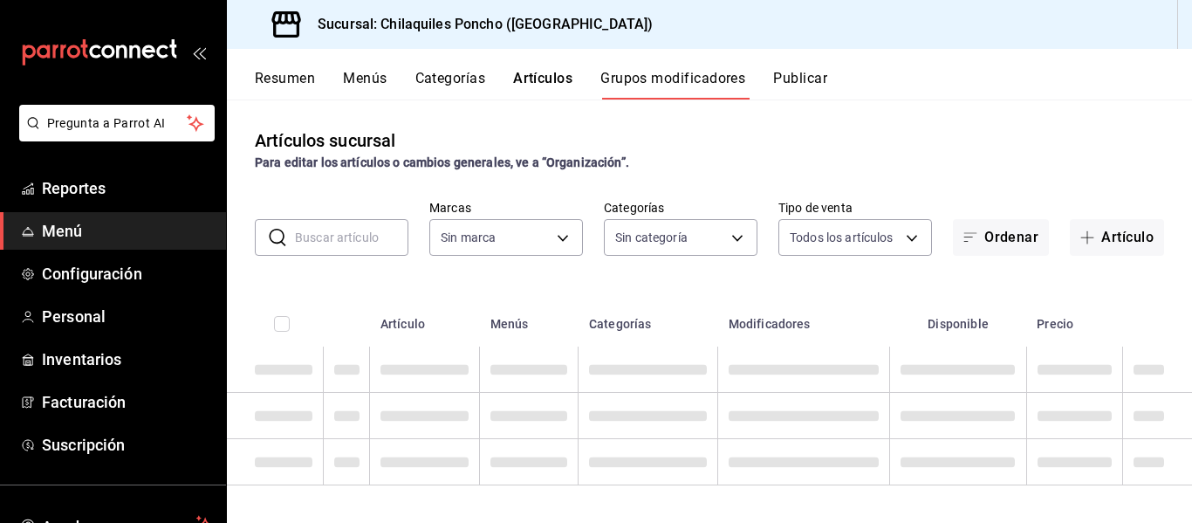
type input "9bcb220c-419a-4f5a-8afa-cf23028ffdd5,cd2e5cda-0540-4c7e-adca-baf202a50337,60bf9…"
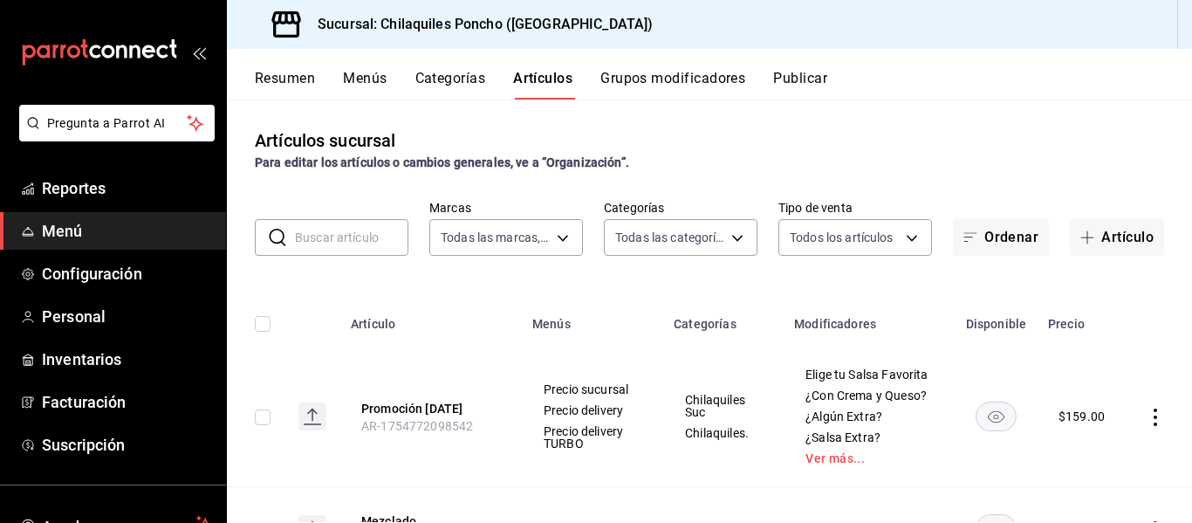
type input "9bcb220c-419a-4f5a-8afa-cf23028ffdd5,cd2e5cda-0540-4c7e-adca-baf202a50337,60bf9…"
type input "951c00c6-f61f-4587-88b4-ea33f53f6273,fa5cb388-4d20-48df-9085-bc88b3bb73e0,02a60…"
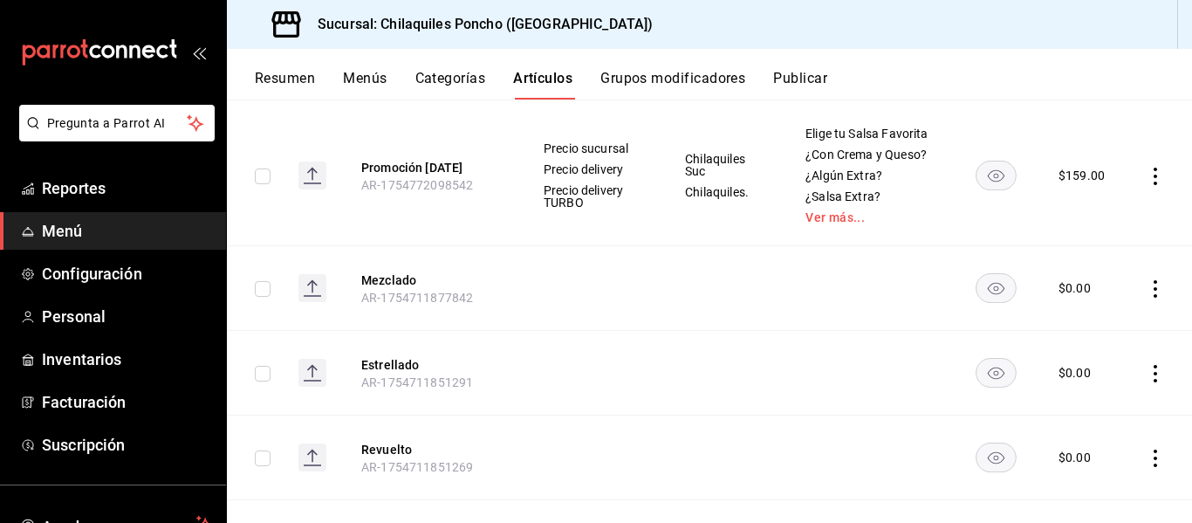
scroll to position [242, 0]
click at [827, 223] on link "Ver más..." at bounding box center [869, 216] width 127 height 12
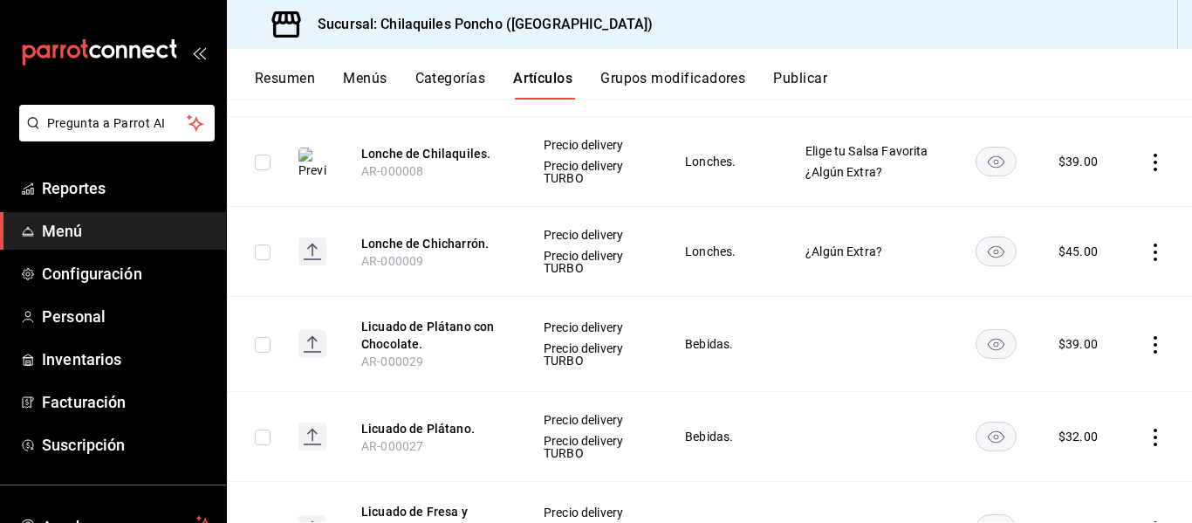
scroll to position [2059, 0]
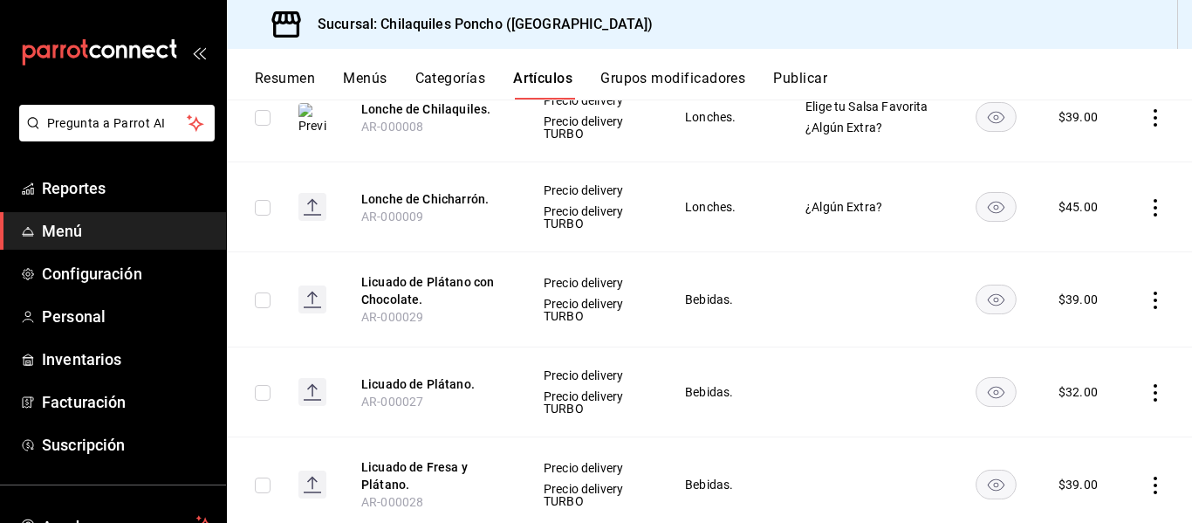
click at [285, 90] on button "Resumen" at bounding box center [285, 85] width 60 height 30
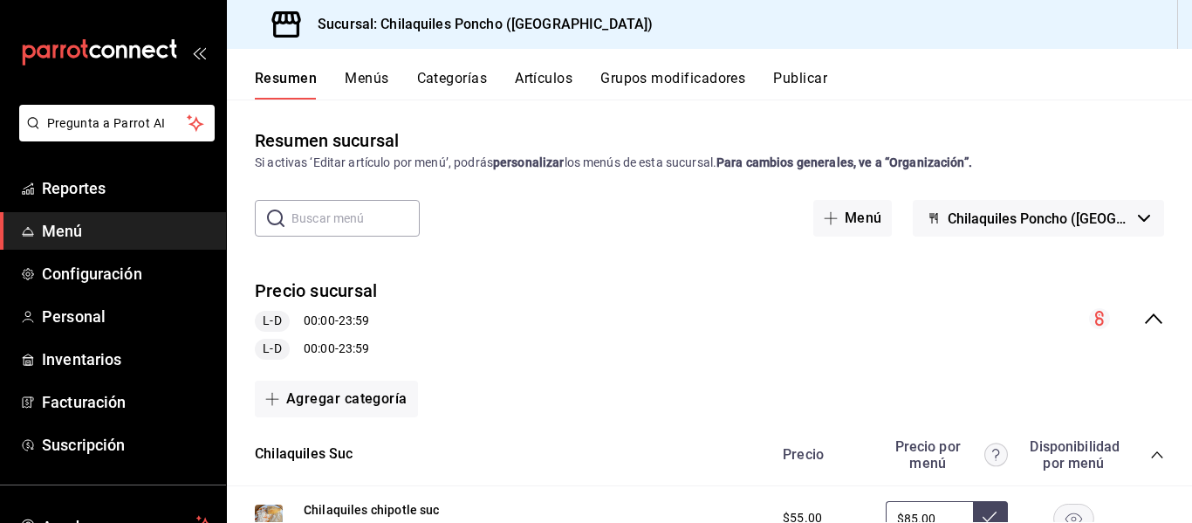
click at [715, 307] on div "Precio sucursal L-D 00:00 - 23:59 L-D 00:00 - 23:59" at bounding box center [709, 318] width 965 height 109
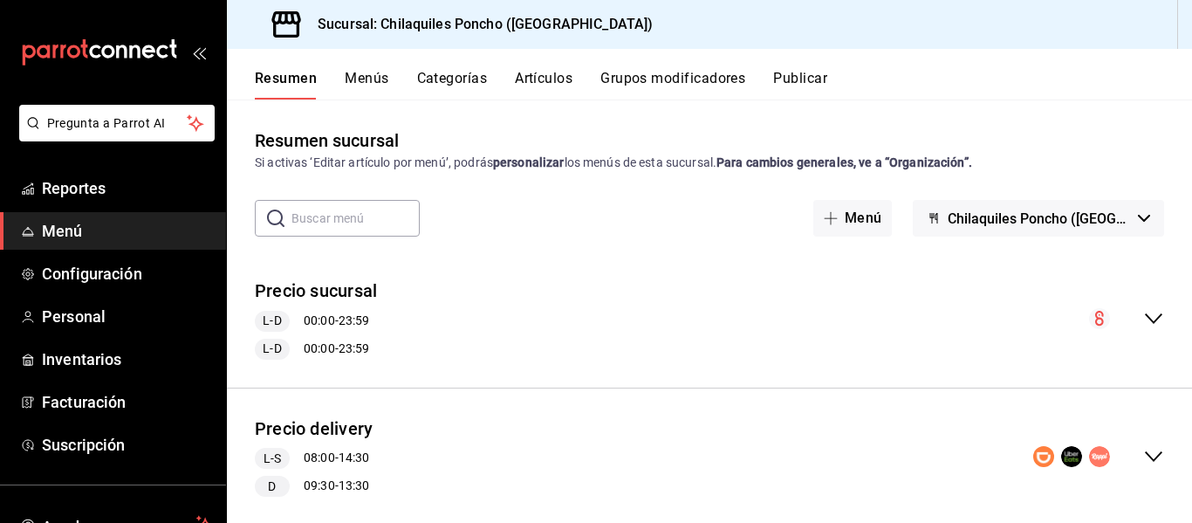
scroll to position [38, 0]
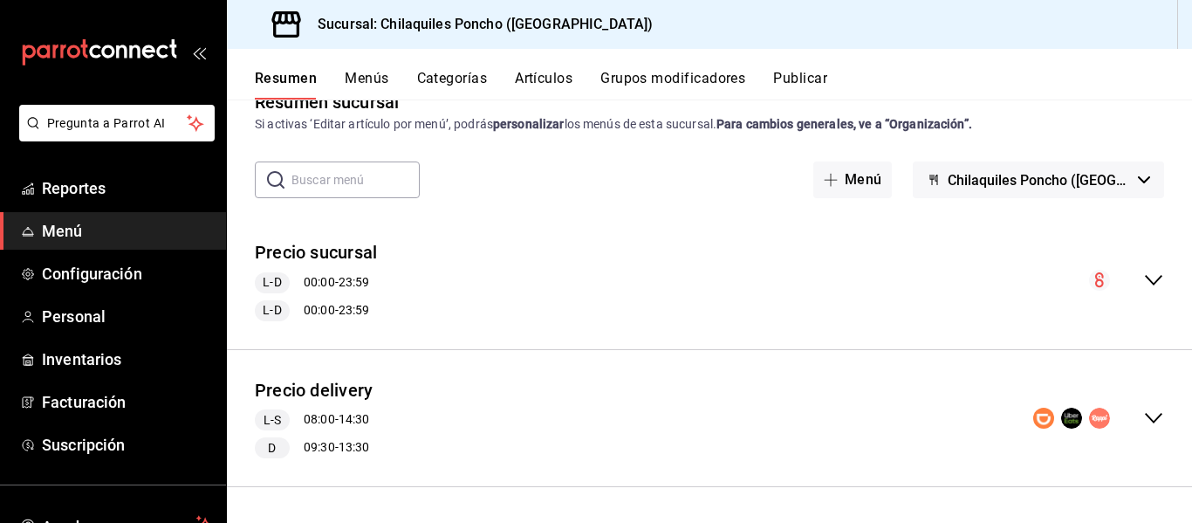
click at [892, 383] on div "Precio delivery L-S 08:00 - 14:30 D 09:30 - 13:30" at bounding box center [709, 418] width 965 height 109
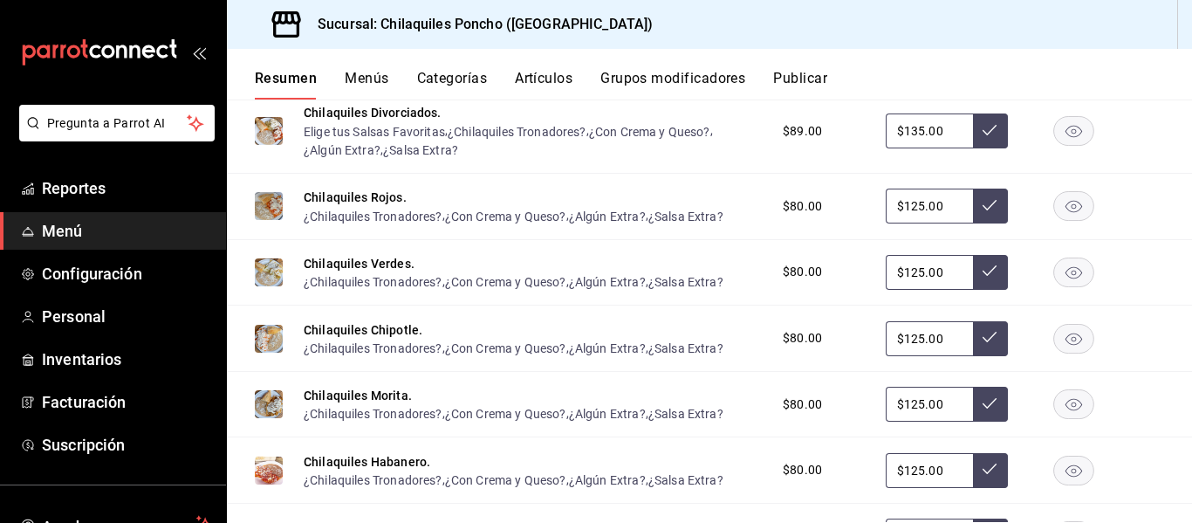
scroll to position [536, 0]
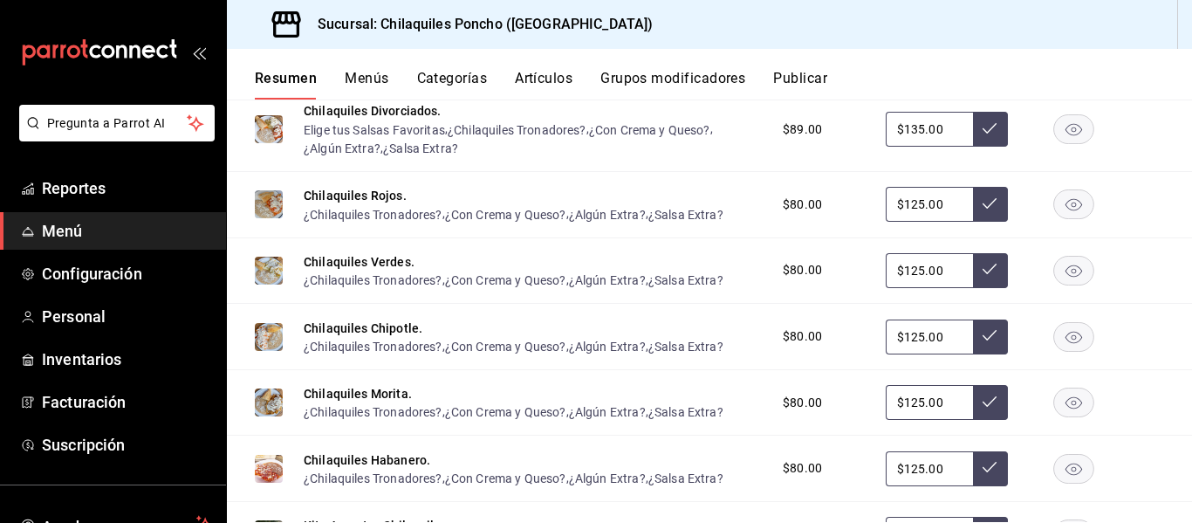
click at [532, 76] on button "Artículos" at bounding box center [544, 85] width 58 height 30
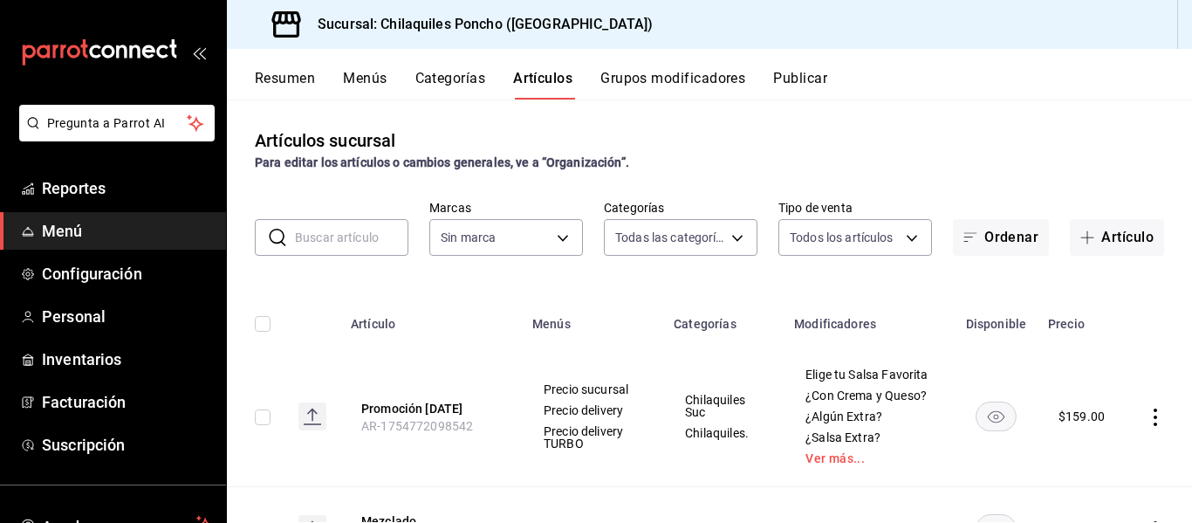
type input "951c00c6-f61f-4587-88b4-ea33f53f6273,fa5cb388-4d20-48df-9085-bc88b3bb73e0,02a60…"
type input "9bcb220c-419a-4f5a-8afa-cf23028ffdd5,cd2e5cda-0540-4c7e-adca-baf202a50337,60bf9…"
click at [367, 239] on input "text" at bounding box center [351, 237] width 113 height 35
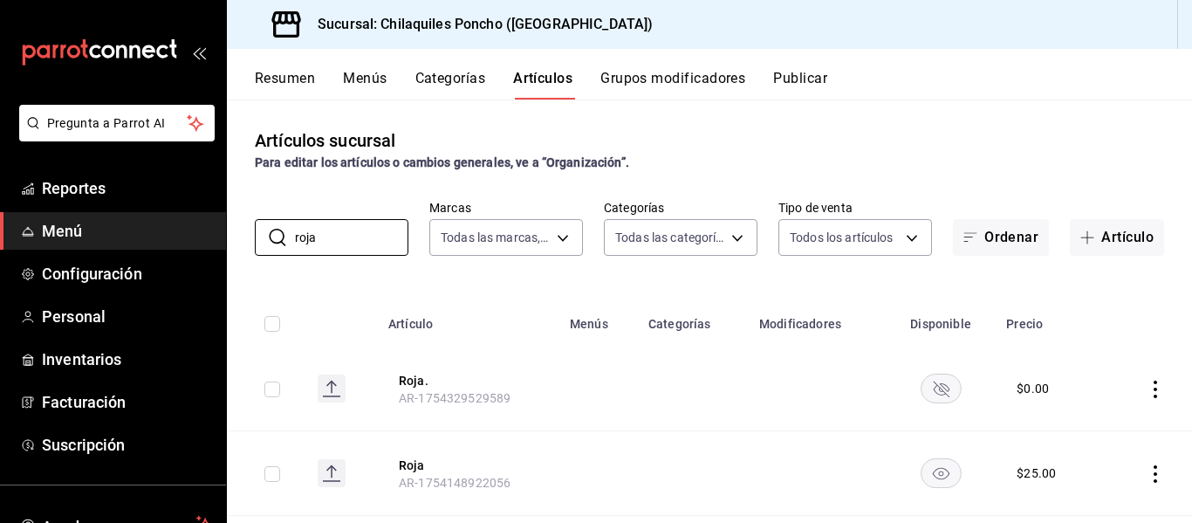
scroll to position [120, 0]
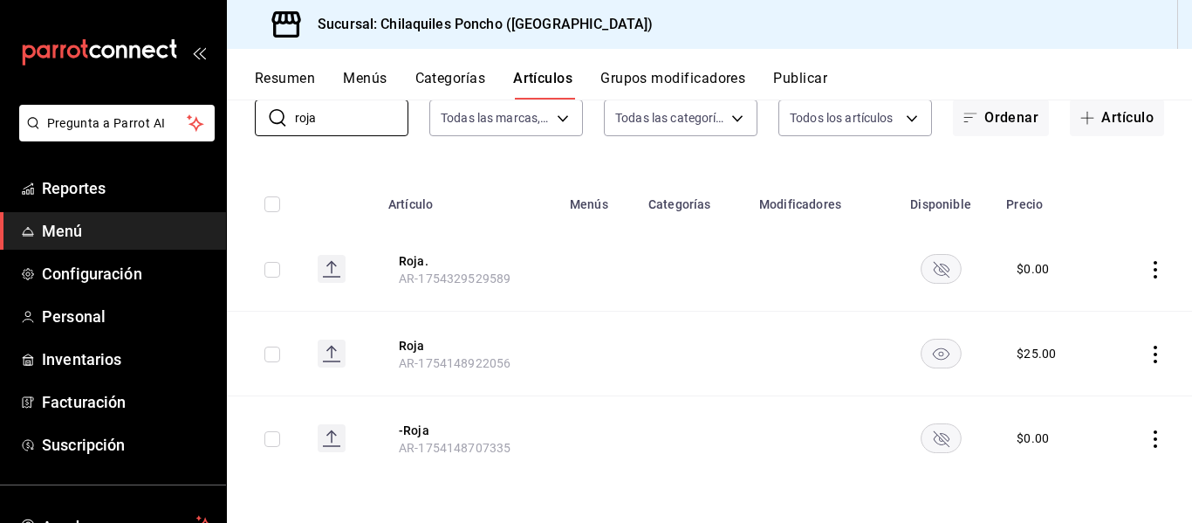
type input "roja"
click at [950, 433] on rect "availability-product" at bounding box center [941, 437] width 40 height 29
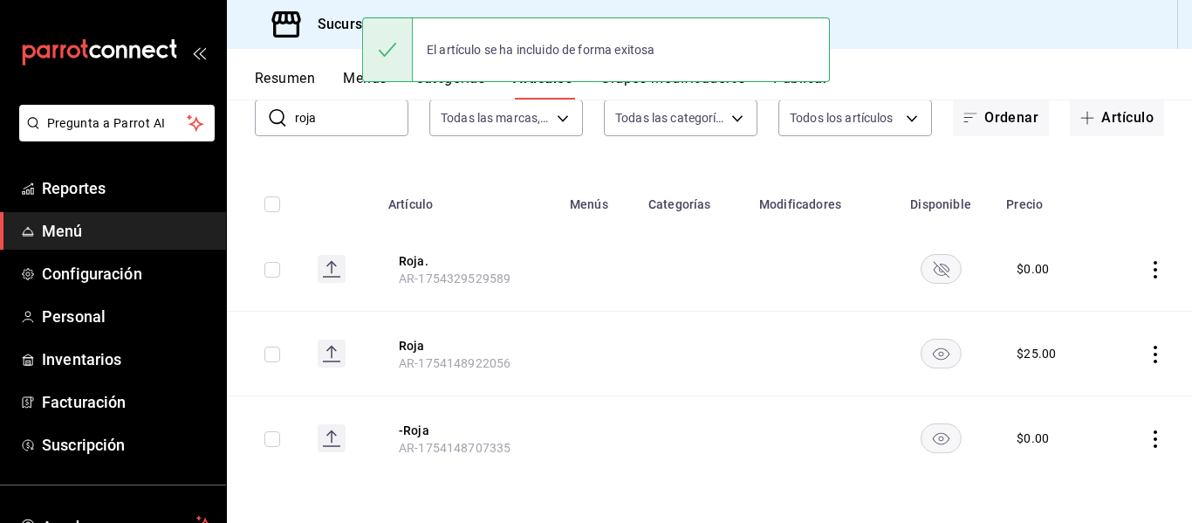
click at [936, 281] on rect "availability-product" at bounding box center [941, 268] width 40 height 29
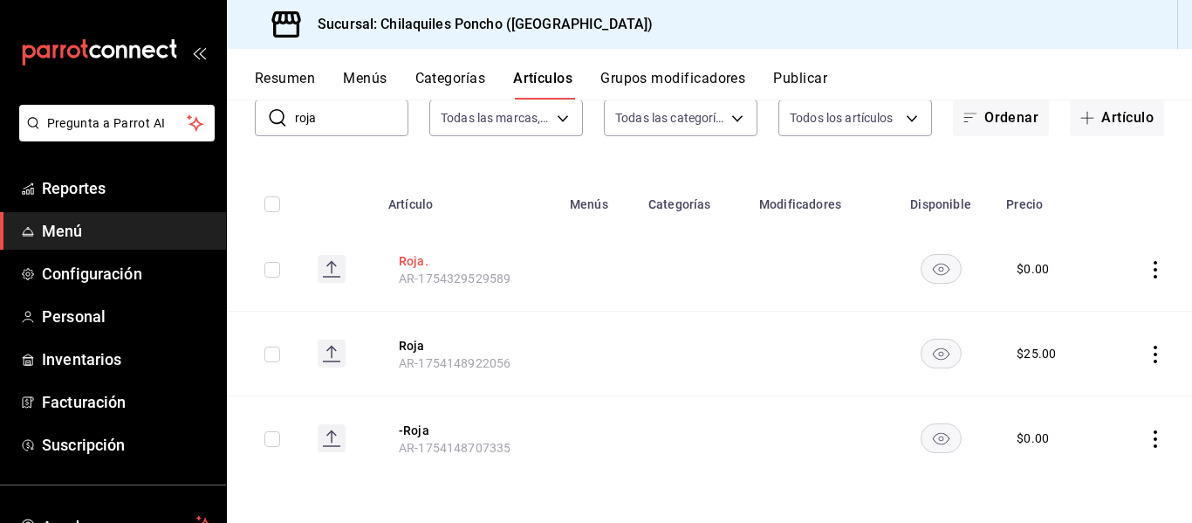
click at [423, 268] on button "Roja." at bounding box center [469, 260] width 140 height 17
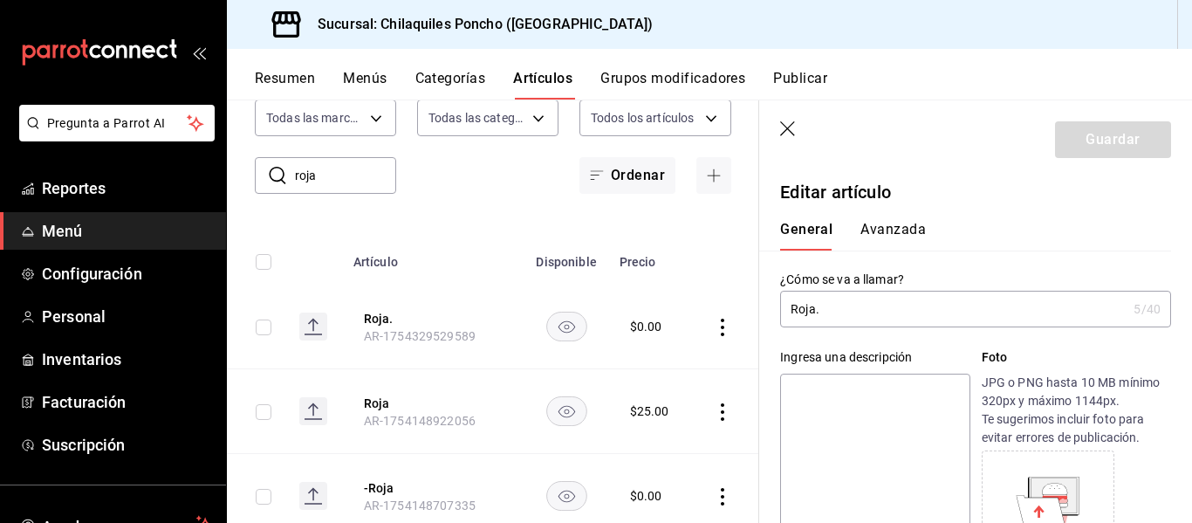
click at [870, 241] on button "Avanzada" at bounding box center [893, 236] width 65 height 30
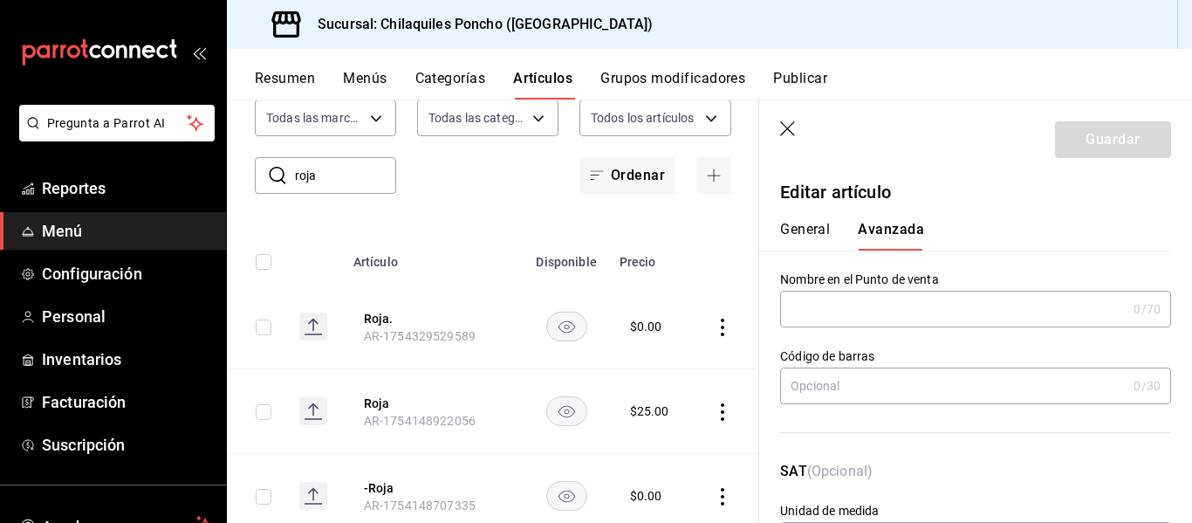
click at [800, 234] on button "General" at bounding box center [805, 236] width 50 height 30
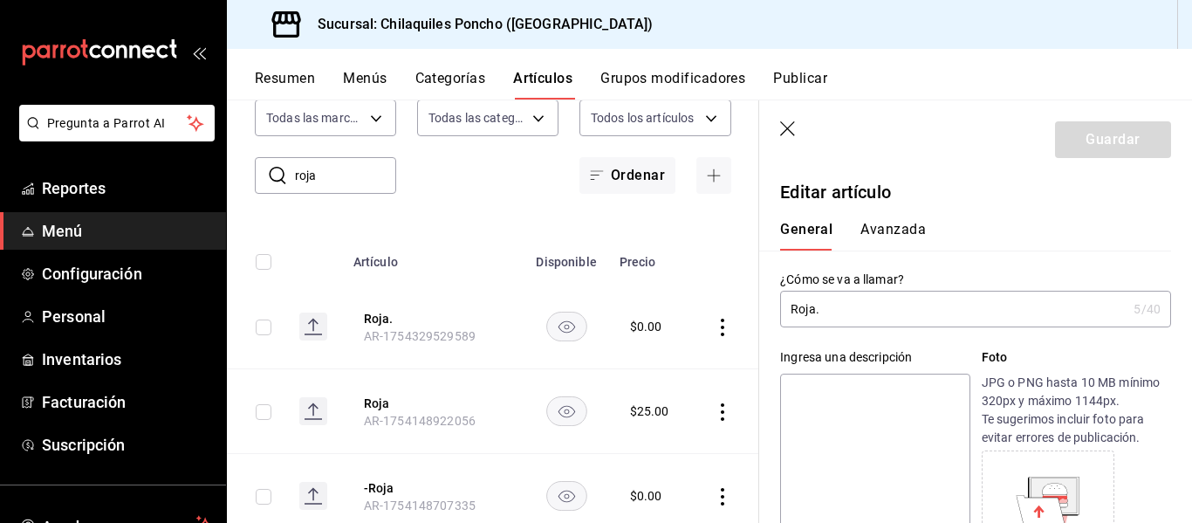
click at [436, 74] on button "Categorías" at bounding box center [450, 85] width 71 height 30
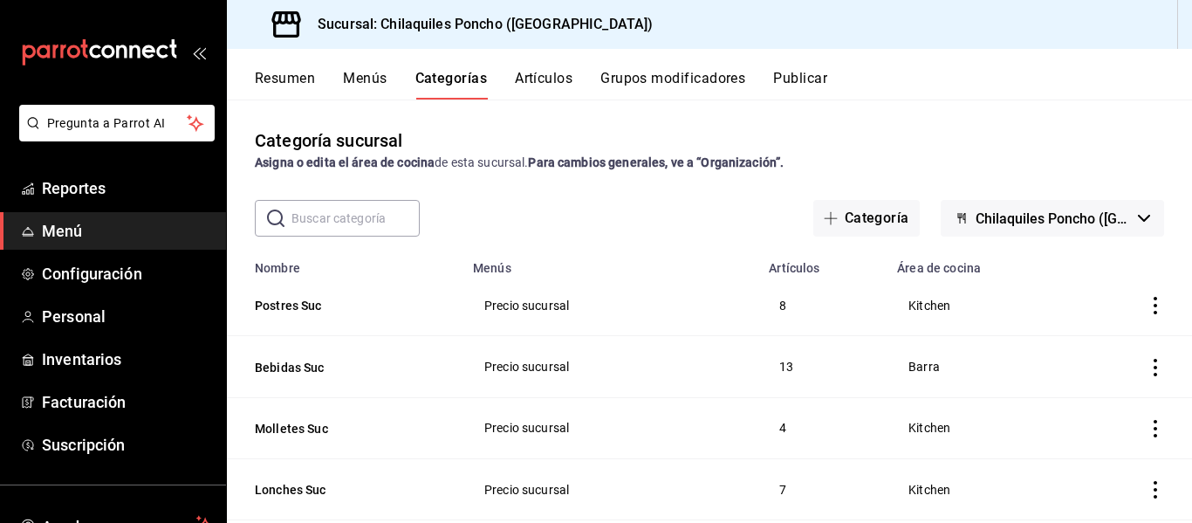
click at [1051, 219] on span "Chilaquiles Poncho (Jardines de San Ignacio)" at bounding box center [1053, 218] width 155 height 17
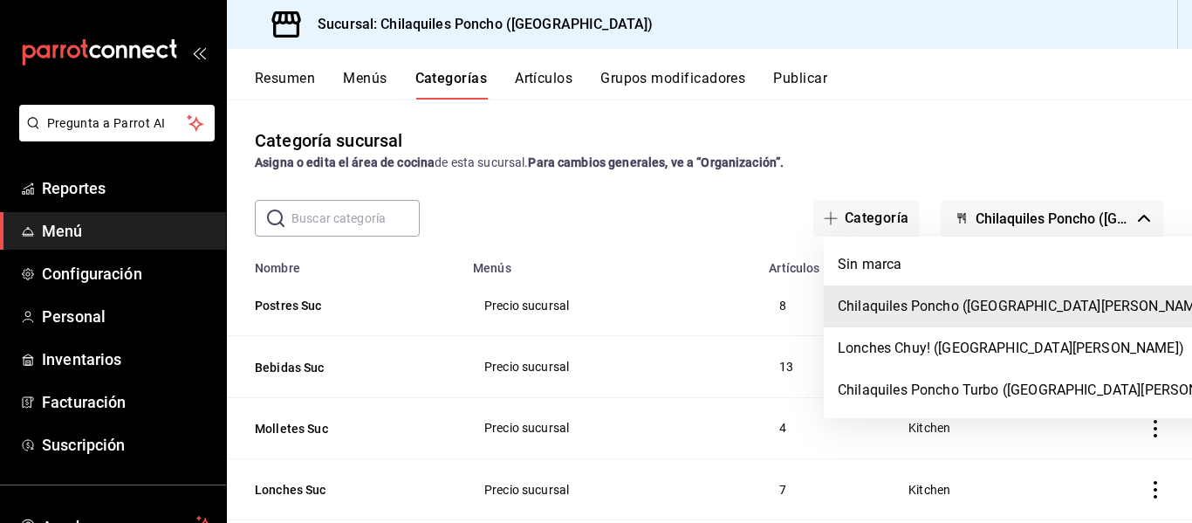
click at [1051, 219] on div at bounding box center [596, 261] width 1192 height 523
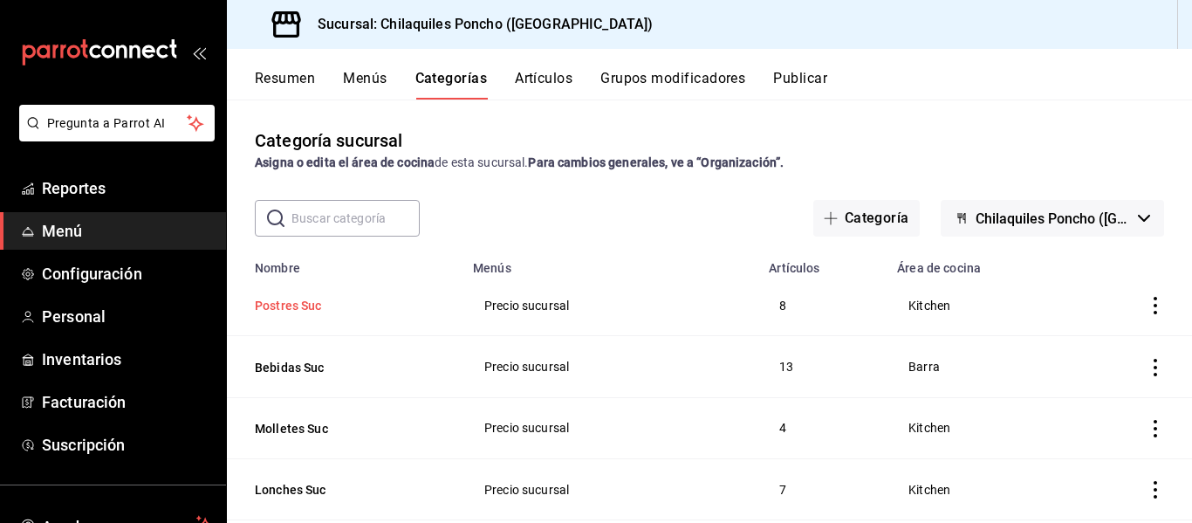
click at [303, 302] on button "Postres Suc" at bounding box center [342, 305] width 175 height 17
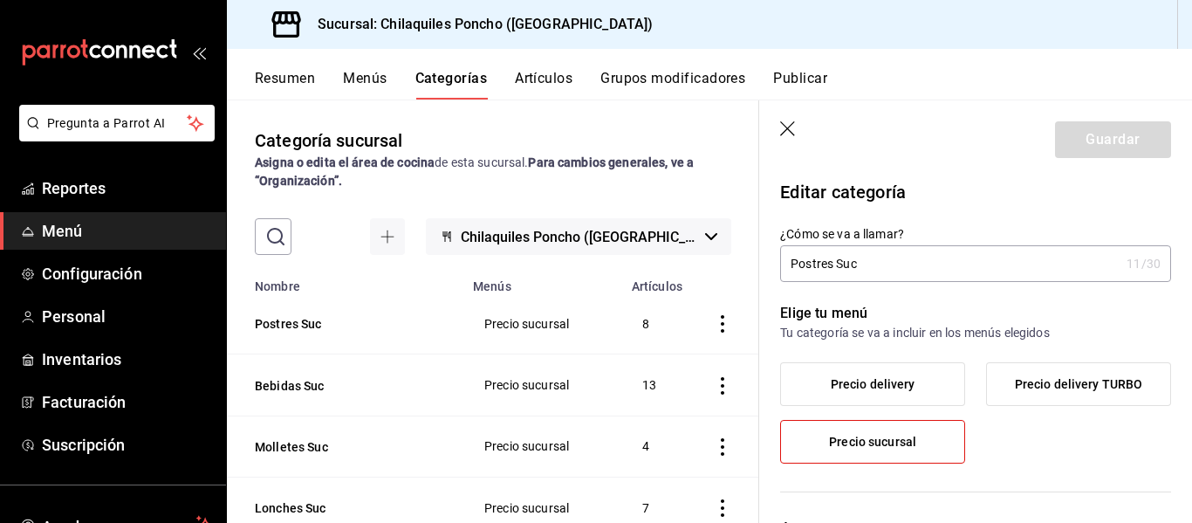
click at [744, 316] on td "categoriesTable" at bounding box center [726, 323] width 66 height 61
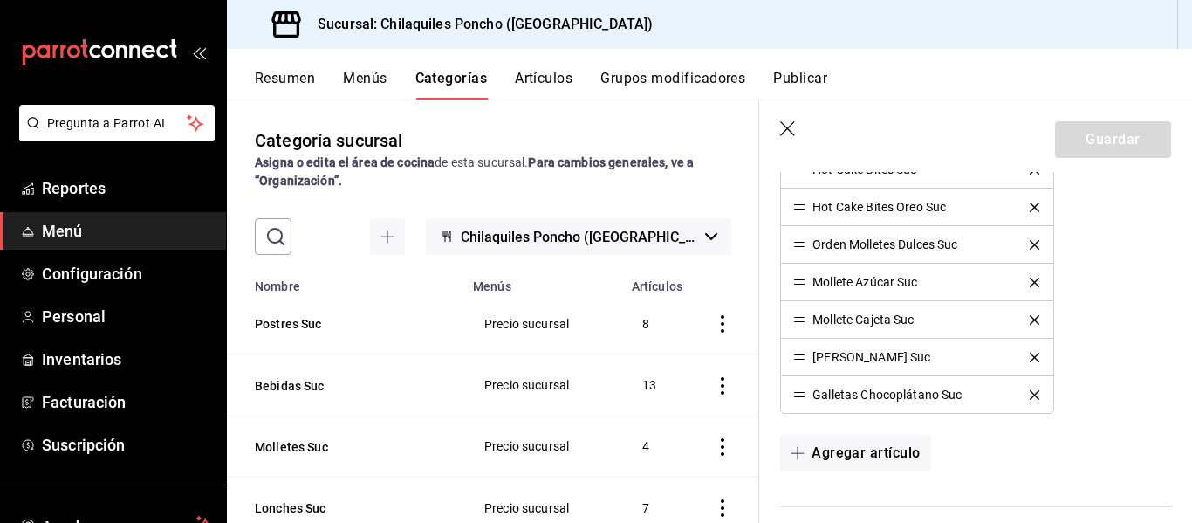
scroll to position [636, 0]
click at [778, 130] on header "Guardar" at bounding box center [975, 136] width 433 height 72
click at [792, 137] on icon "button" at bounding box center [788, 129] width 17 height 17
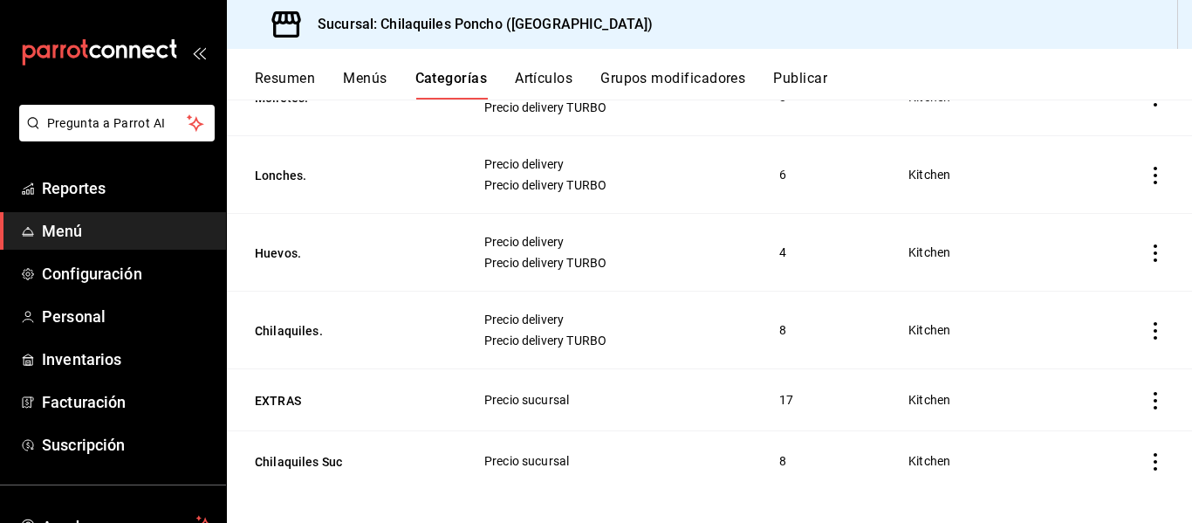
scroll to position [684, 0]
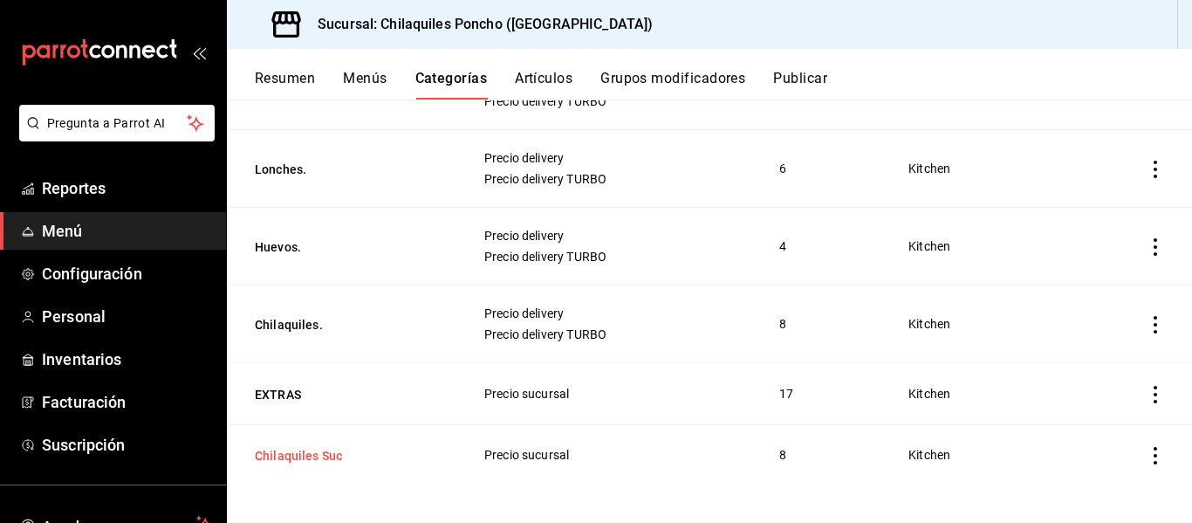
click at [319, 453] on button "Chilaquiles Suc" at bounding box center [342, 455] width 175 height 17
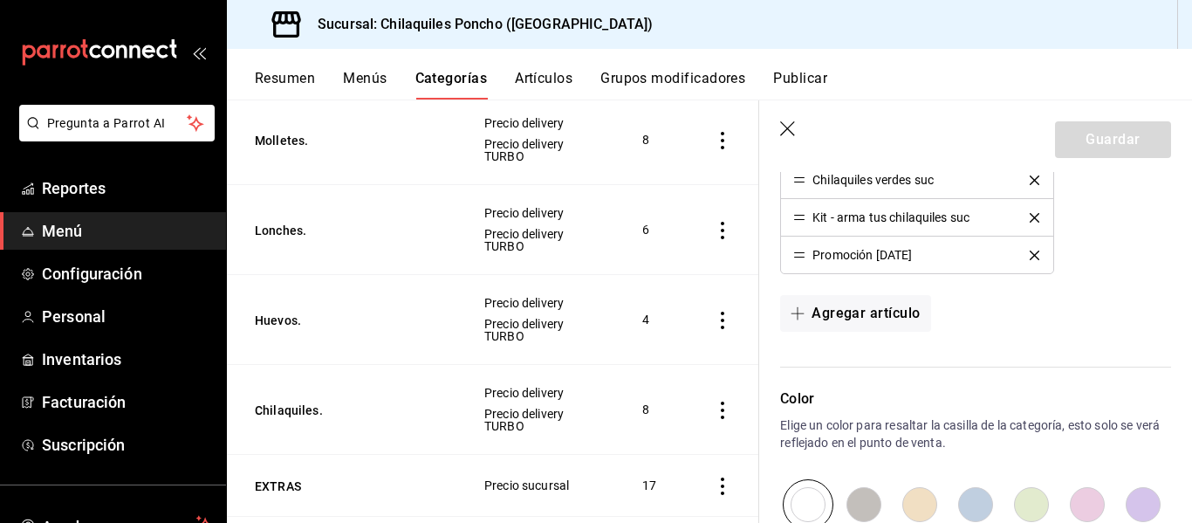
scroll to position [776, 0]
click at [793, 122] on icon "button" at bounding box center [788, 129] width 17 height 17
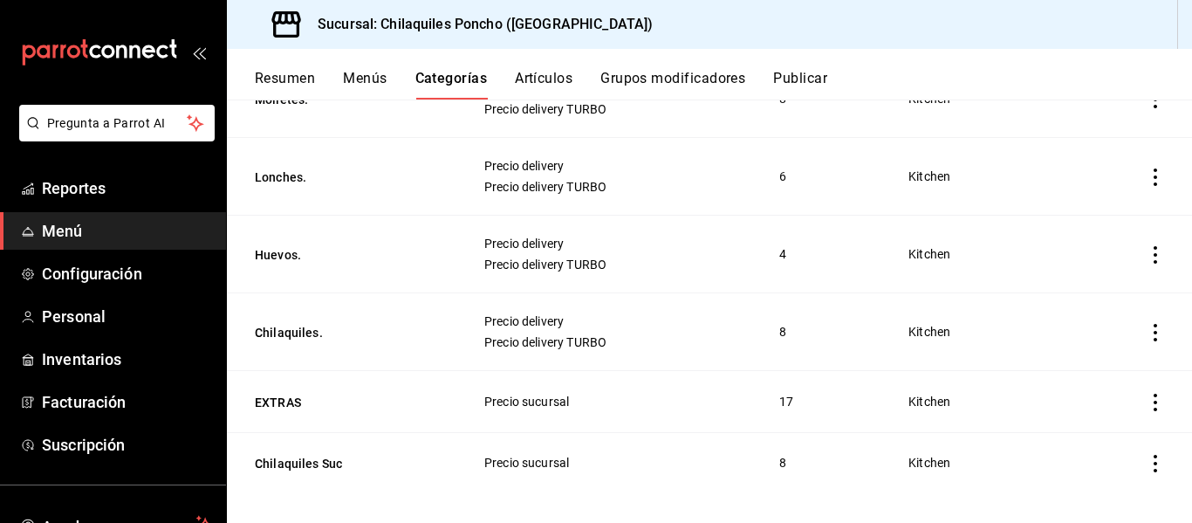
scroll to position [684, 0]
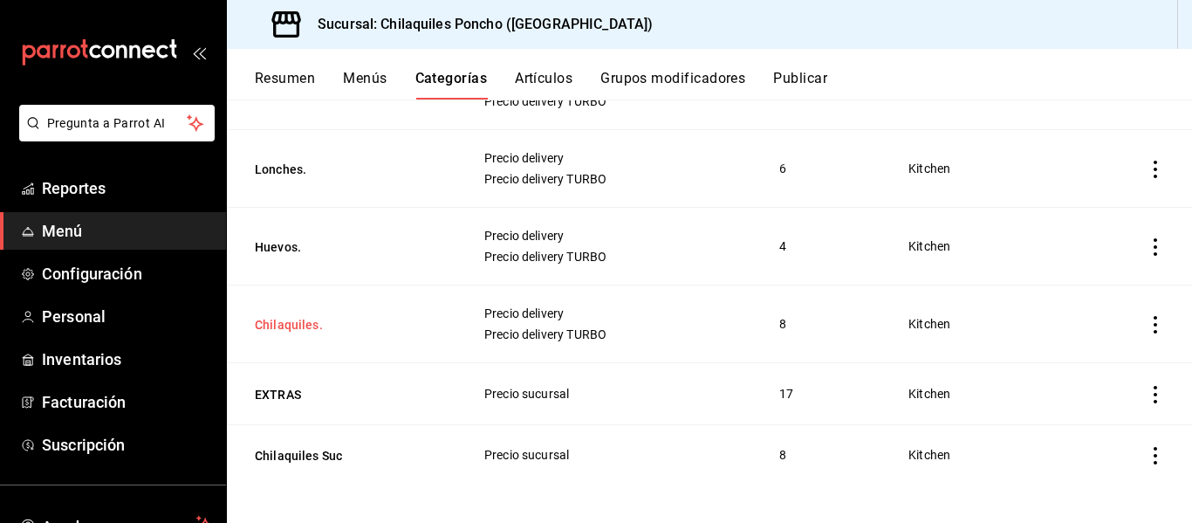
click at [287, 319] on button "Chilaquiles." at bounding box center [342, 324] width 175 height 17
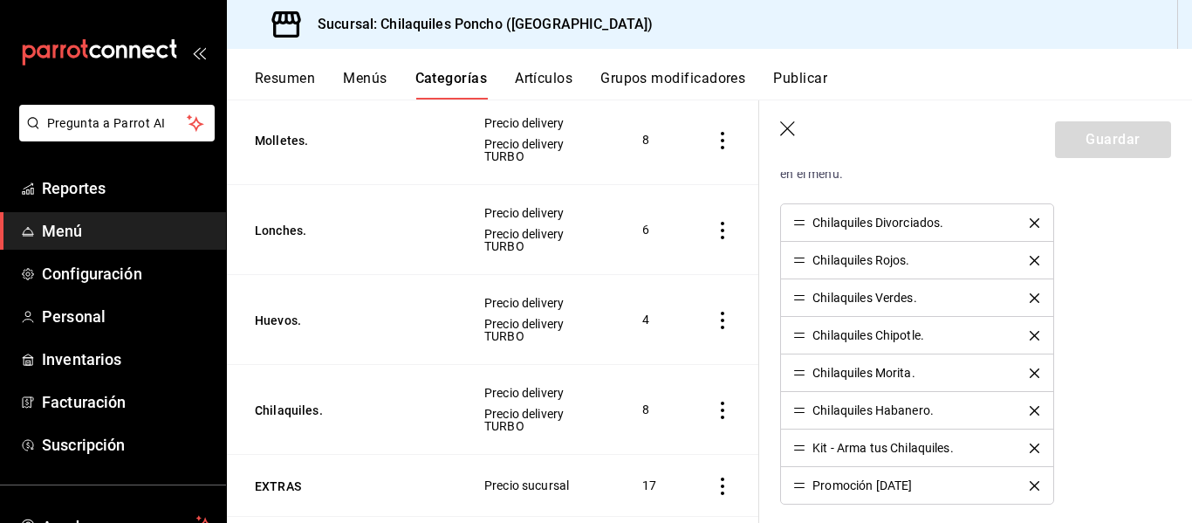
scroll to position [776, 0]
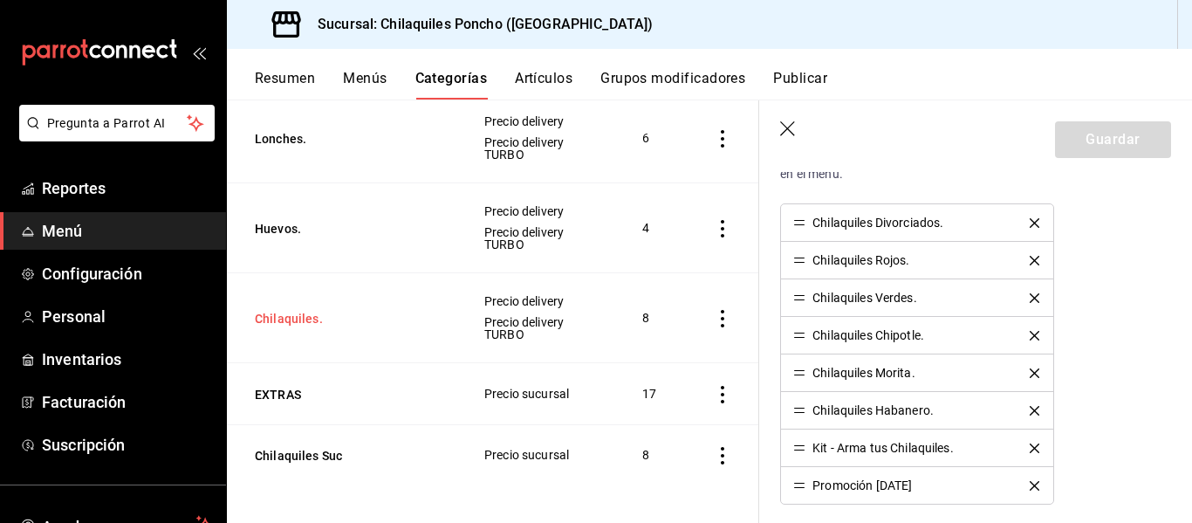
click at [281, 310] on button "Chilaquiles." at bounding box center [342, 318] width 175 height 17
click at [273, 220] on button "Huevos." at bounding box center [342, 228] width 175 height 17
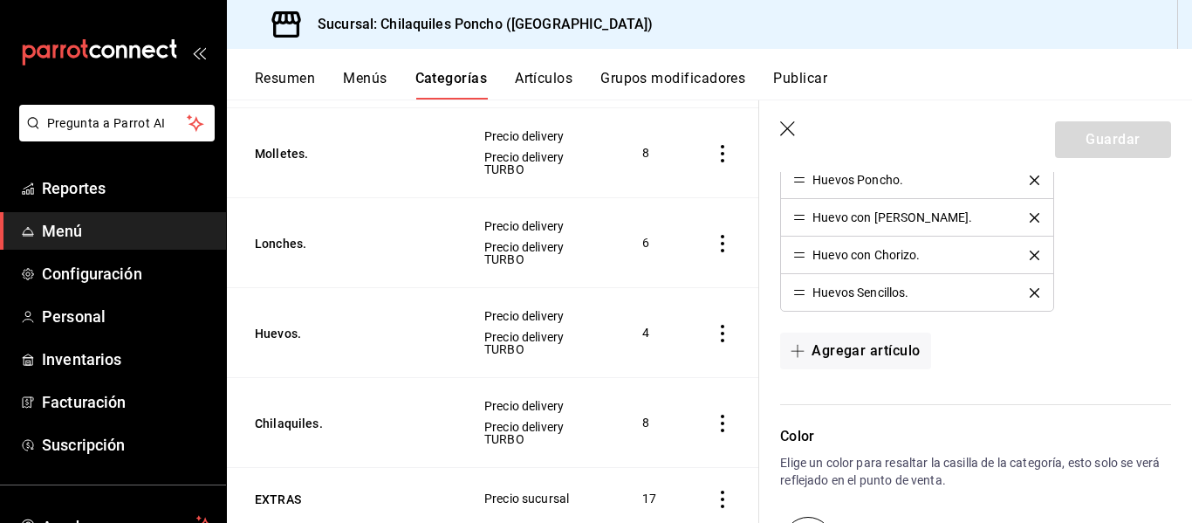
scroll to position [669, 0]
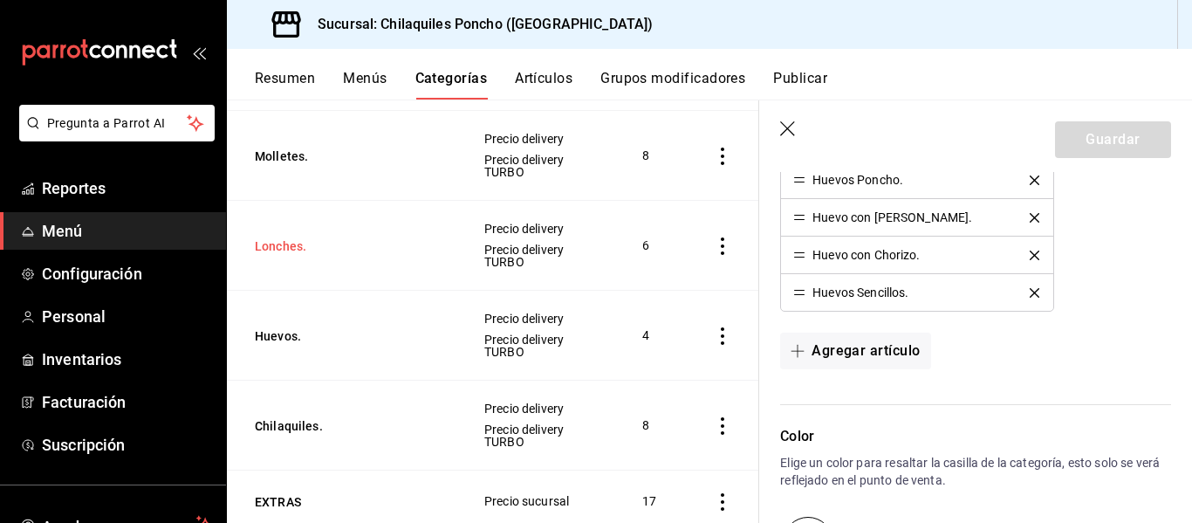
click at [301, 242] on button "Lonches." at bounding box center [342, 245] width 175 height 17
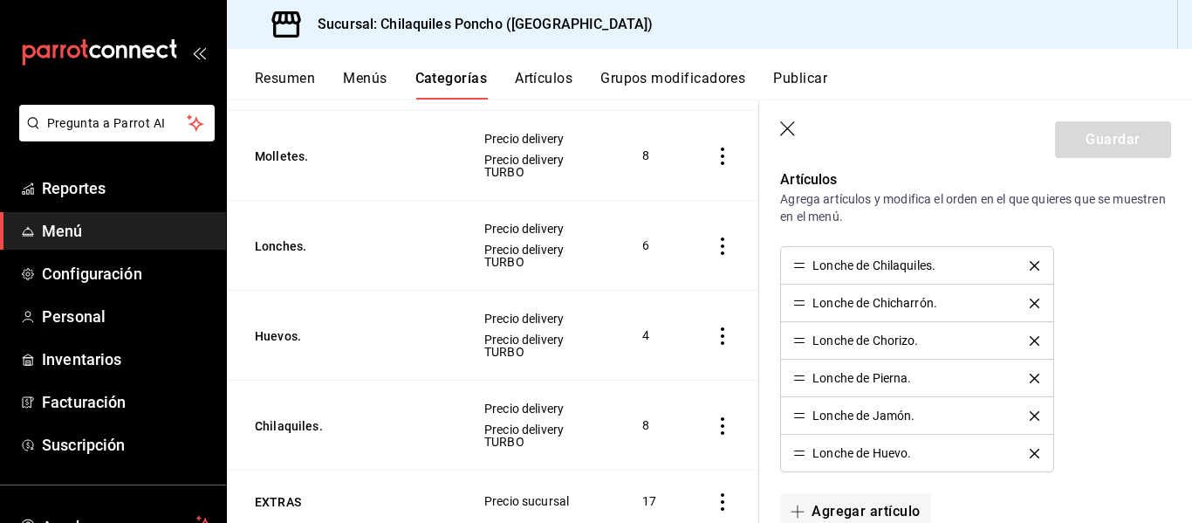
scroll to position [503, 0]
click at [647, 83] on button "Grupos modificadores" at bounding box center [672, 85] width 145 height 30
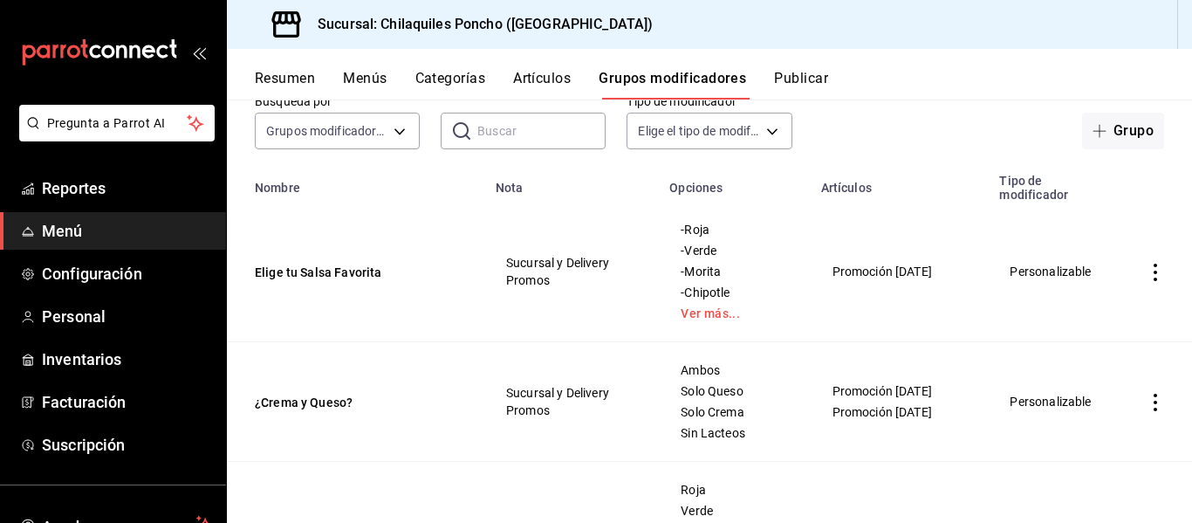
scroll to position [113, 0]
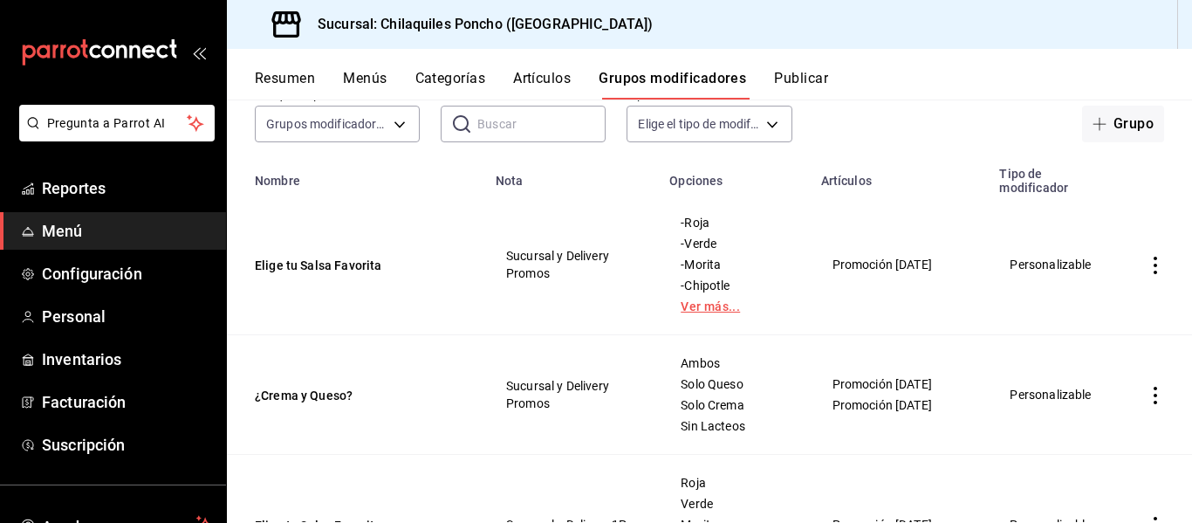
click at [707, 308] on link "Ver más..." at bounding box center [734, 306] width 107 height 12
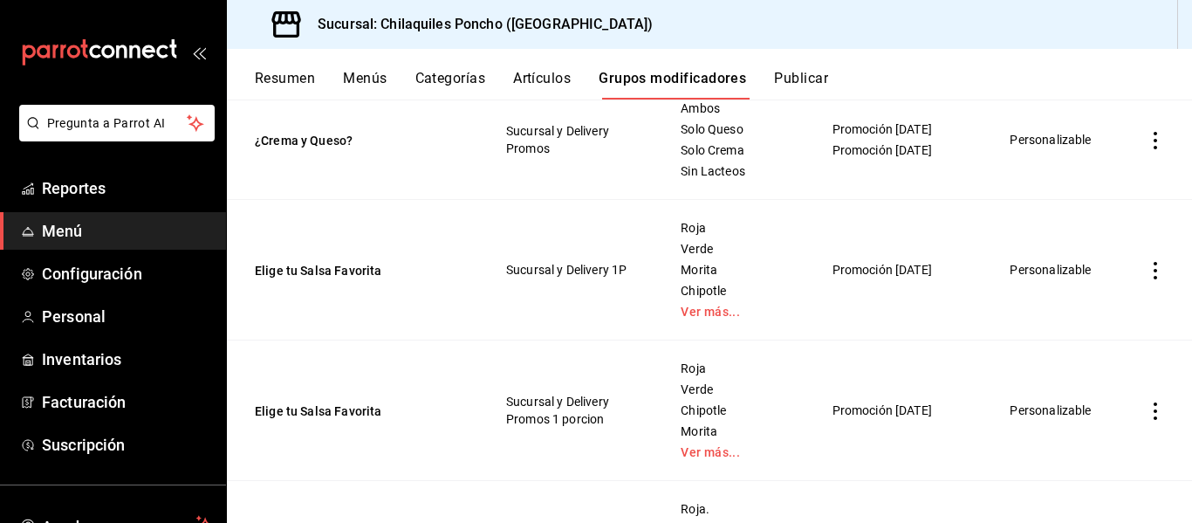
scroll to position [373, 0]
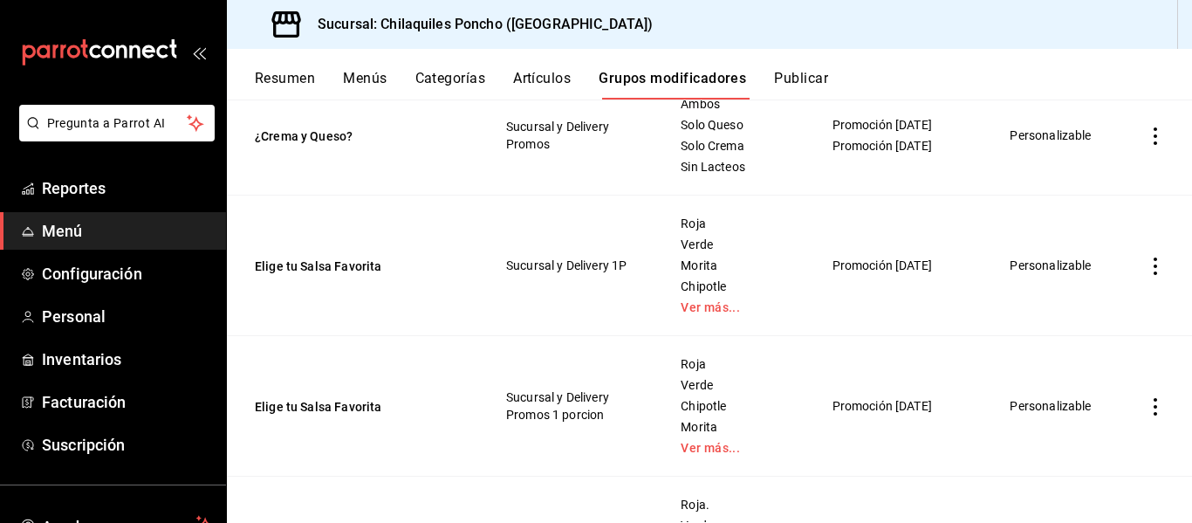
click at [707, 308] on link "Ver más..." at bounding box center [734, 307] width 107 height 12
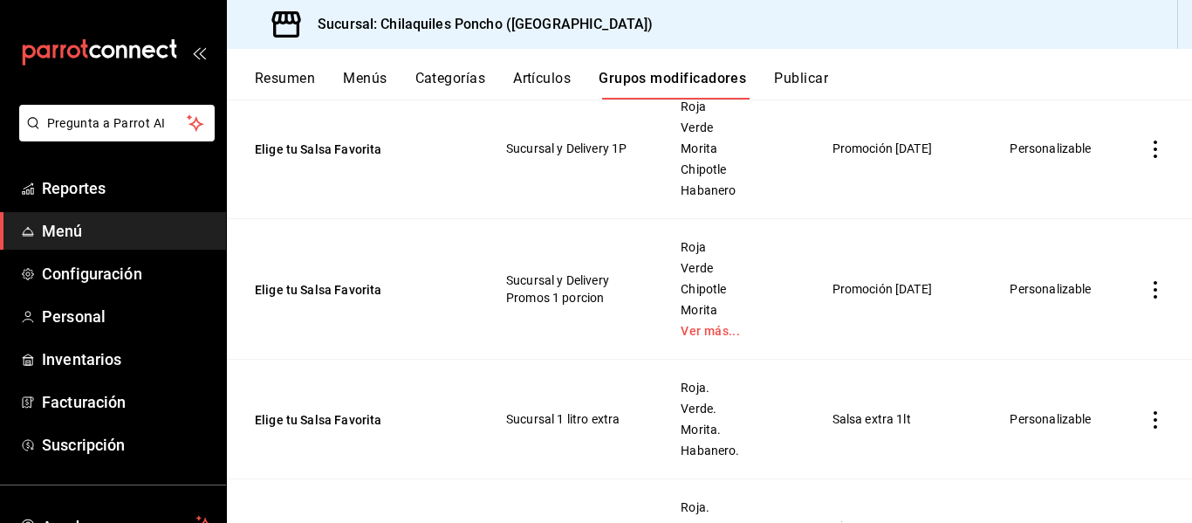
scroll to position [491, 0]
click at [704, 341] on td "Roja Verde Chipotle Morita Ver más..." at bounding box center [734, 288] width 151 height 141
click at [703, 334] on link "Ver más..." at bounding box center [734, 330] width 107 height 12
click at [355, 292] on button "Elige tu Salsa Favorita" at bounding box center [359, 288] width 209 height 17
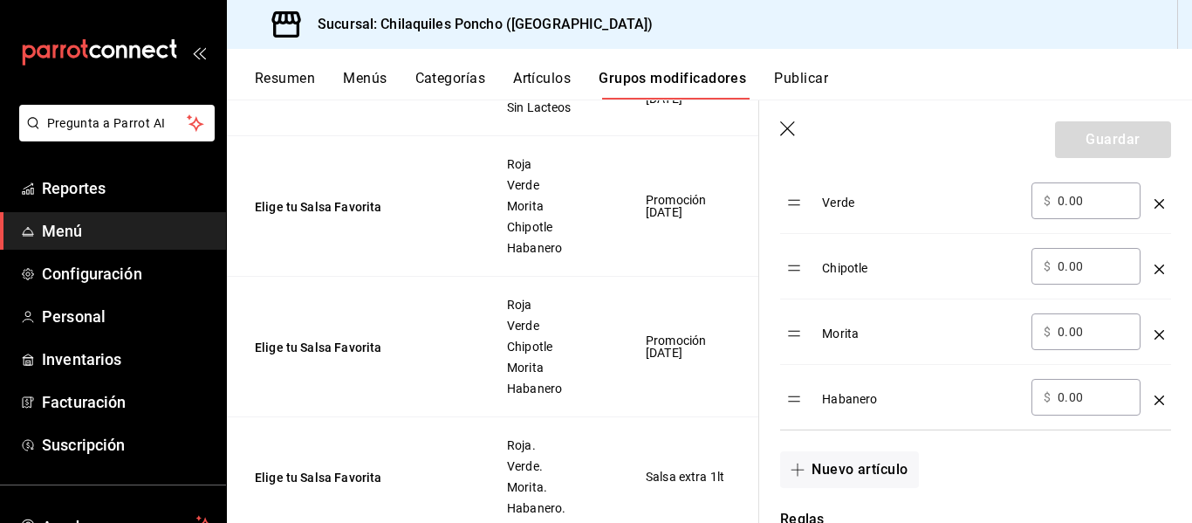
scroll to position [682, 0]
click at [1155, 412] on div "optionsTable" at bounding box center [1160, 397] width 10 height 29
click at [1155, 404] on icon "optionsTable" at bounding box center [1160, 405] width 10 height 10
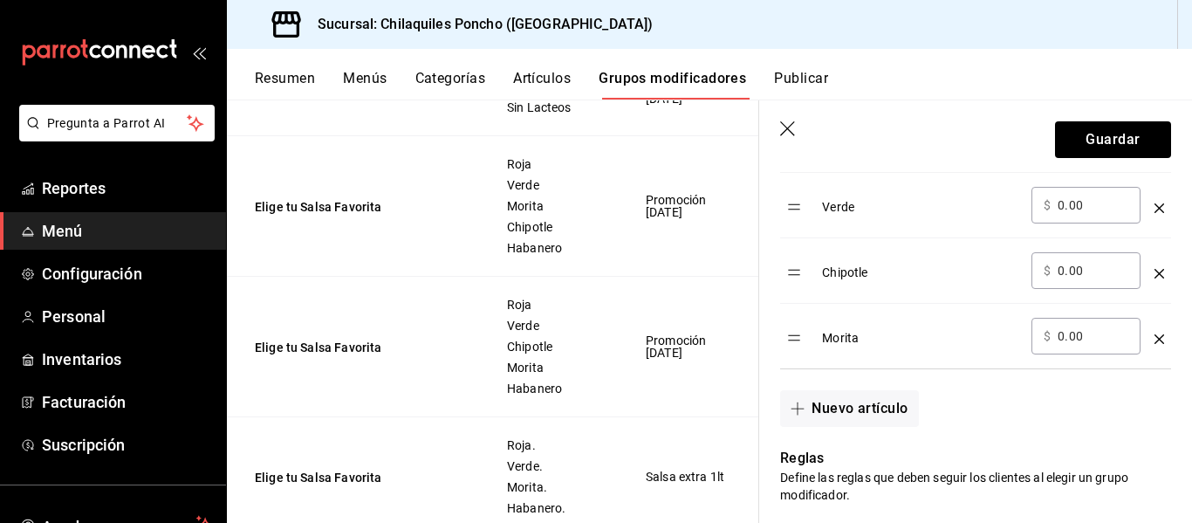
click at [1155, 342] on icon "optionsTable" at bounding box center [1160, 339] width 10 height 10
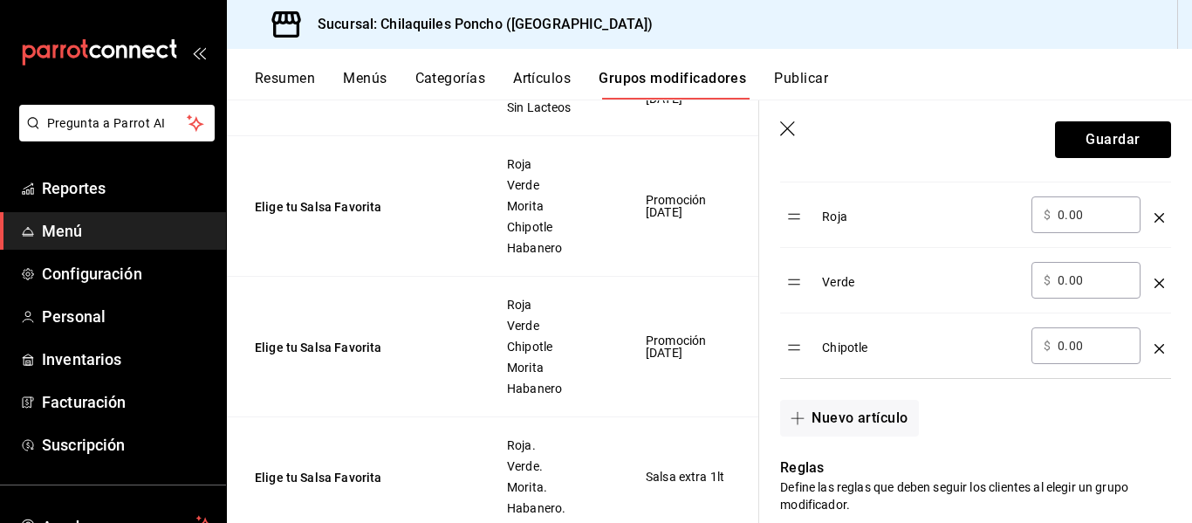
scroll to position [597, 0]
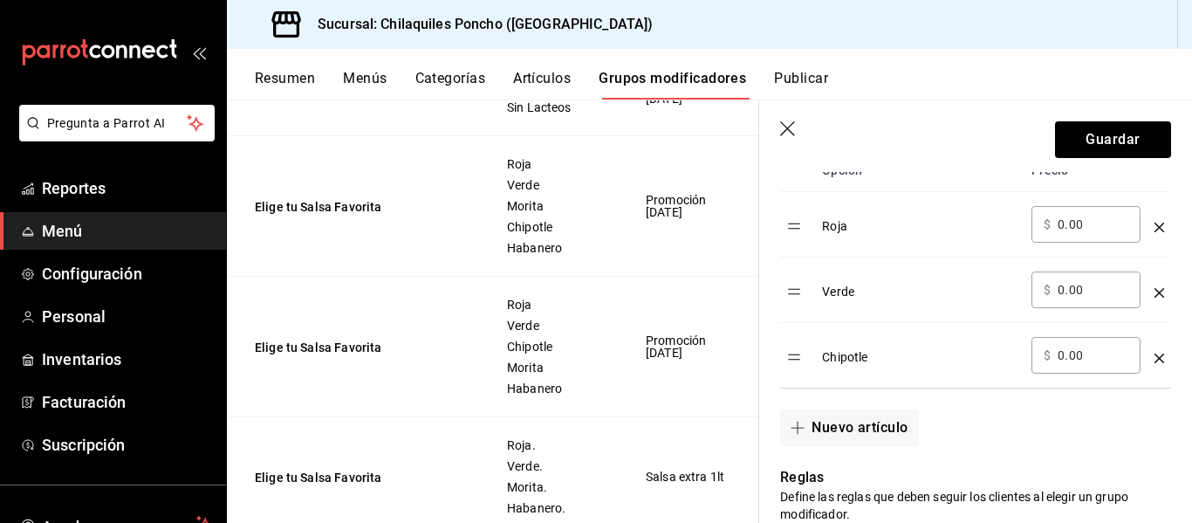
drag, startPoint x: 1144, startPoint y: 342, endPoint x: 1144, endPoint y: 353, distance: 11.3
click at [1155, 353] on div "optionsTable" at bounding box center [1160, 351] width 10 height 29
click at [1155, 353] on icon "optionsTable" at bounding box center [1160, 358] width 10 height 10
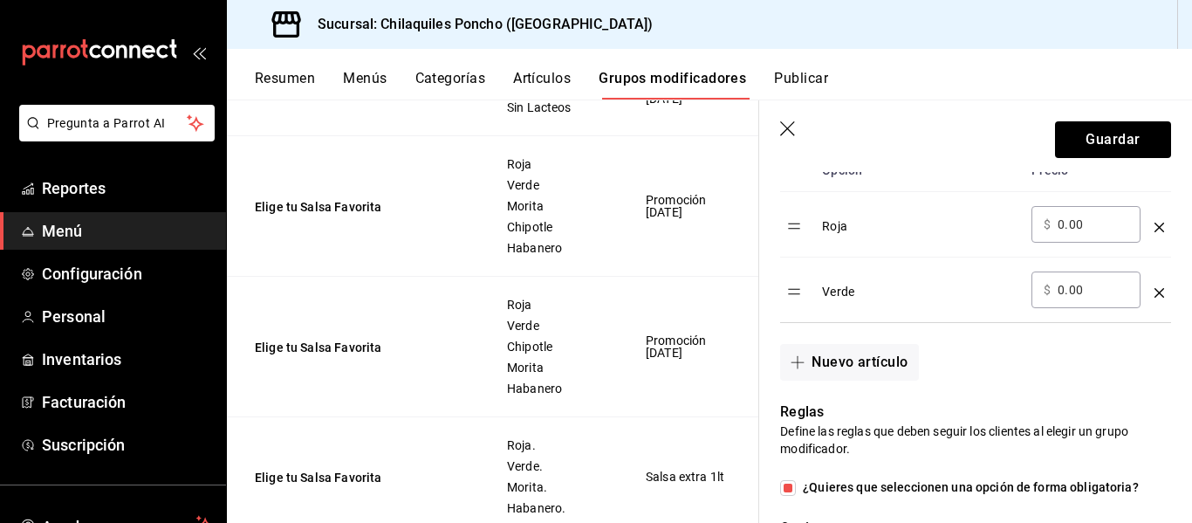
click at [1155, 295] on icon "optionsTable" at bounding box center [1160, 293] width 10 height 10
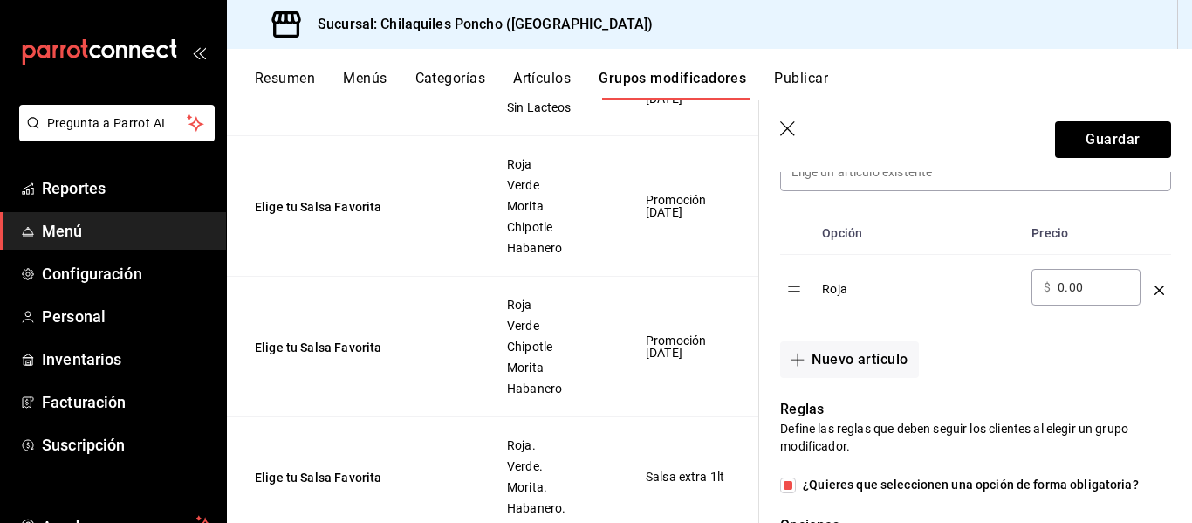
scroll to position [532, 0]
click at [1155, 295] on icon "optionsTable" at bounding box center [1160, 292] width 10 height 10
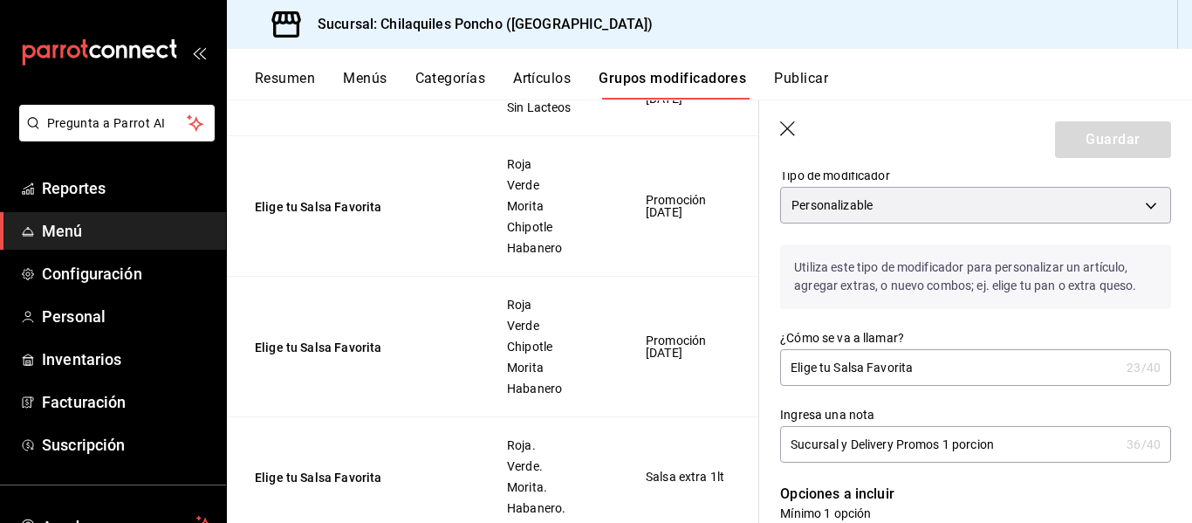
scroll to position [143, 0]
click at [789, 134] on icon "button" at bounding box center [788, 129] width 17 height 17
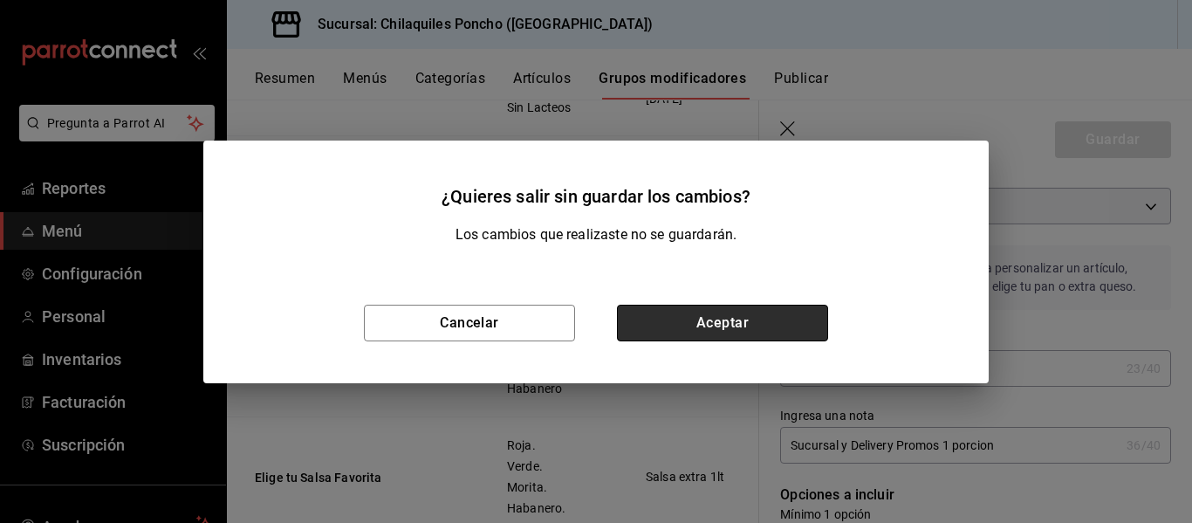
click at [738, 329] on button "Aceptar" at bounding box center [722, 323] width 211 height 37
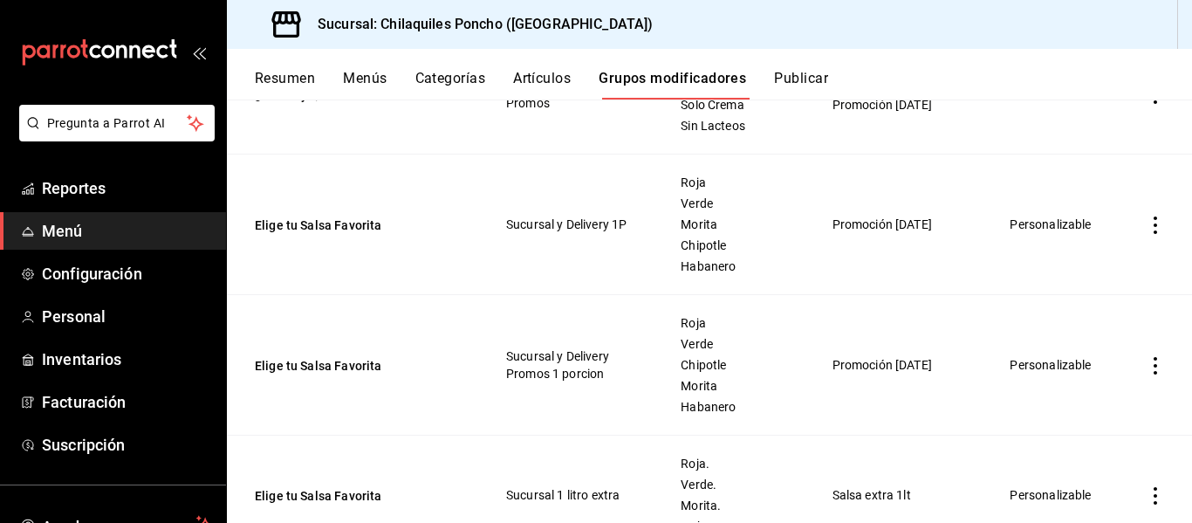
scroll to position [414, 0]
click at [346, 367] on button "Elige tu Salsa Favorita" at bounding box center [359, 365] width 209 height 17
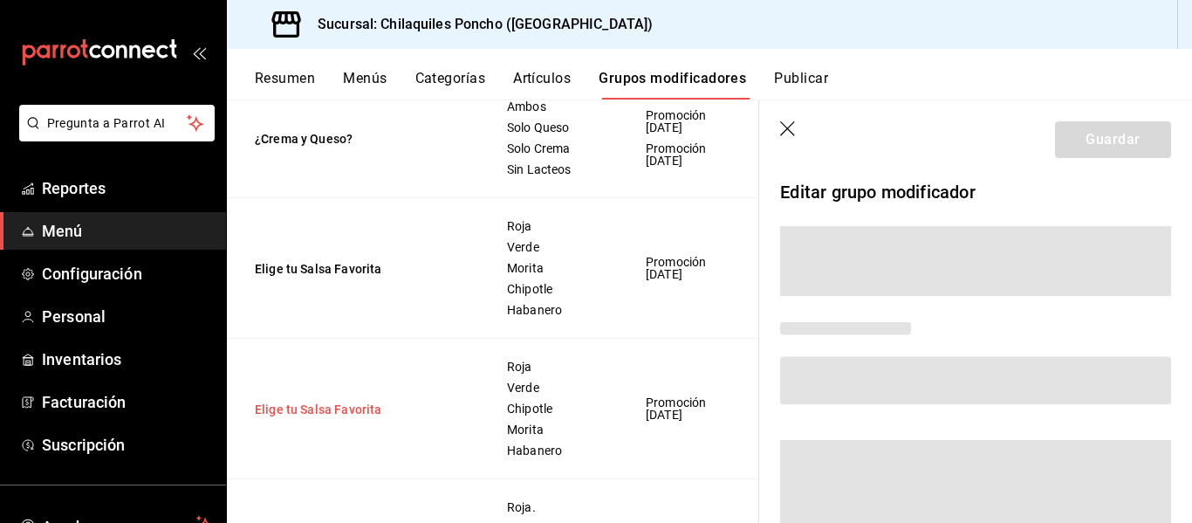
scroll to position [399, 0]
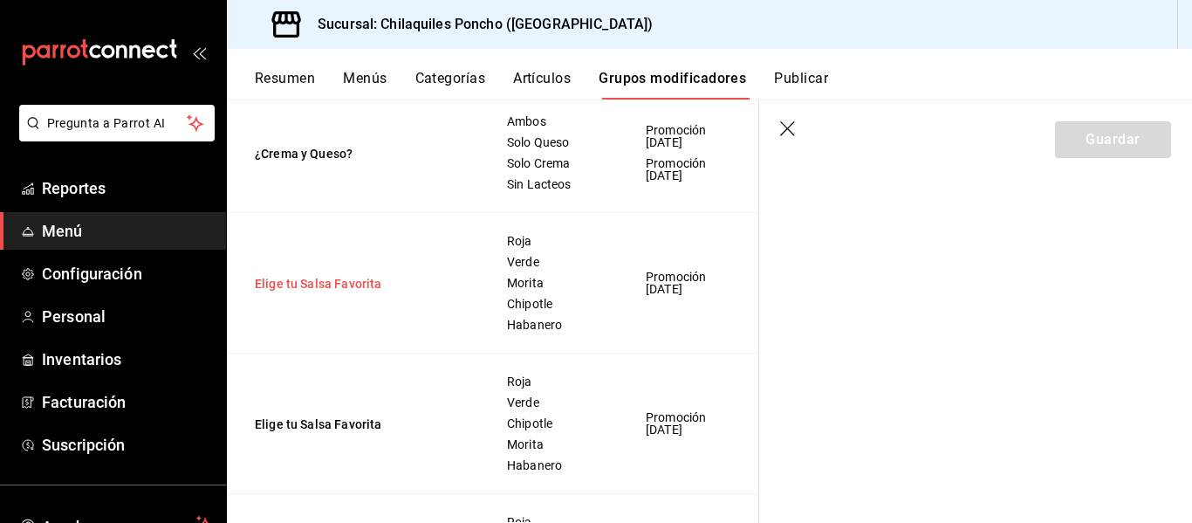
click at [345, 284] on button "Elige tu Salsa Favorita" at bounding box center [359, 283] width 209 height 17
click at [346, 433] on button "Elige tu Salsa Favorita" at bounding box center [359, 423] width 209 height 17
click at [788, 133] on icon "button" at bounding box center [788, 129] width 17 height 17
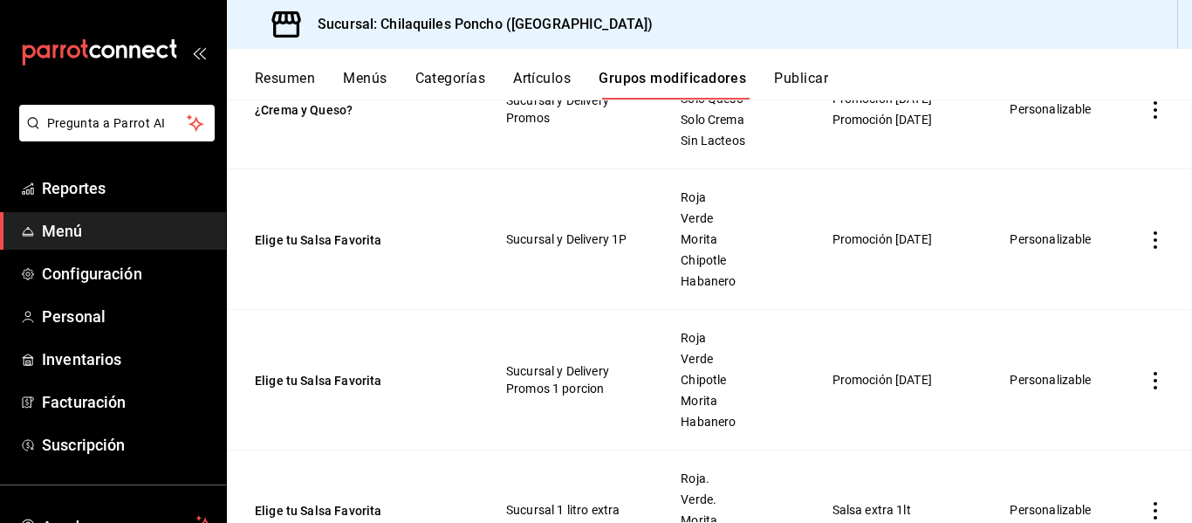
scroll to position [356, 0]
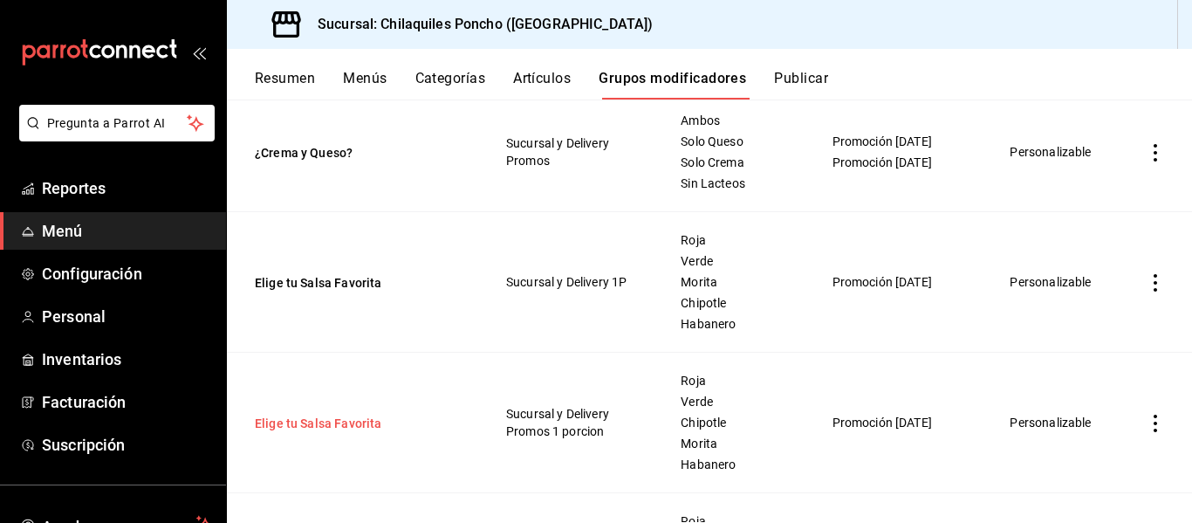
click at [364, 427] on button "Elige tu Salsa Favorita" at bounding box center [359, 423] width 209 height 17
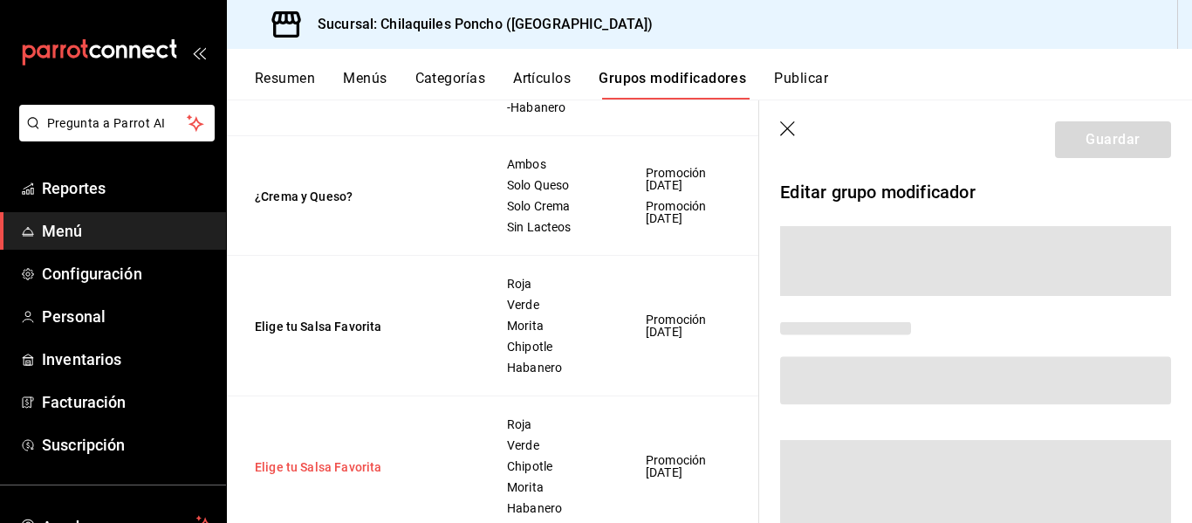
scroll to position [341, 0]
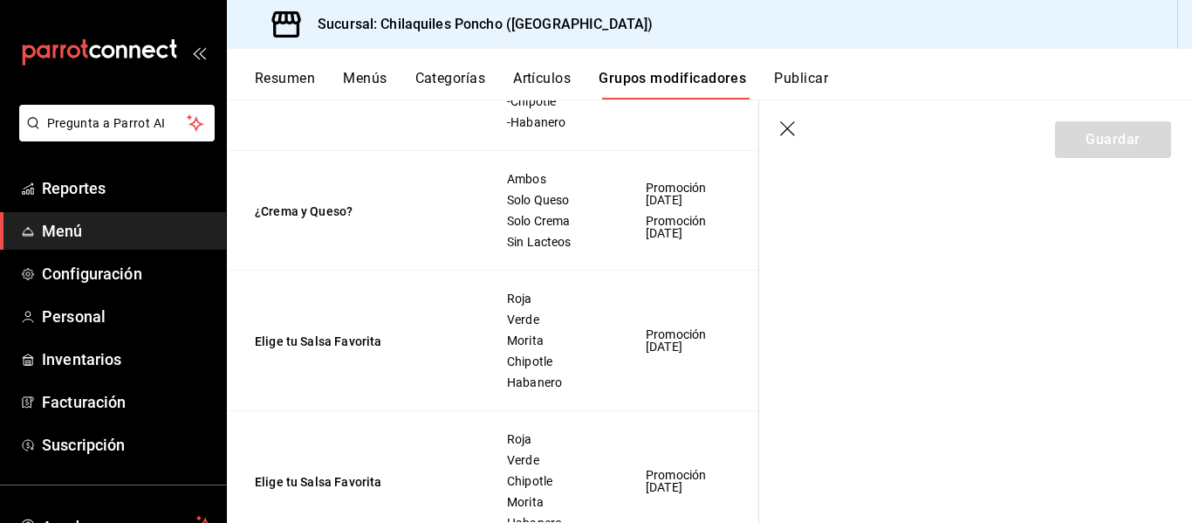
click at [786, 129] on icon "button" at bounding box center [788, 129] width 17 height 17
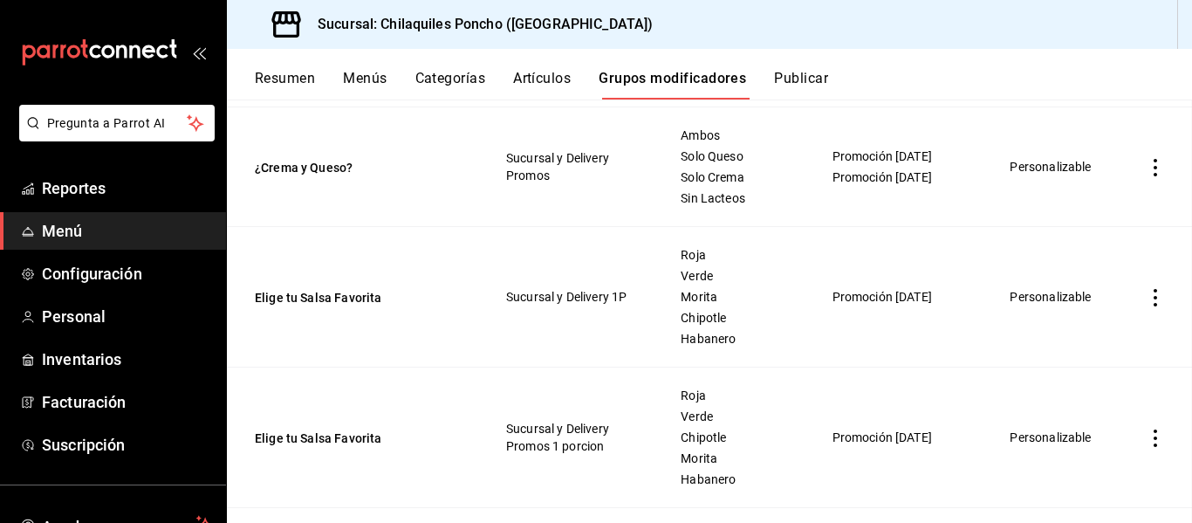
scroll to position [298, 0]
